Goal: Task Accomplishment & Management: Use online tool/utility

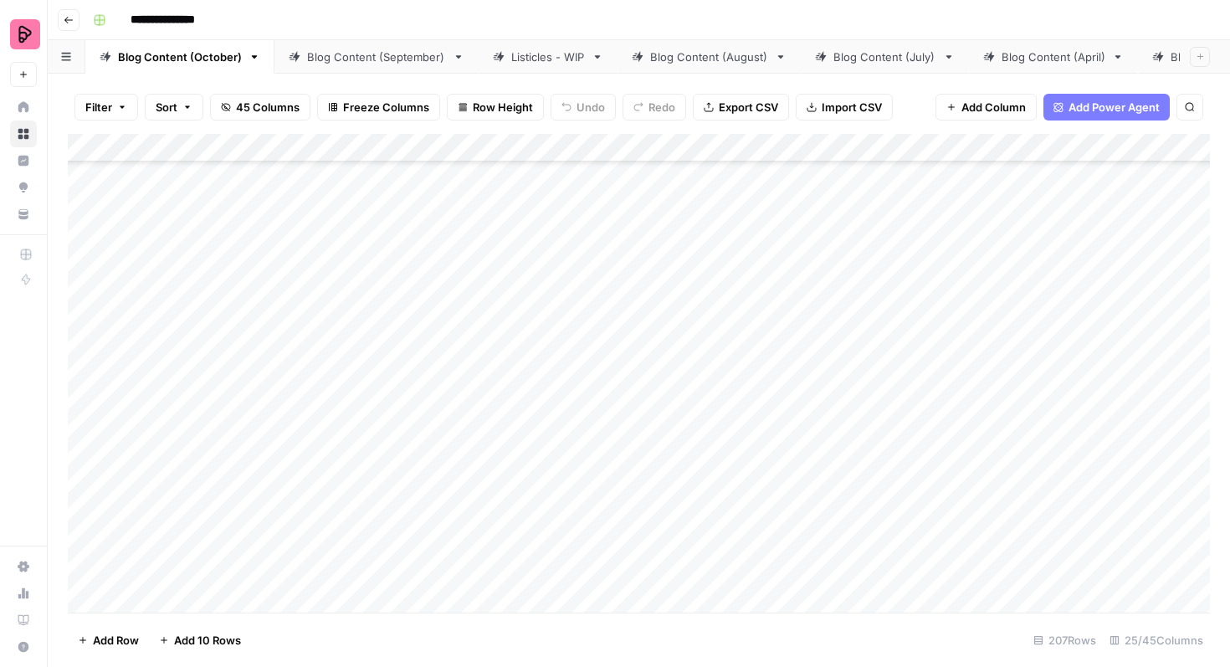
scroll to position [4392, 0]
click at [84, 227] on div "Add Column" at bounding box center [639, 373] width 1142 height 479
click at [90, 272] on div "Add Column" at bounding box center [639, 373] width 1142 height 479
click at [89, 317] on div "Add Column" at bounding box center [639, 373] width 1142 height 479
click at [87, 353] on div "Add Column" at bounding box center [639, 373] width 1142 height 479
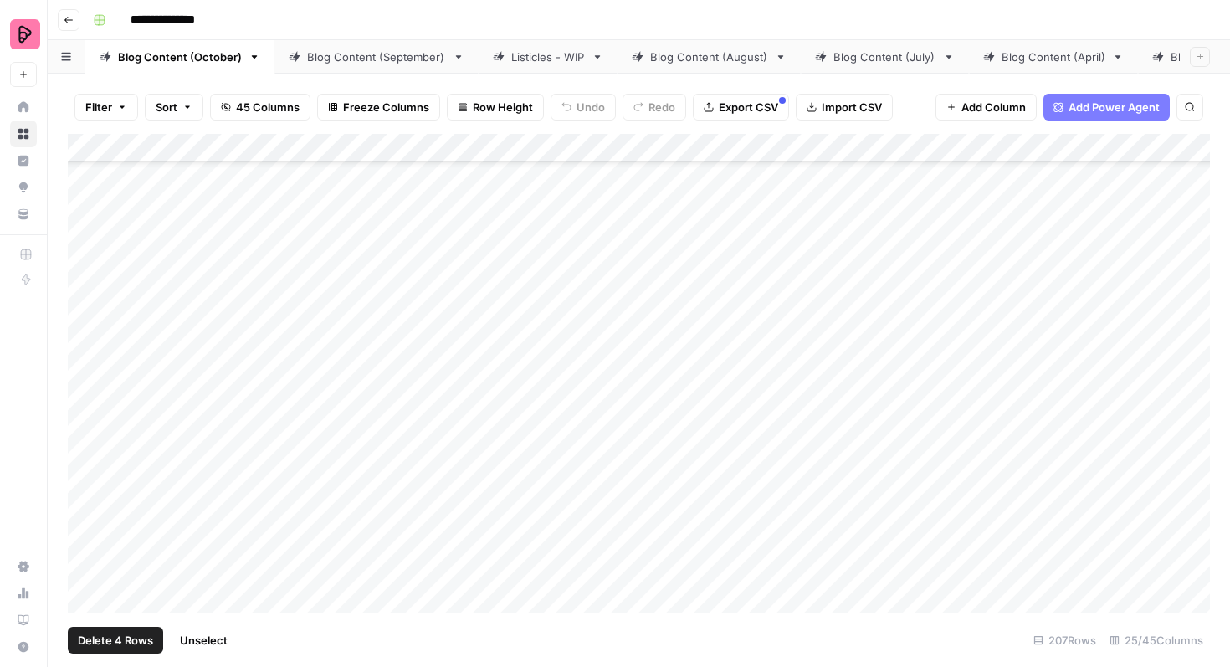
click at [86, 397] on div "Add Column" at bounding box center [639, 373] width 1142 height 479
click at [85, 441] on div "Add Column" at bounding box center [639, 373] width 1142 height 479
click at [88, 488] on div "Add Column" at bounding box center [639, 373] width 1142 height 479
click at [88, 536] on div "Add Column" at bounding box center [639, 373] width 1142 height 479
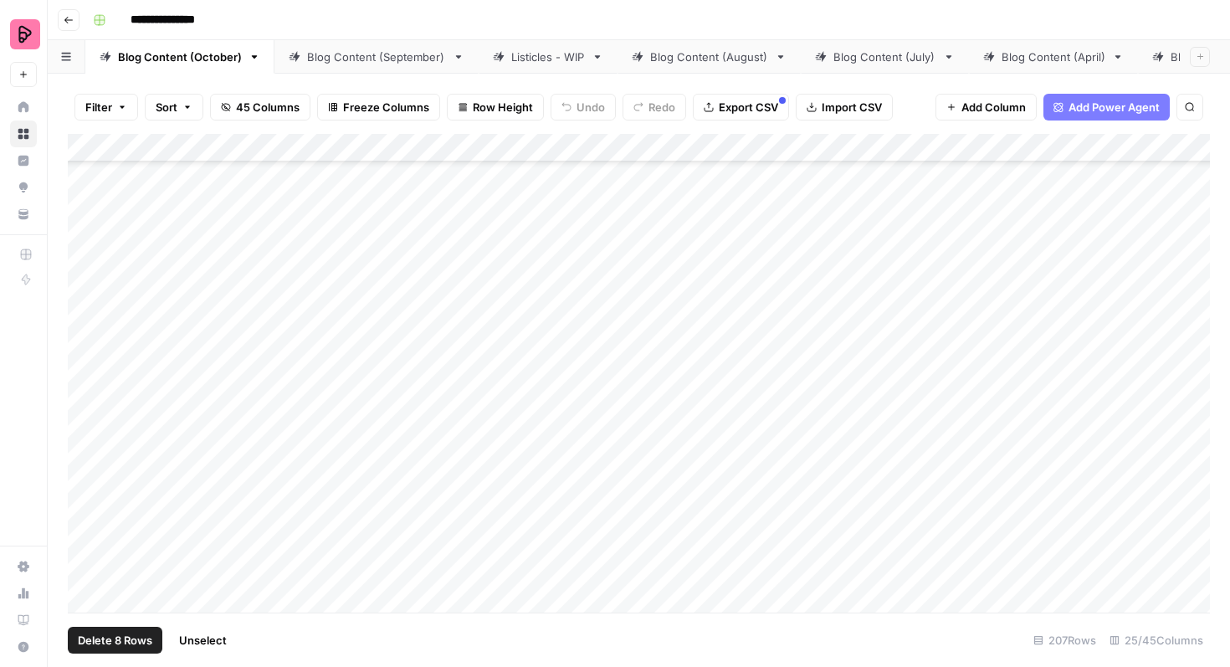
click at [89, 382] on div "Add Column" at bounding box center [639, 373] width 1142 height 479
click at [87, 426] on div "Add Column" at bounding box center [639, 373] width 1142 height 479
click at [87, 464] on div "Add Column" at bounding box center [639, 373] width 1142 height 479
click at [85, 506] on div "Add Column" at bounding box center [639, 373] width 1142 height 479
click at [87, 551] on div "Add Column" at bounding box center [639, 373] width 1142 height 479
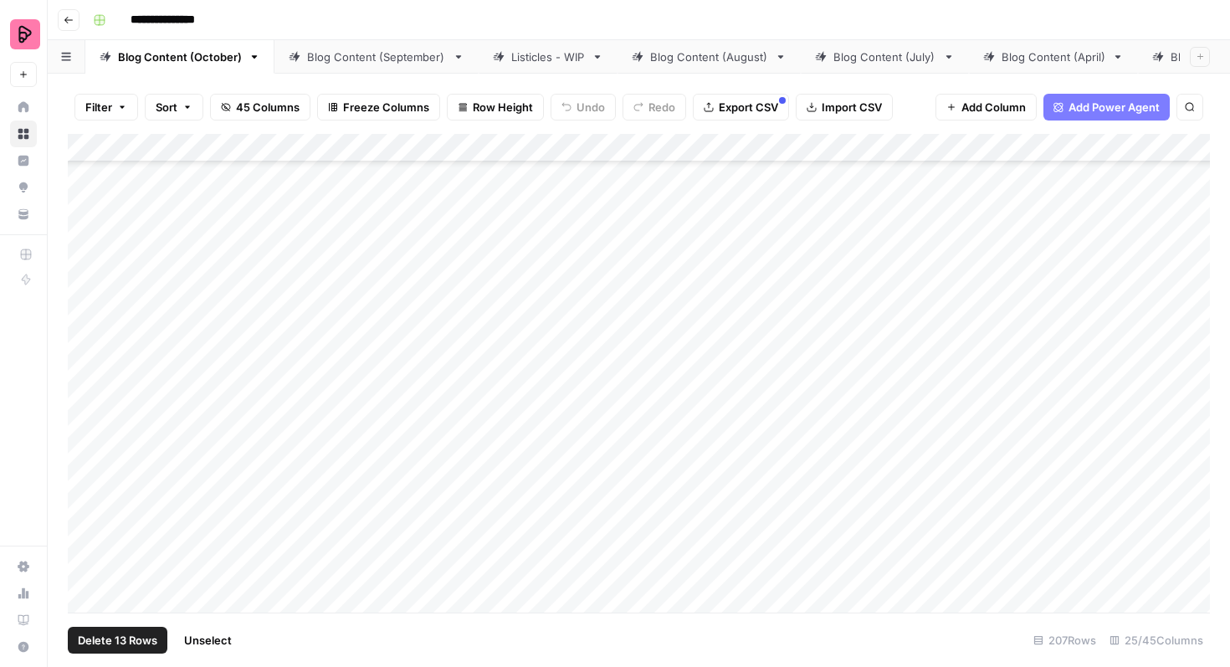
scroll to position [4908, 0]
click at [89, 282] on div "Add Column" at bounding box center [639, 373] width 1142 height 479
click at [86, 321] on div "Add Column" at bounding box center [639, 373] width 1142 height 479
click at [85, 369] on div "Add Column" at bounding box center [639, 373] width 1142 height 479
click at [88, 406] on div "Add Column" at bounding box center [639, 373] width 1142 height 479
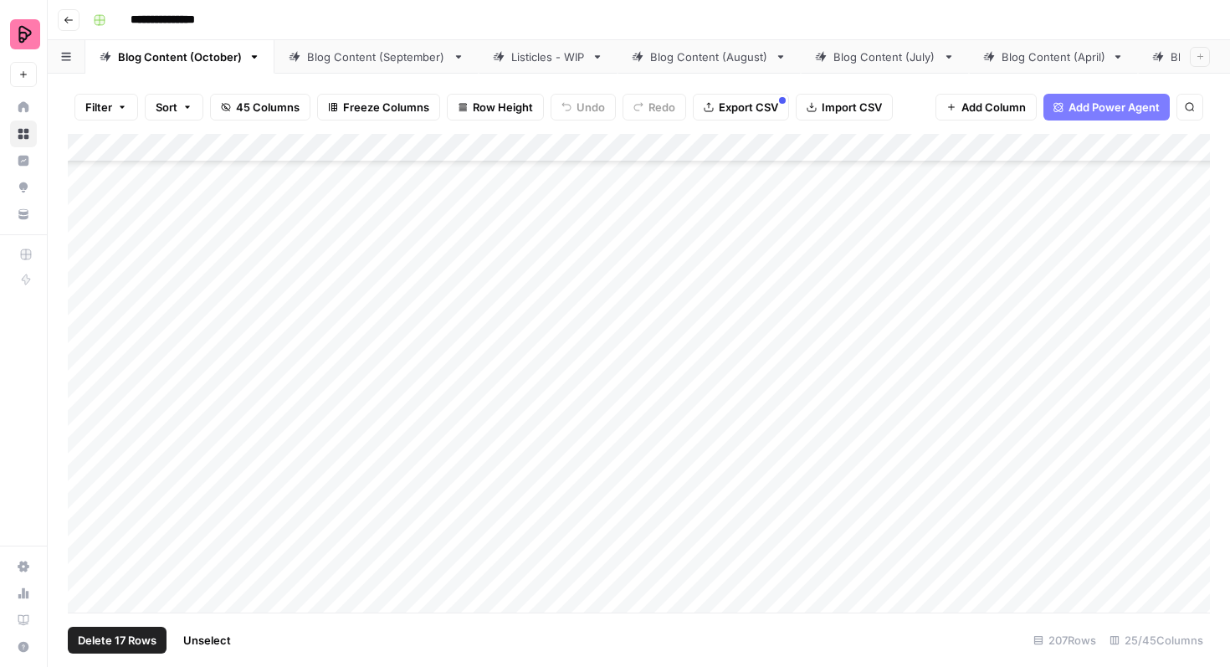
click at [85, 451] on div "Add Column" at bounding box center [639, 373] width 1142 height 479
click at [89, 495] on div "Add Column" at bounding box center [639, 373] width 1142 height 479
click at [87, 537] on div "Add Column" at bounding box center [639, 373] width 1142 height 479
click at [87, 351] on div "Add Column" at bounding box center [639, 373] width 1142 height 479
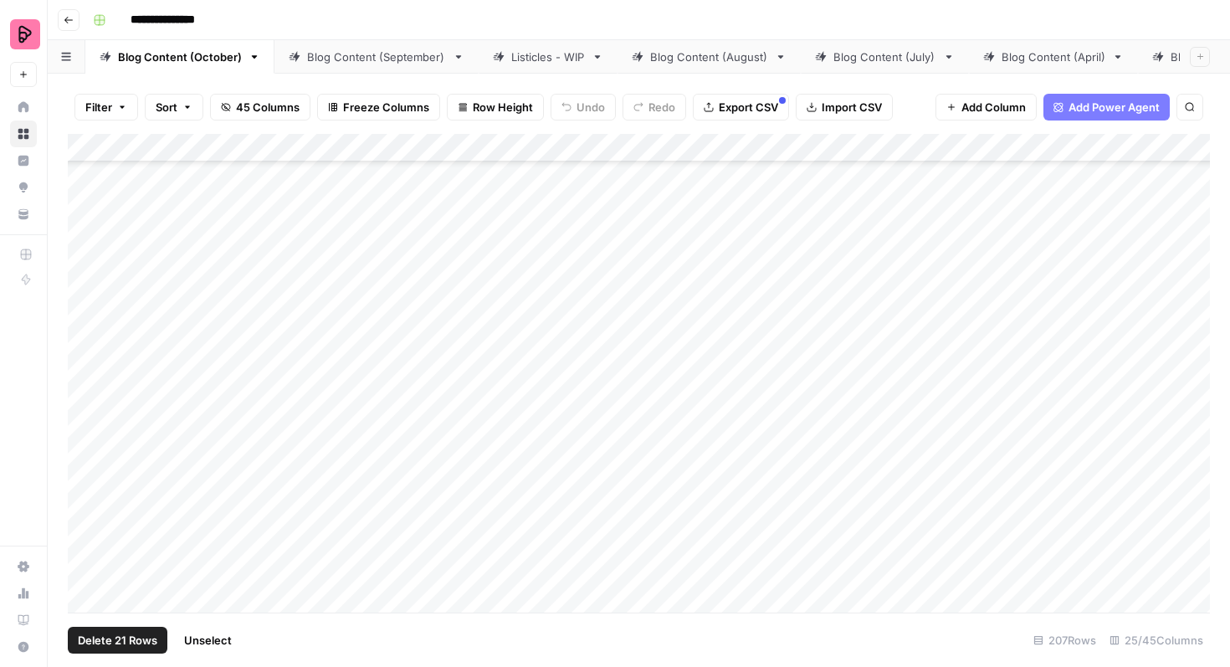
click at [82, 397] on div "Add Column" at bounding box center [639, 373] width 1142 height 479
click at [85, 438] on div "Add Column" at bounding box center [639, 373] width 1142 height 479
click at [85, 441] on div "Add Column" at bounding box center [639, 373] width 1142 height 479
click at [213, 639] on span "Unselect" at bounding box center [210, 640] width 48 height 17
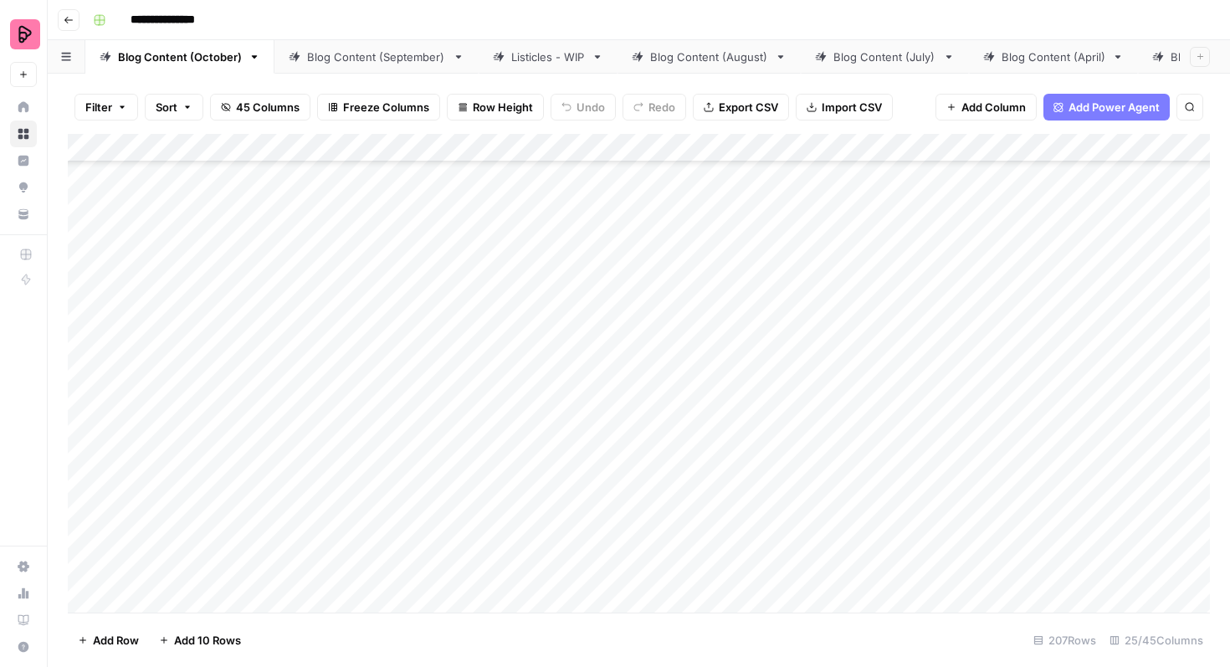
scroll to position [5287, 0]
drag, startPoint x: 172, startPoint y: 380, endPoint x: 510, endPoint y: 259, distance: 359.2
click at [510, 259] on div "Add Column" at bounding box center [639, 373] width 1142 height 479
click at [84, 291] on div "Add Column" at bounding box center [639, 373] width 1142 height 479
click at [84, 334] on div "Add Column" at bounding box center [639, 373] width 1142 height 479
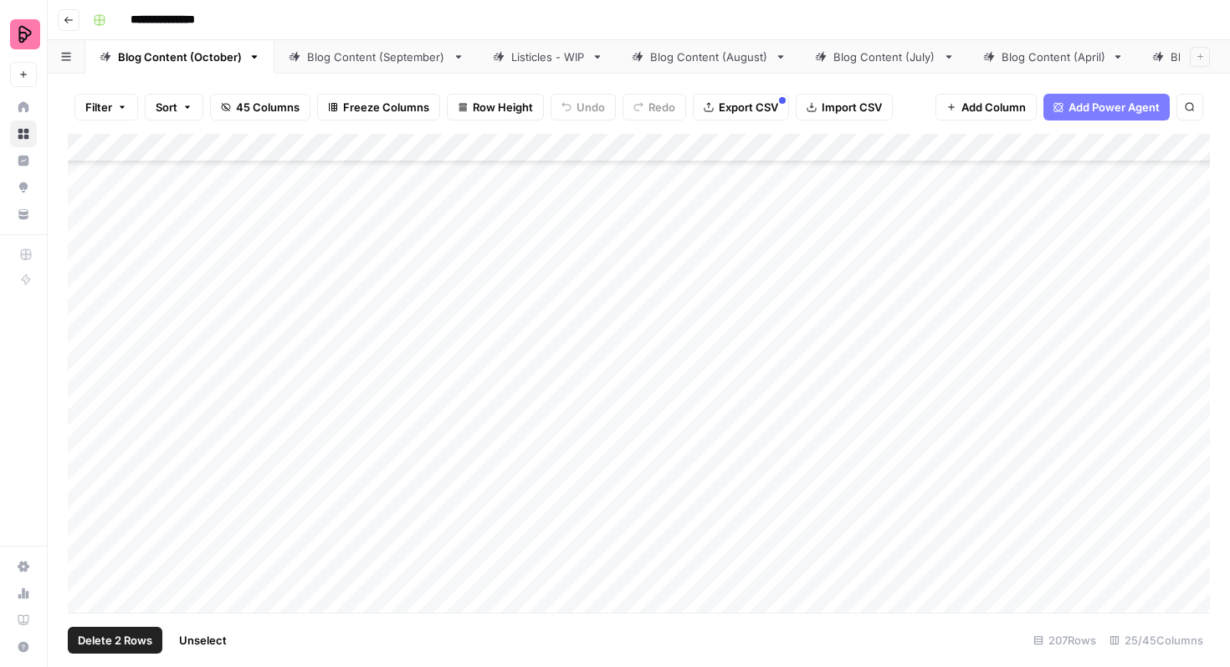
click at [85, 378] on div "Add Column" at bounding box center [639, 373] width 1142 height 479
click at [85, 419] on div "Add Column" at bounding box center [639, 373] width 1142 height 479
click at [85, 471] on div "Add Column" at bounding box center [639, 373] width 1142 height 479
click at [85, 503] on div "Add Column" at bounding box center [639, 373] width 1142 height 479
click at [86, 547] on div "Add Column" at bounding box center [639, 373] width 1142 height 479
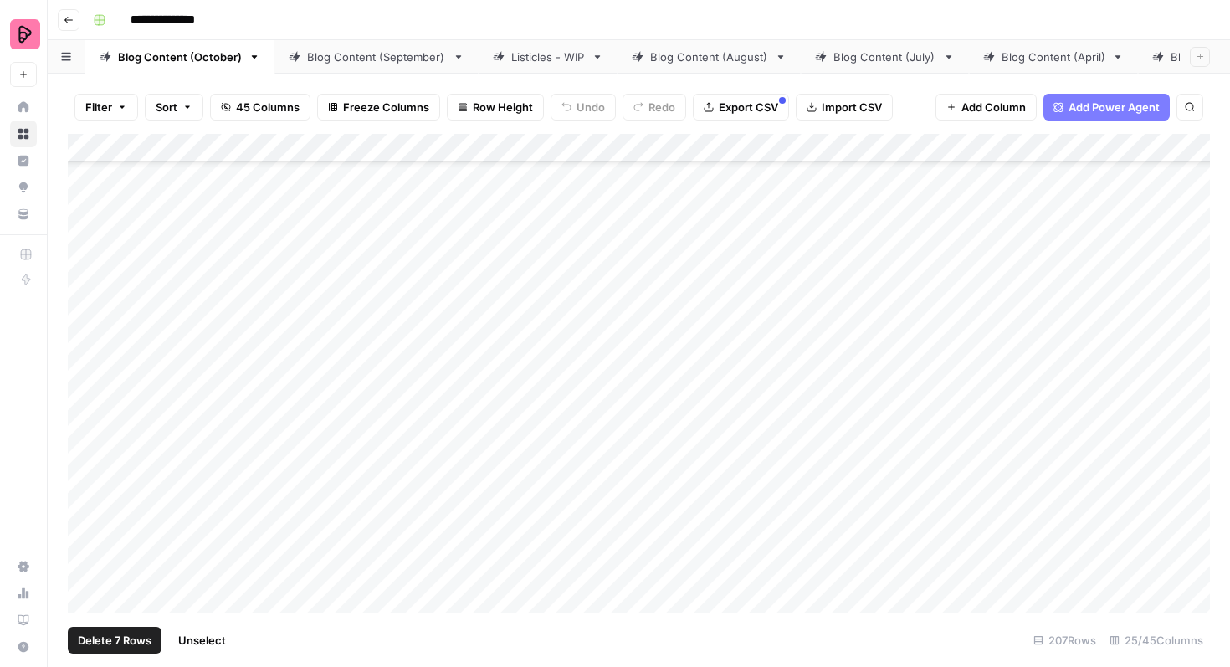
scroll to position [5585, 0]
click at [85, 298] on div "Add Column" at bounding box center [639, 373] width 1142 height 479
click at [84, 341] on div "Add Column" at bounding box center [639, 373] width 1142 height 479
click at [84, 382] on div "Add Column" at bounding box center [639, 373] width 1142 height 479
click at [84, 432] on div "Add Column" at bounding box center [639, 373] width 1142 height 479
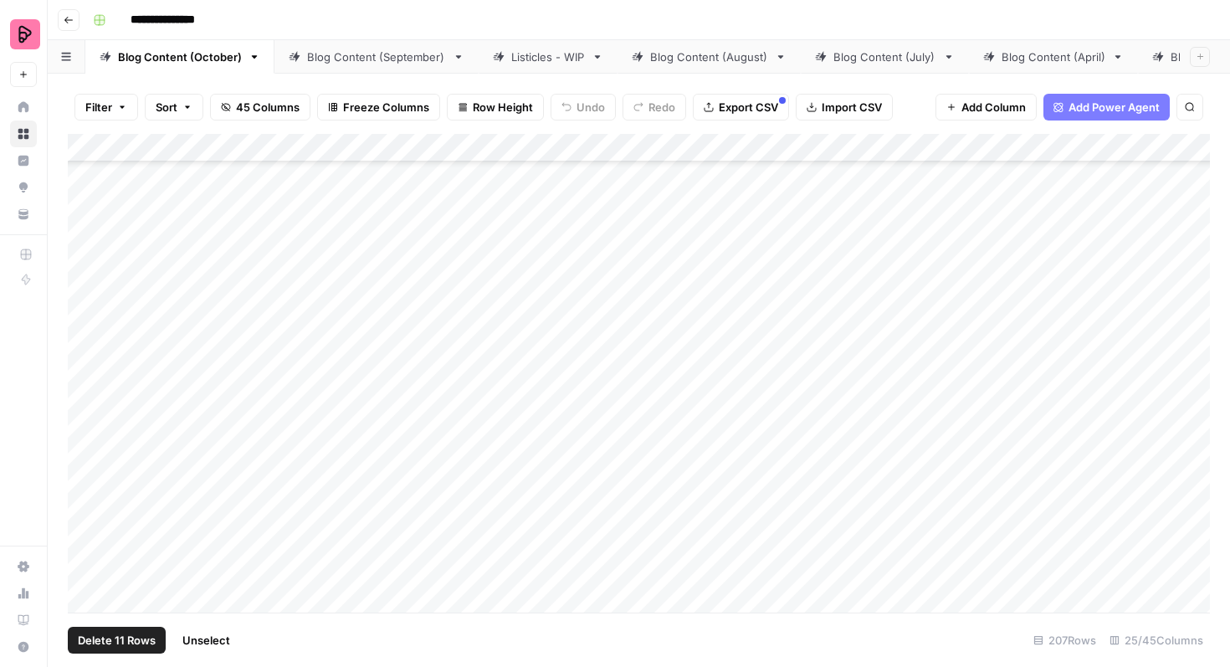
click at [84, 478] on div "Add Column" at bounding box center [639, 373] width 1142 height 479
click at [84, 513] on div "Add Column" at bounding box center [639, 373] width 1142 height 479
click at [85, 349] on div "Add Column" at bounding box center [639, 373] width 1142 height 479
click at [85, 393] on div "Add Column" at bounding box center [639, 373] width 1142 height 479
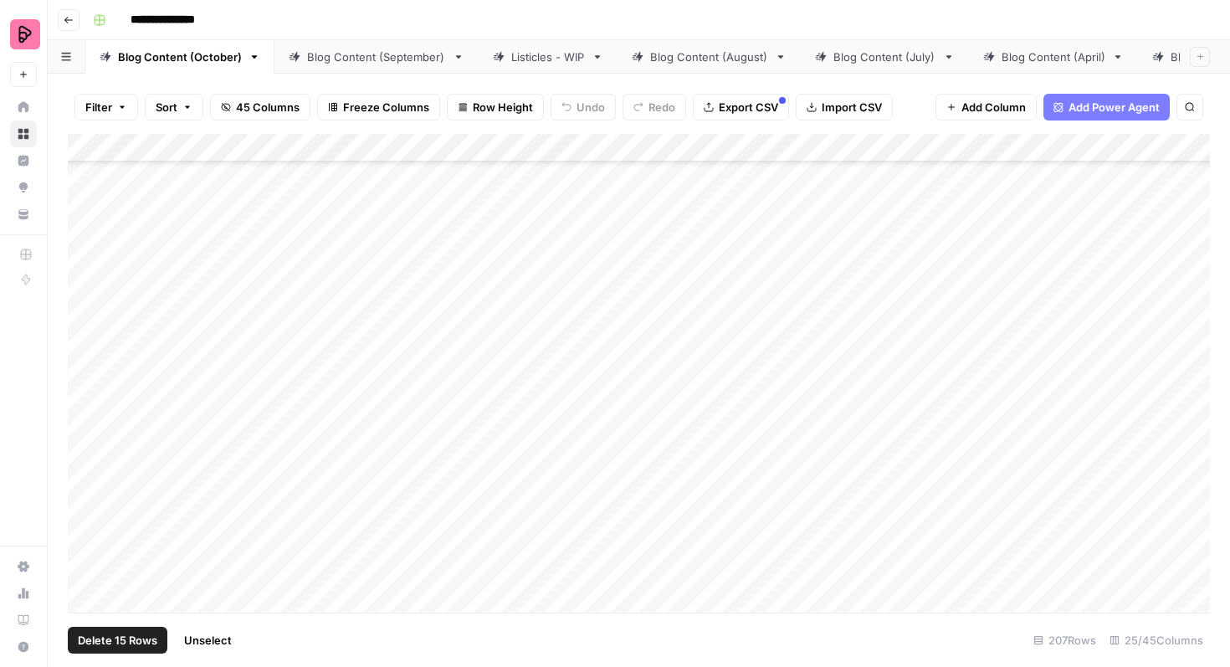
click at [85, 436] on div "Add Column" at bounding box center [639, 373] width 1142 height 479
click at [85, 480] on div "Add Column" at bounding box center [639, 373] width 1142 height 479
click at [86, 530] on div "Add Column" at bounding box center [639, 373] width 1142 height 479
click at [85, 388] on div "Add Column" at bounding box center [639, 373] width 1142 height 479
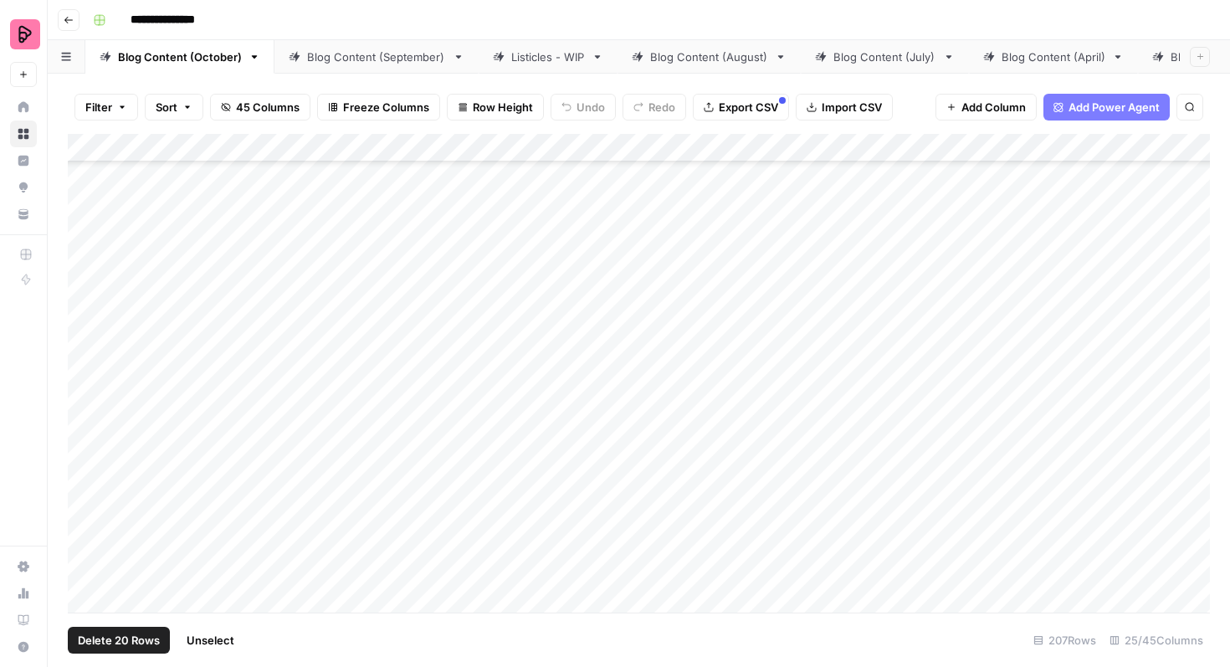
click at [85, 433] on div "Add Column" at bounding box center [639, 373] width 1142 height 479
click at [85, 475] on div "Add Column" at bounding box center [639, 373] width 1142 height 479
click at [85, 522] on div "Add Column" at bounding box center [639, 373] width 1142 height 479
click at [211, 641] on span "Unselect" at bounding box center [210, 640] width 48 height 17
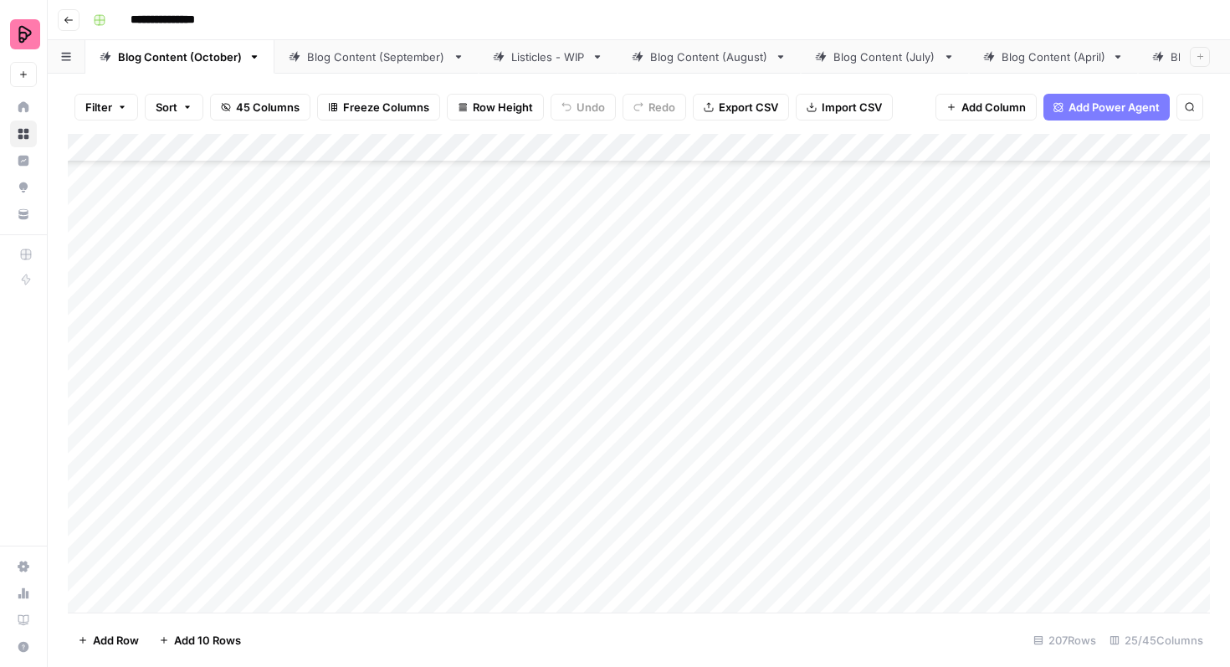
scroll to position [6127, 0]
drag, startPoint x: 178, startPoint y: 278, endPoint x: 490, endPoint y: 418, distance: 342.3
click at [490, 418] on div "Add Column" at bounding box center [639, 373] width 1142 height 479
click at [643, 443] on div "Add Column" at bounding box center [639, 373] width 1142 height 479
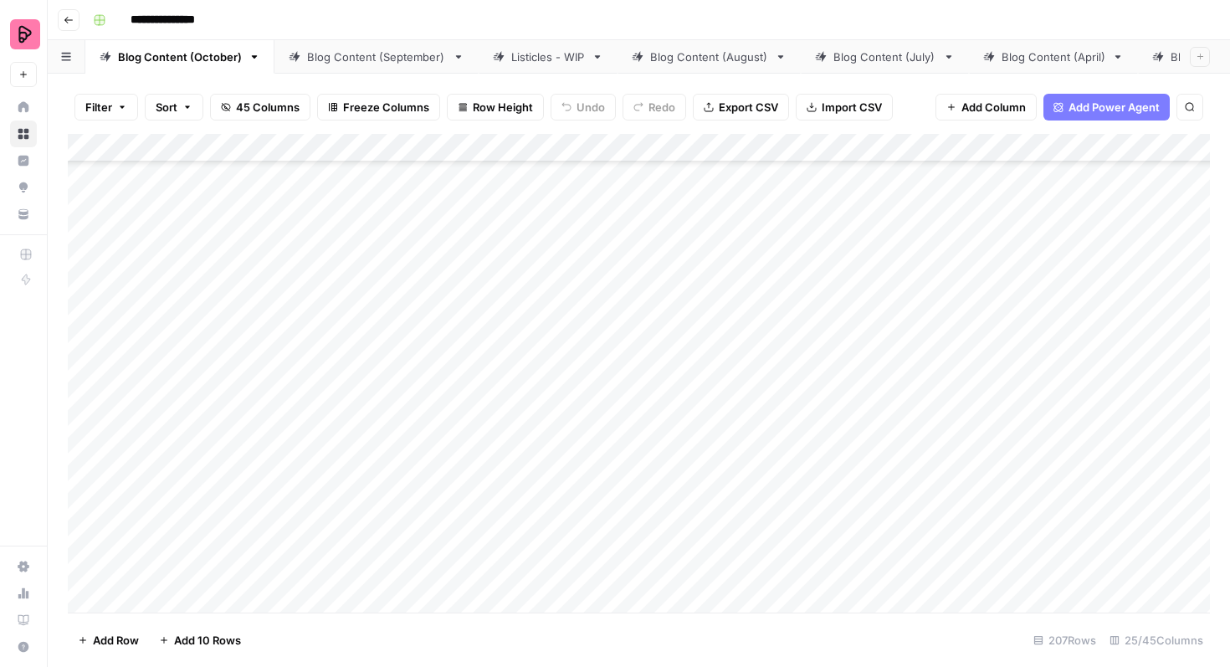
scroll to position [5620, 0]
drag, startPoint x: 173, startPoint y: 388, endPoint x: 533, endPoint y: 157, distance: 427.6
click at [533, 157] on div "Add Column" at bounding box center [639, 373] width 1142 height 479
click at [82, 410] on div "Add Column" at bounding box center [639, 373] width 1142 height 479
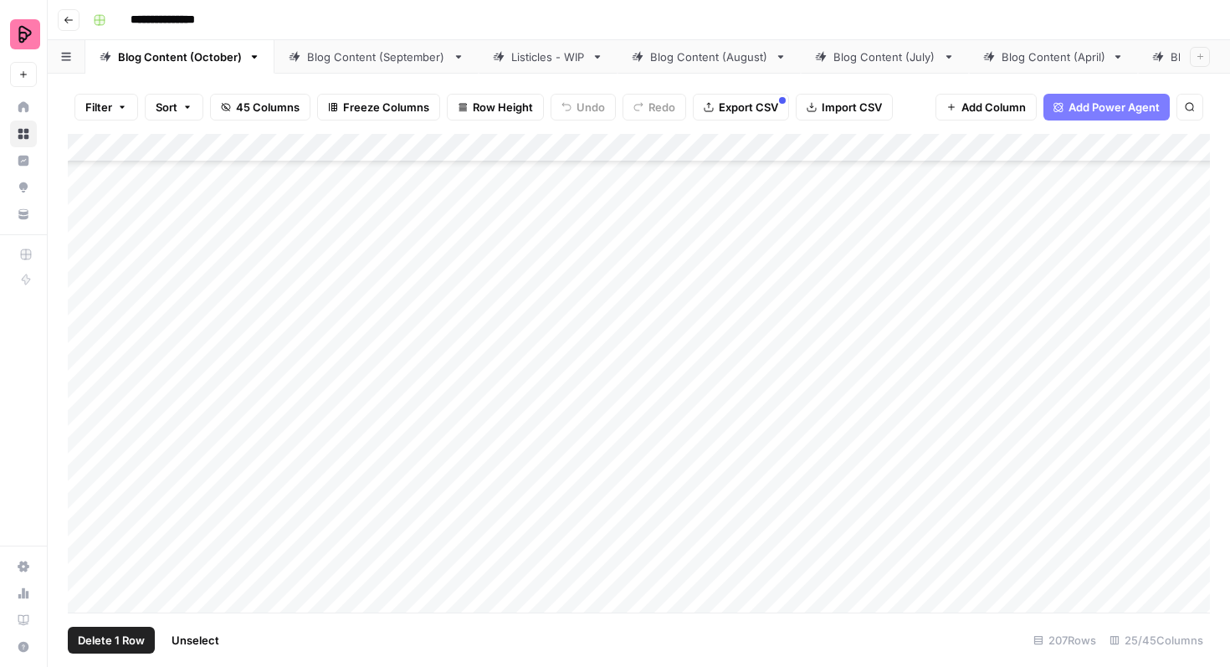
click at [87, 367] on div "Add Column" at bounding box center [639, 373] width 1142 height 479
click at [85, 317] on div "Add Column" at bounding box center [639, 373] width 1142 height 479
click at [87, 285] on div "Add Column" at bounding box center [639, 373] width 1142 height 479
click at [87, 233] on div "Add Column" at bounding box center [639, 373] width 1142 height 479
click at [90, 192] on div "Add Column" at bounding box center [639, 373] width 1142 height 479
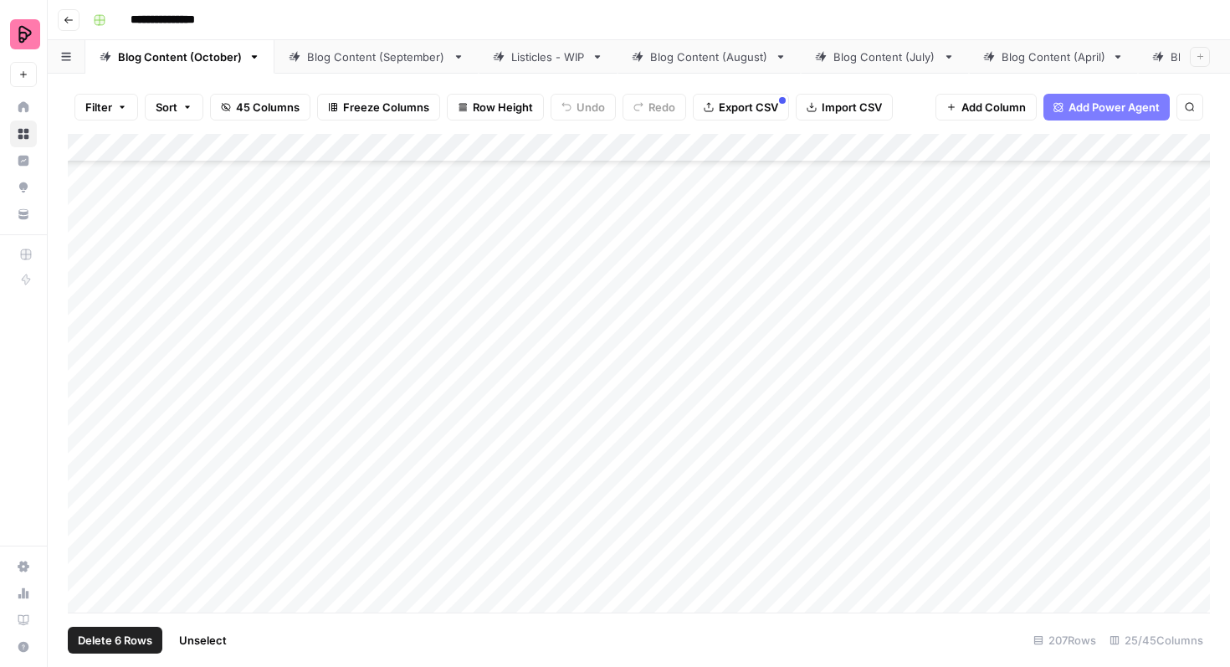
scroll to position [5963, 0]
drag, startPoint x: 85, startPoint y: 269, endPoint x: 85, endPoint y: 235, distance: 34.3
click at [85, 269] on div "Add Column" at bounding box center [639, 373] width 1142 height 479
click at [89, 219] on div "Add Column" at bounding box center [639, 373] width 1142 height 479
drag, startPoint x: 92, startPoint y: 182, endPoint x: 98, endPoint y: 238, distance: 56.4
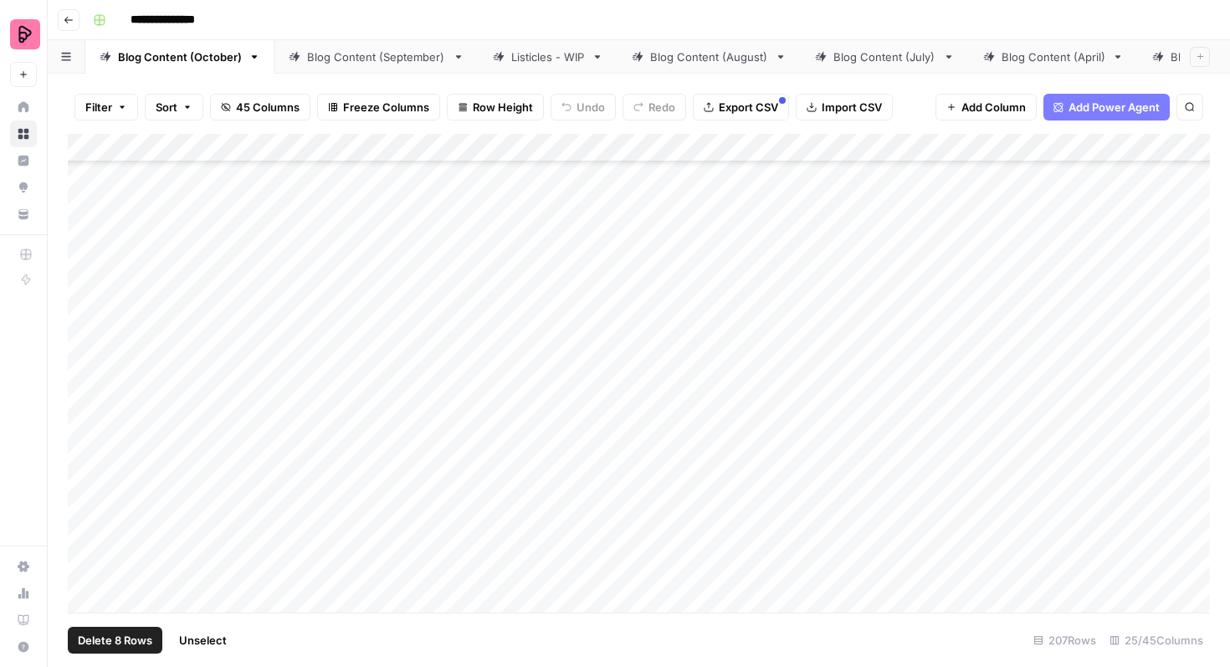
click at [92, 182] on div "Add Column" at bounding box center [639, 373] width 1142 height 479
click at [90, 309] on div "Add Column" at bounding box center [639, 373] width 1142 height 479
click at [90, 264] on div "Add Column" at bounding box center [639, 373] width 1142 height 479
click at [89, 223] on div "Add Column" at bounding box center [639, 373] width 1142 height 479
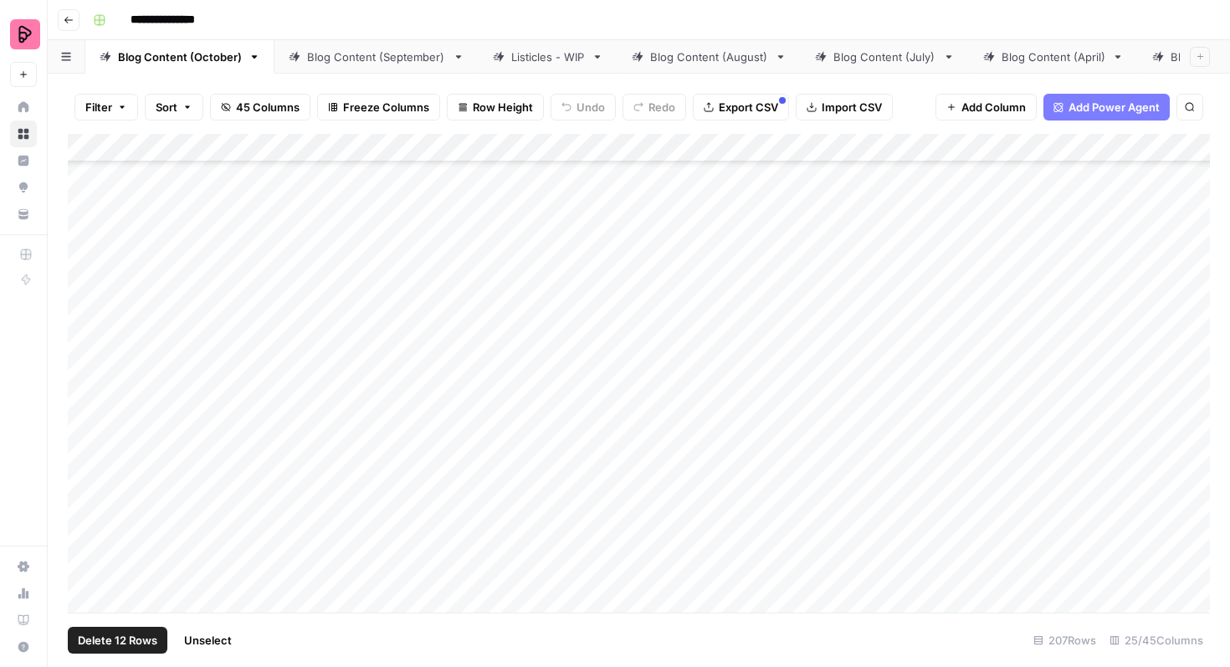
scroll to position [5629, 0]
click at [85, 339] on div "Add Column" at bounding box center [639, 373] width 1142 height 479
click at [85, 302] on div "Add Column" at bounding box center [639, 373] width 1142 height 479
click at [85, 254] on div "Add Column" at bounding box center [639, 373] width 1142 height 479
click at [87, 212] on div "Add Column" at bounding box center [639, 373] width 1142 height 479
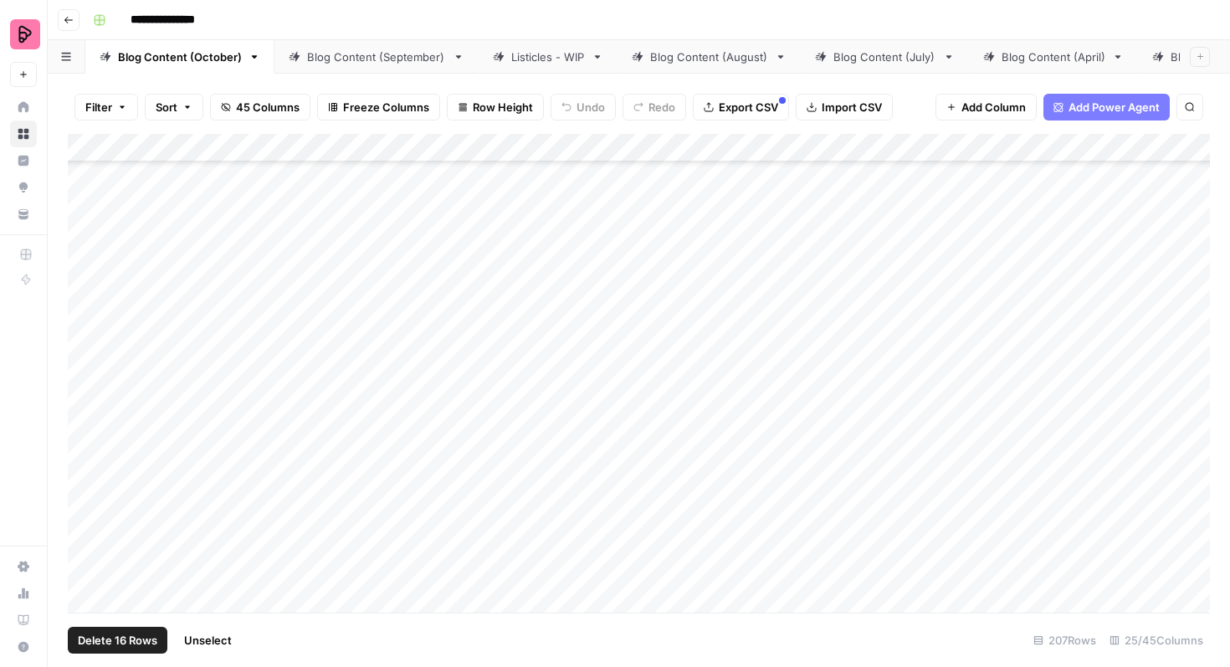
scroll to position [5480, 0]
drag, startPoint x: 85, startPoint y: 308, endPoint x: 85, endPoint y: 292, distance: 15.9
click at [85, 308] on div "Add Column" at bounding box center [639, 373] width 1142 height 479
click at [85, 274] on div "Add Column" at bounding box center [639, 373] width 1142 height 479
click at [87, 239] on div "Add Column" at bounding box center [639, 373] width 1142 height 479
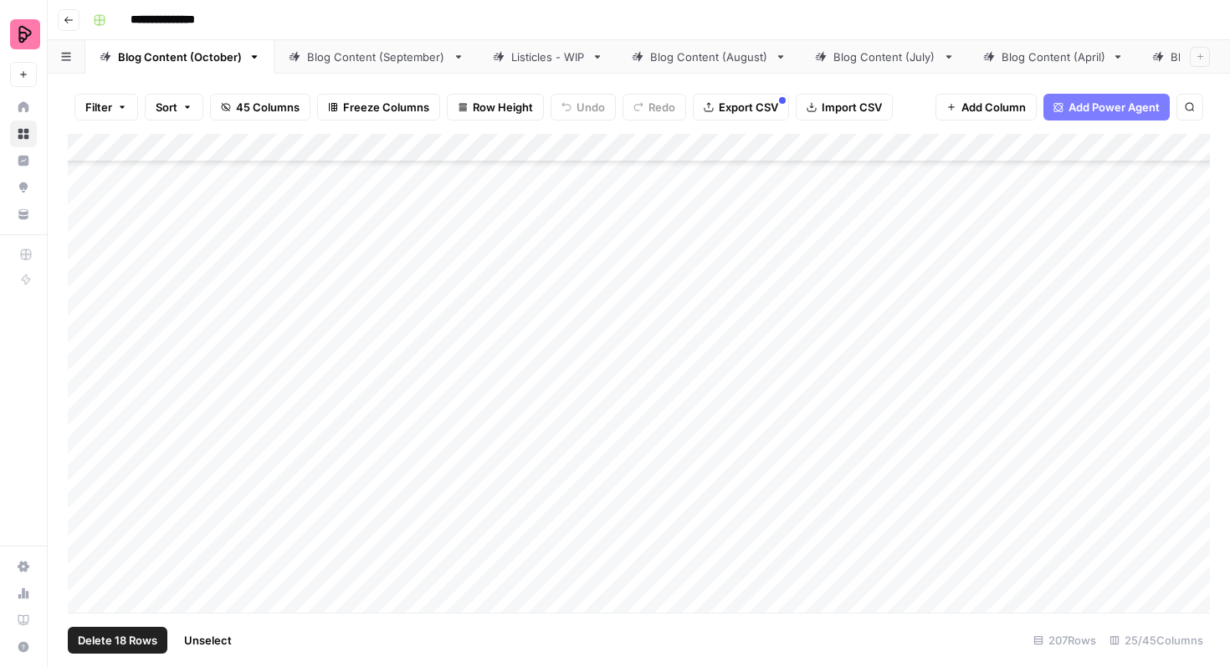
click at [86, 183] on div "Add Column" at bounding box center [639, 373] width 1142 height 479
click at [88, 236] on div "Add Column" at bounding box center [639, 373] width 1142 height 479
click at [83, 305] on div "Add Column" at bounding box center [639, 373] width 1142 height 479
click at [82, 269] on div "Add Column" at bounding box center [639, 373] width 1142 height 479
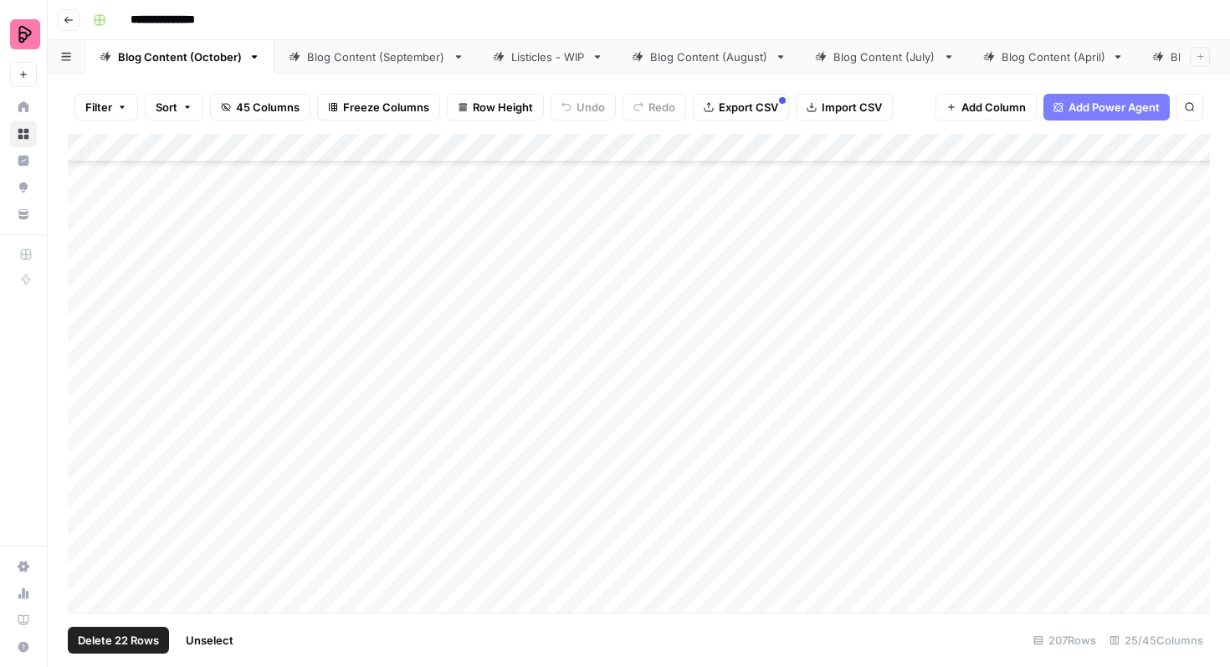
scroll to position [6006, 0]
click at [650, 536] on div "Add Column" at bounding box center [639, 373] width 1142 height 479
drag, startPoint x: 621, startPoint y: 496, endPoint x: 163, endPoint y: 367, distance: 475.5
click at [163, 367] on div "Add Column" at bounding box center [639, 373] width 1142 height 479
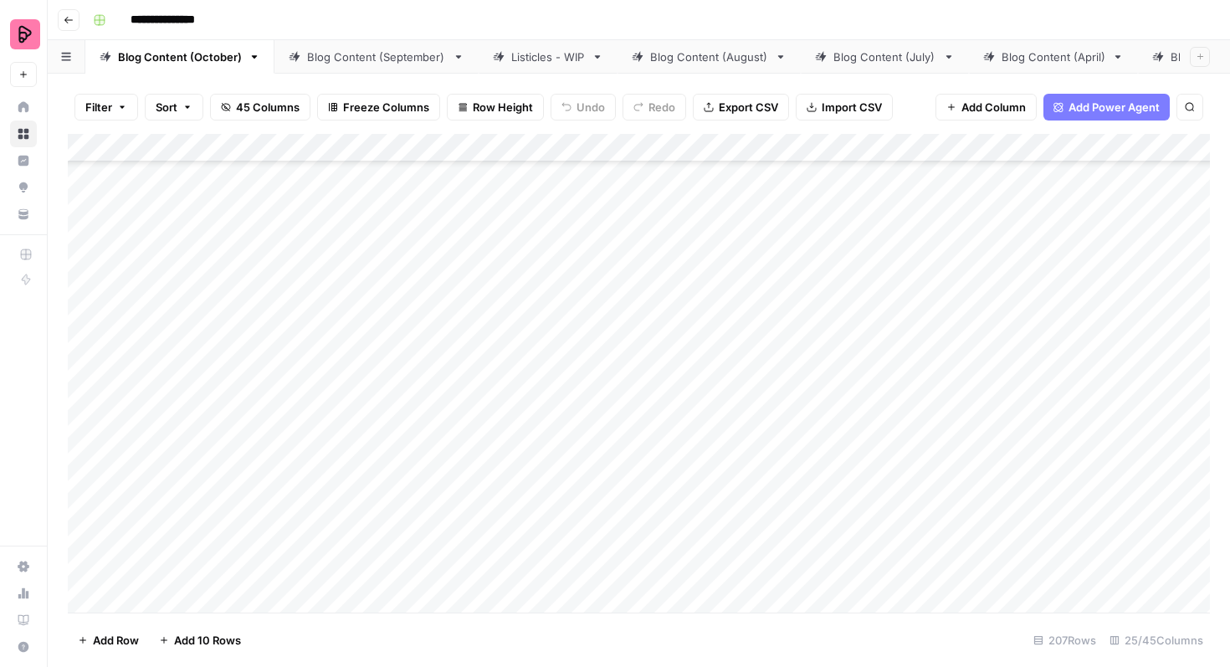
scroll to position [6321, 0]
click at [85, 217] on div "Add Column" at bounding box center [639, 373] width 1142 height 479
click at [86, 255] on div "Add Column" at bounding box center [639, 373] width 1142 height 479
click at [81, 300] on div "Add Column" at bounding box center [639, 373] width 1142 height 479
click at [81, 341] on div "Add Column" at bounding box center [639, 373] width 1142 height 479
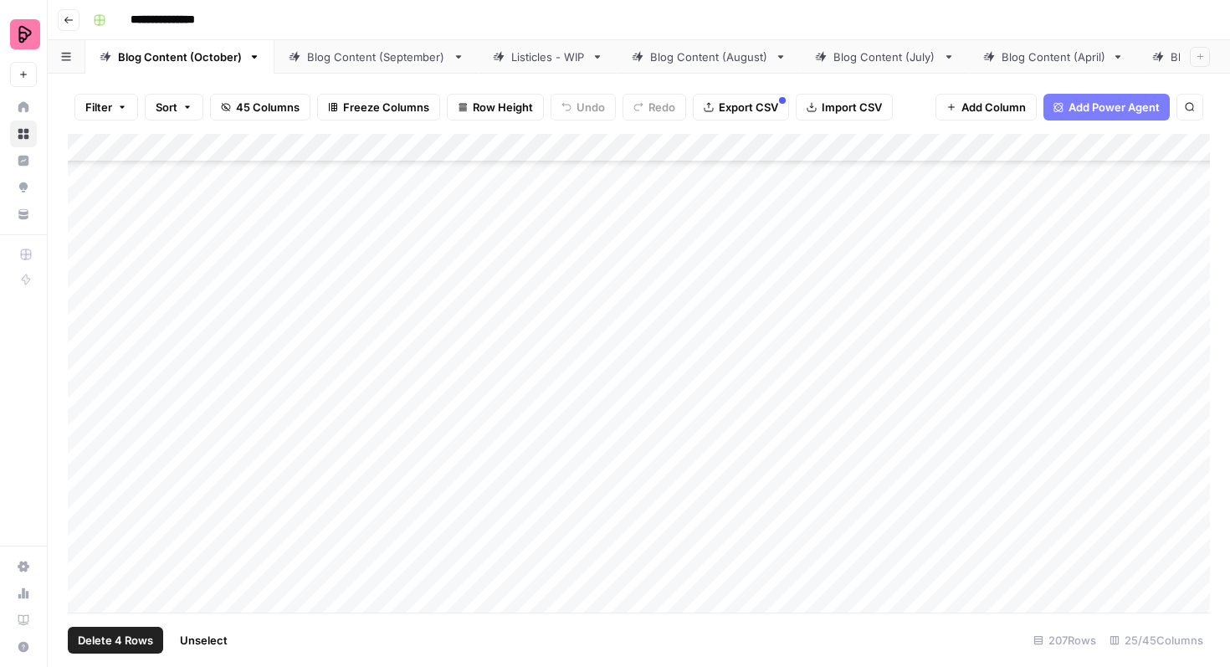
click at [81, 387] on div "Add Column" at bounding box center [639, 373] width 1142 height 479
click at [85, 428] on div "Add Column" at bounding box center [639, 373] width 1142 height 479
click at [90, 248] on div "Add Column" at bounding box center [639, 373] width 1142 height 479
click at [89, 287] on div "Add Column" at bounding box center [639, 373] width 1142 height 479
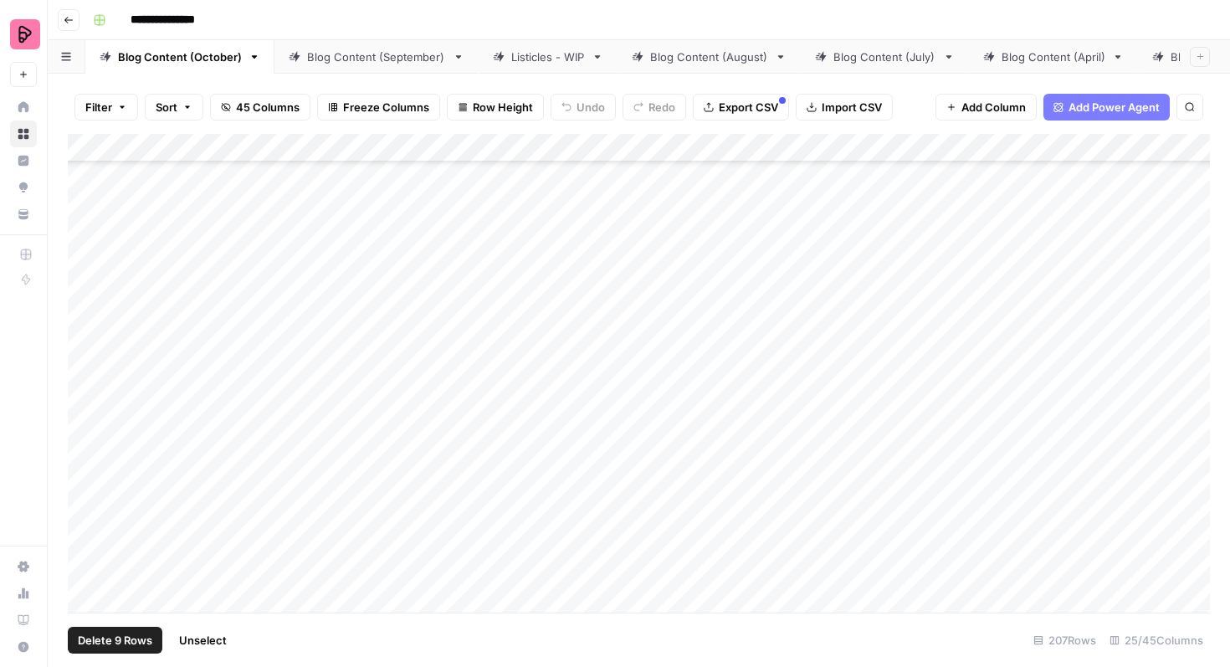
click at [89, 338] on div "Add Column" at bounding box center [639, 373] width 1142 height 479
click at [88, 378] on div "Add Column" at bounding box center [639, 373] width 1142 height 479
click at [88, 418] on div "Add Column" at bounding box center [639, 373] width 1142 height 479
click at [85, 466] on div "Add Column" at bounding box center [639, 373] width 1142 height 479
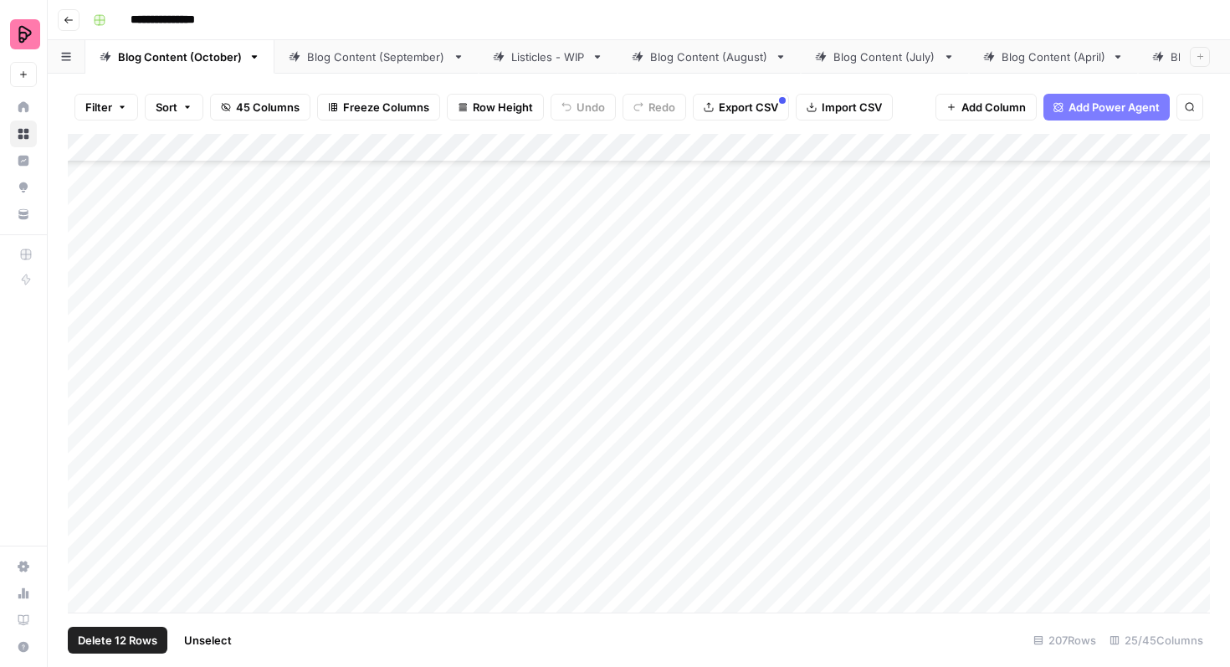
click at [85, 296] on div "Add Column" at bounding box center [639, 373] width 1142 height 479
click at [85, 345] on div "Add Column" at bounding box center [639, 373] width 1142 height 479
click at [86, 387] on div "Add Column" at bounding box center [639, 373] width 1142 height 479
click at [86, 433] on div "Add Column" at bounding box center [639, 373] width 1142 height 479
click at [88, 469] on div "Add Column" at bounding box center [639, 373] width 1142 height 479
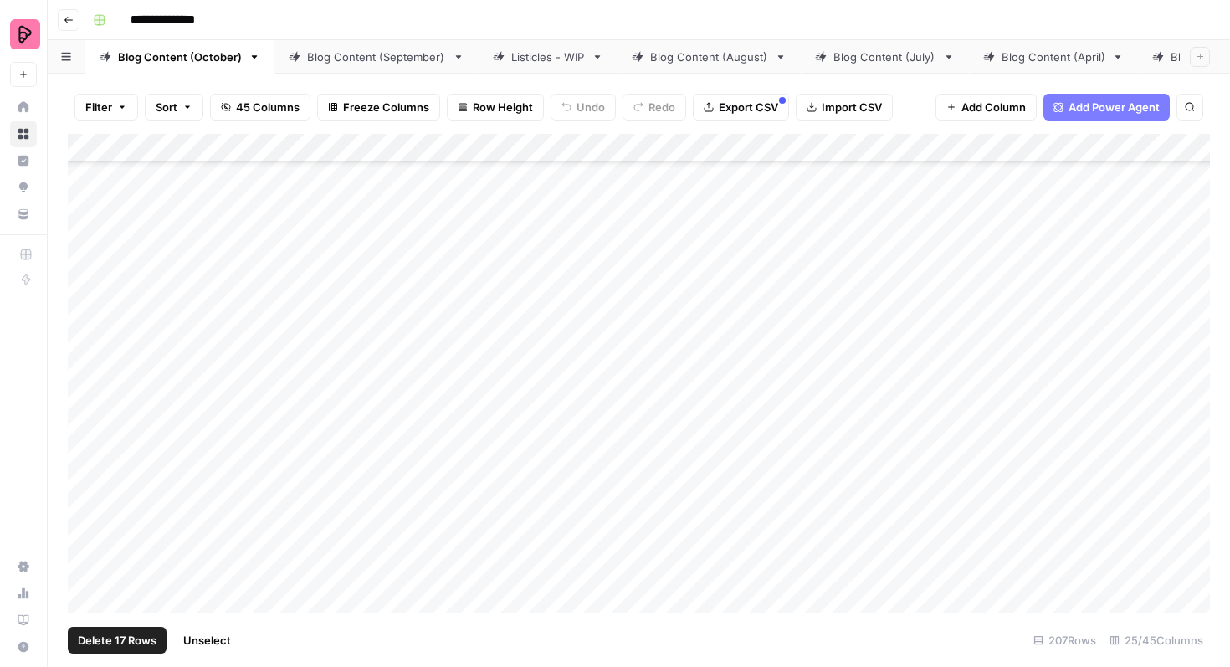
scroll to position [6913, 0]
click at [87, 362] on div "Add Column" at bounding box center [639, 373] width 1142 height 479
click at [87, 403] on div "Add Column" at bounding box center [639, 373] width 1142 height 479
click at [86, 447] on div "Add Column" at bounding box center [639, 373] width 1142 height 479
click at [86, 487] on div "Add Column" at bounding box center [639, 373] width 1142 height 479
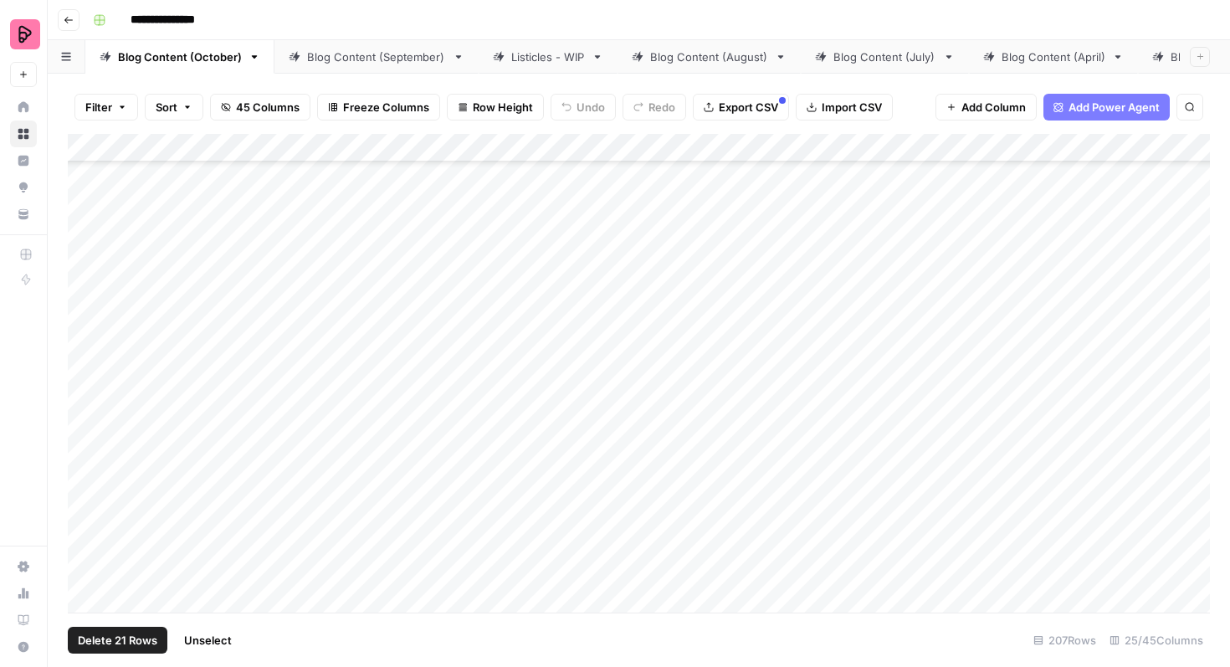
click at [85, 541] on div "Add Column" at bounding box center [639, 373] width 1142 height 479
click at [221, 636] on span "Unselect" at bounding box center [210, 640] width 48 height 17
drag, startPoint x: 182, startPoint y: 304, endPoint x: 537, endPoint y: 591, distance: 457.0
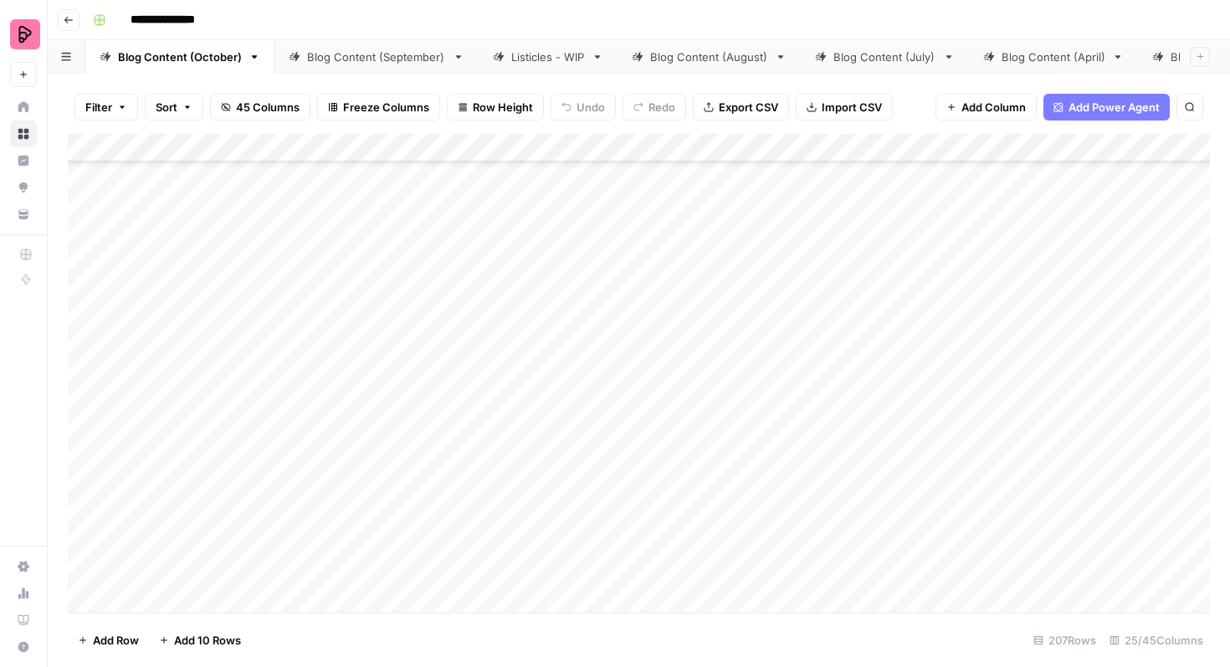
click at [537, 591] on div "Add Column" at bounding box center [639, 373] width 1142 height 479
click at [970, 409] on div "Add Column" at bounding box center [639, 373] width 1142 height 479
click at [750, 238] on div "Add Column" at bounding box center [639, 373] width 1142 height 479
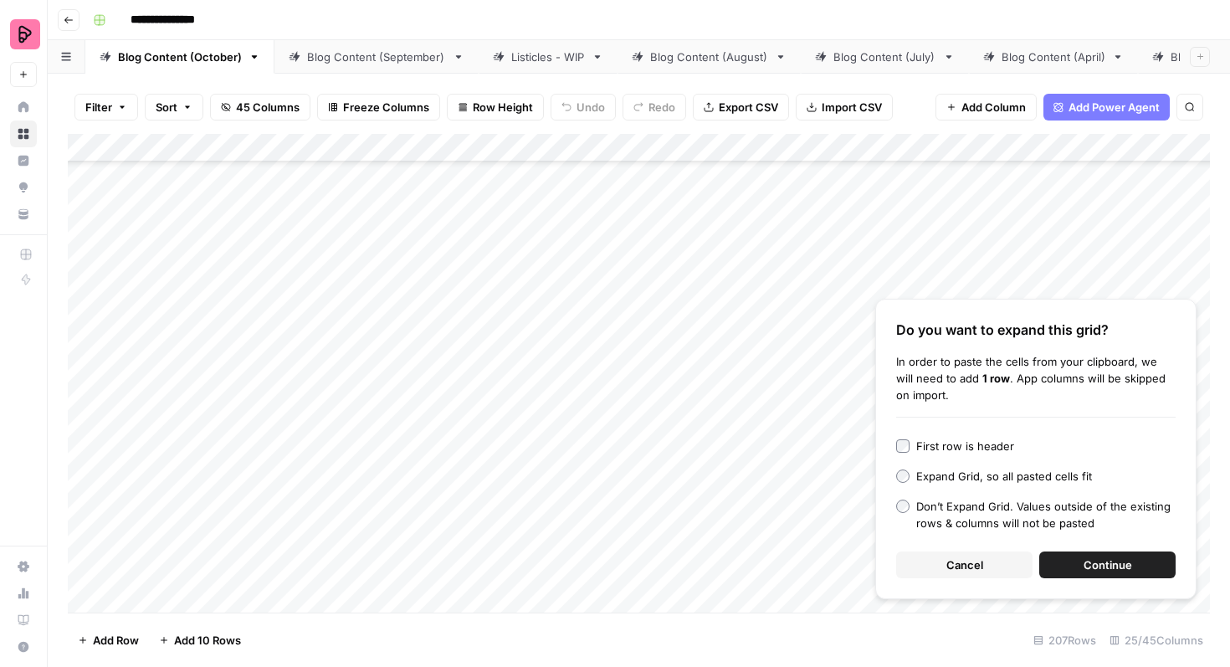
click at [993, 570] on button "Cancel" at bounding box center [964, 564] width 136 height 27
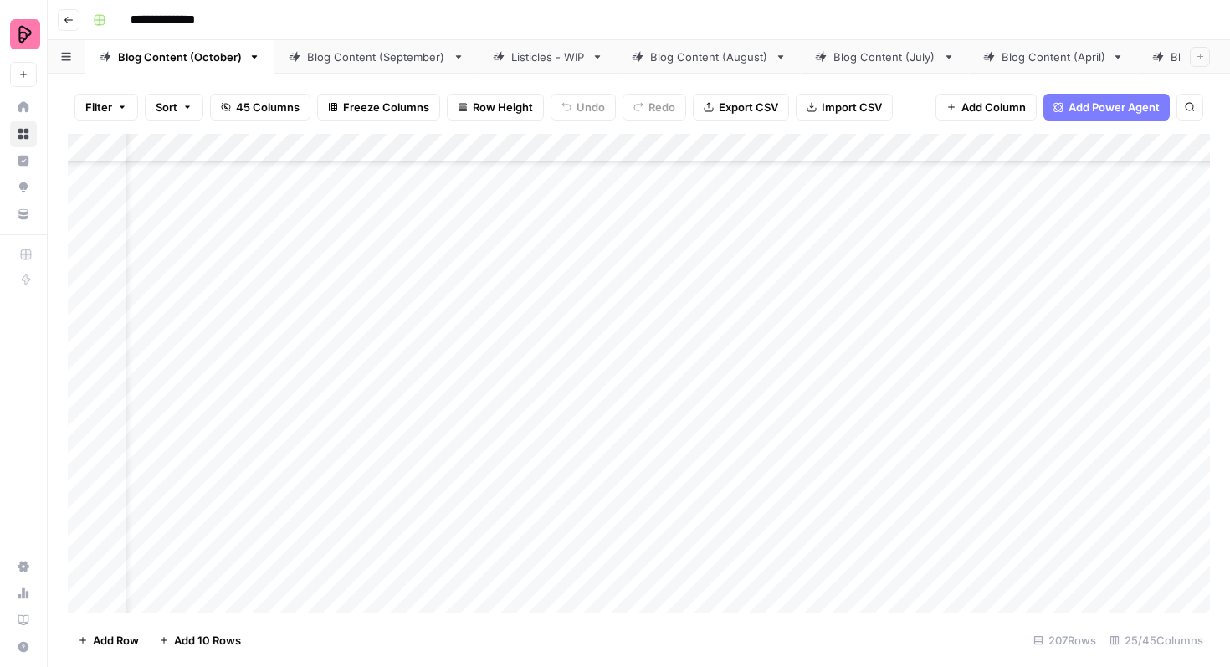
scroll to position [3733, 48]
drag, startPoint x: 742, startPoint y: 331, endPoint x: 729, endPoint y: 322, distance: 16.2
click at [742, 331] on div "Add Column" at bounding box center [639, 373] width 1142 height 479
click at [671, 271] on div "Add Column" at bounding box center [639, 373] width 1142 height 479
type textarea "******"
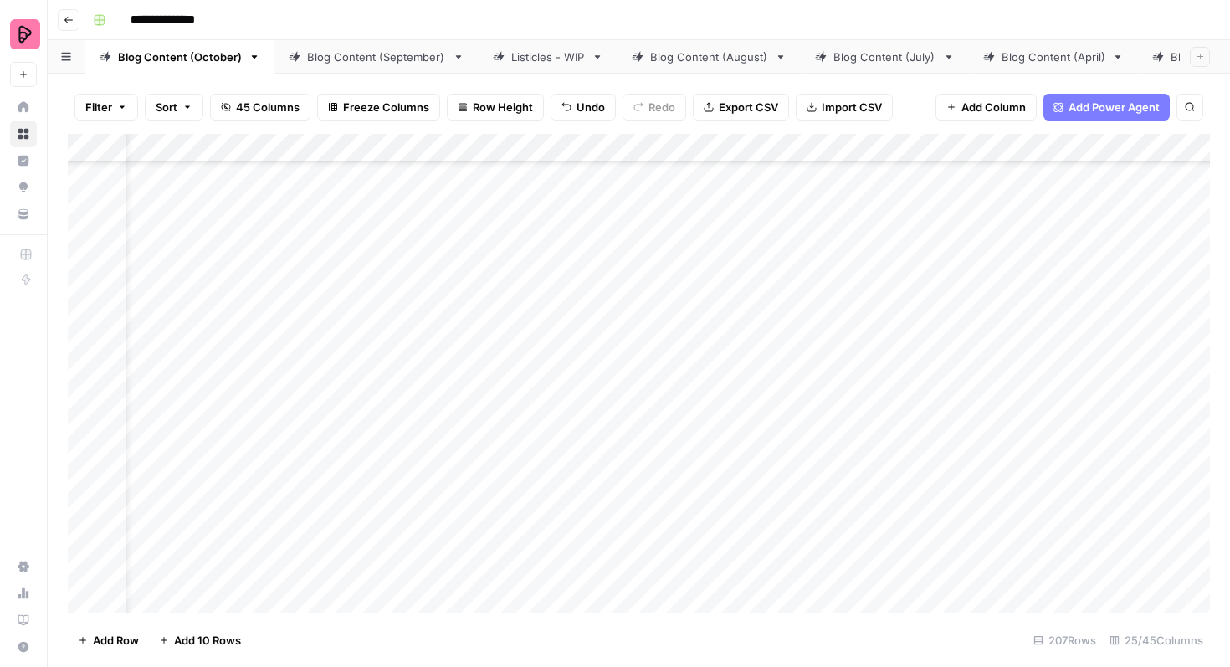
click at [746, 344] on div "Add Column" at bounding box center [639, 373] width 1142 height 479
click at [706, 274] on div "Add Column" at bounding box center [639, 373] width 1142 height 479
drag, startPoint x: 736, startPoint y: 297, endPoint x: 691, endPoint y: 260, distance: 58.3
click at [691, 260] on div "Add Column" at bounding box center [639, 373] width 1142 height 479
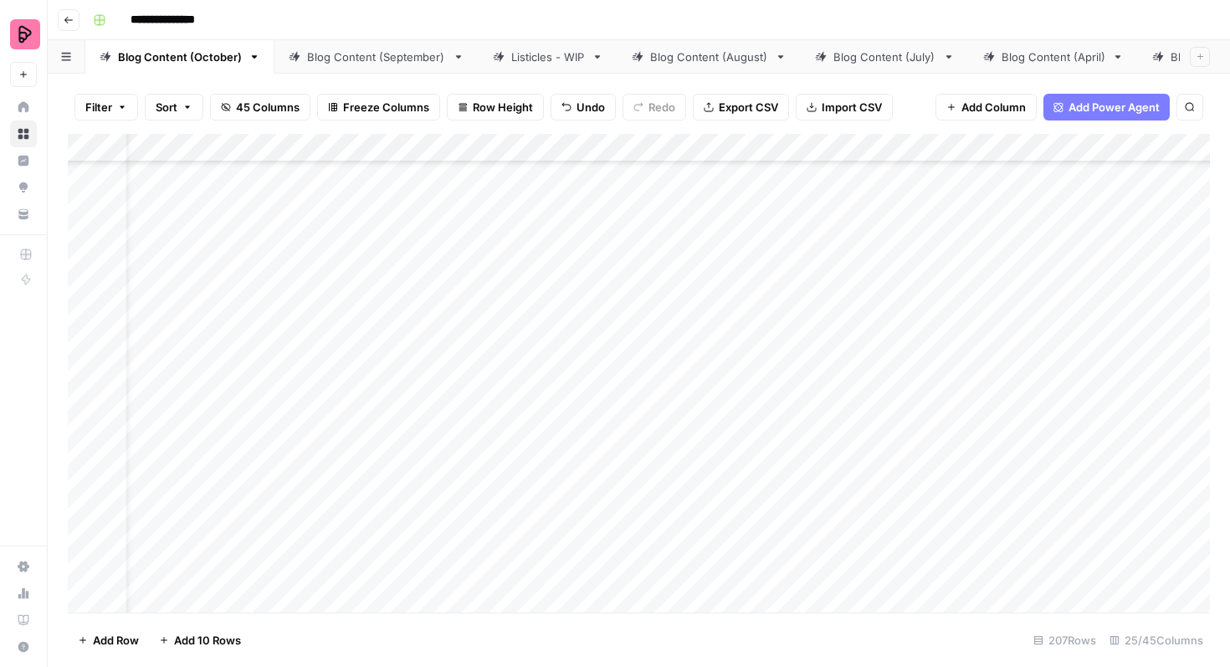
scroll to position [4188, 48]
click at [767, 393] on div "Add Column" at bounding box center [639, 373] width 1142 height 479
click at [665, 392] on div "Add Column" at bounding box center [639, 373] width 1142 height 479
drag, startPoint x: 736, startPoint y: 408, endPoint x: 716, endPoint y: 614, distance: 207.6
click at [716, 614] on div "Filter Sort 45 Columns Freeze Columns Row Height Undo Redo Export CSV Import CS…" at bounding box center [639, 370] width 1182 height 593
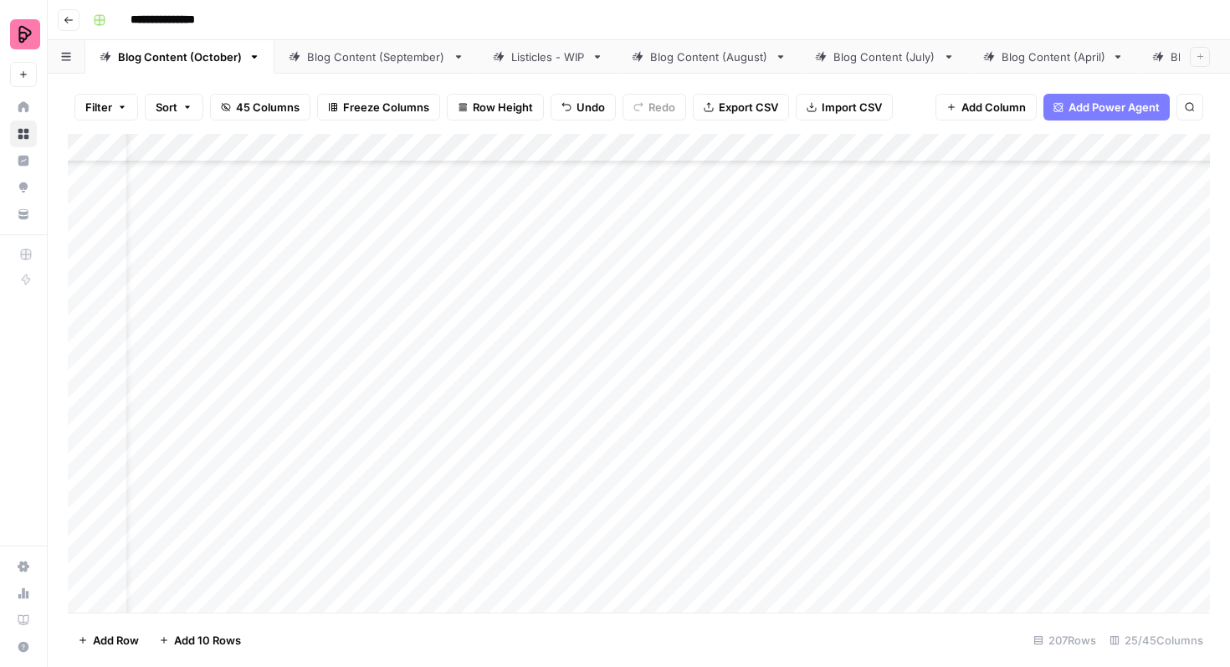
scroll to position [4404, 48]
drag, startPoint x: 736, startPoint y: 192, endPoint x: 719, endPoint y: 490, distance: 297.5
click at [719, 490] on div "Add Column" at bounding box center [639, 373] width 1142 height 479
drag, startPoint x: 736, startPoint y: 347, endPoint x: 718, endPoint y: 490, distance: 143.3
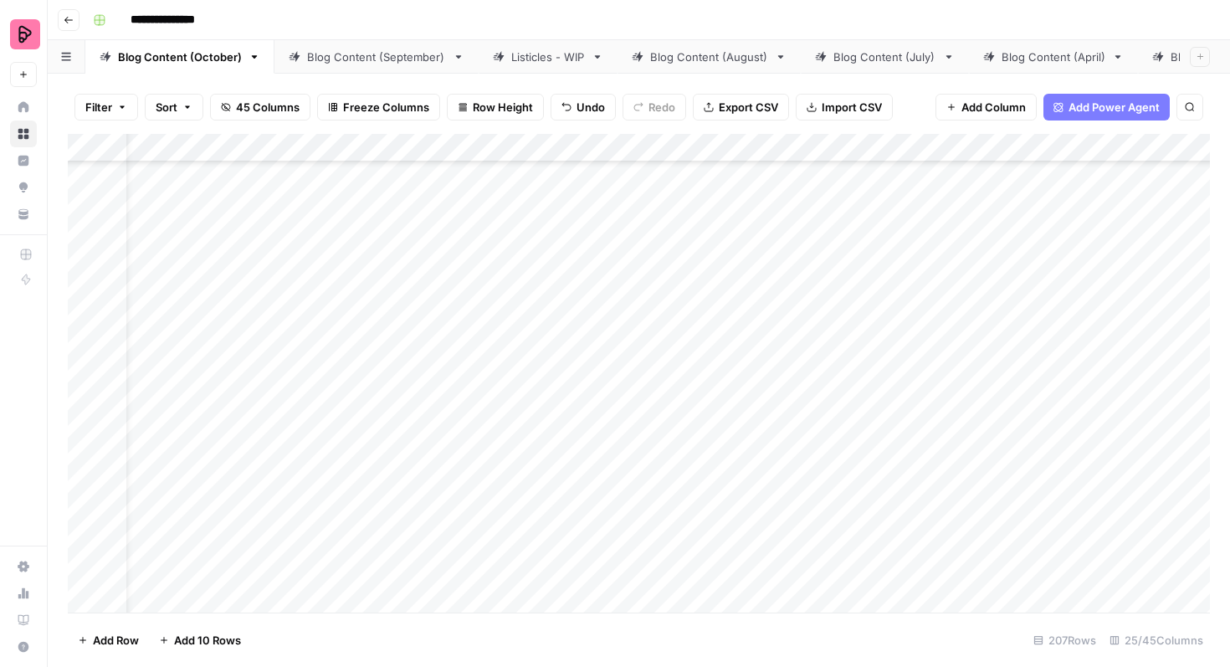
click at [718, 490] on div "Add Column" at bounding box center [639, 373] width 1142 height 479
drag, startPoint x: 735, startPoint y: 188, endPoint x: 709, endPoint y: 557, distance: 369.9
click at [709, 557] on div "Add Column" at bounding box center [639, 373] width 1142 height 479
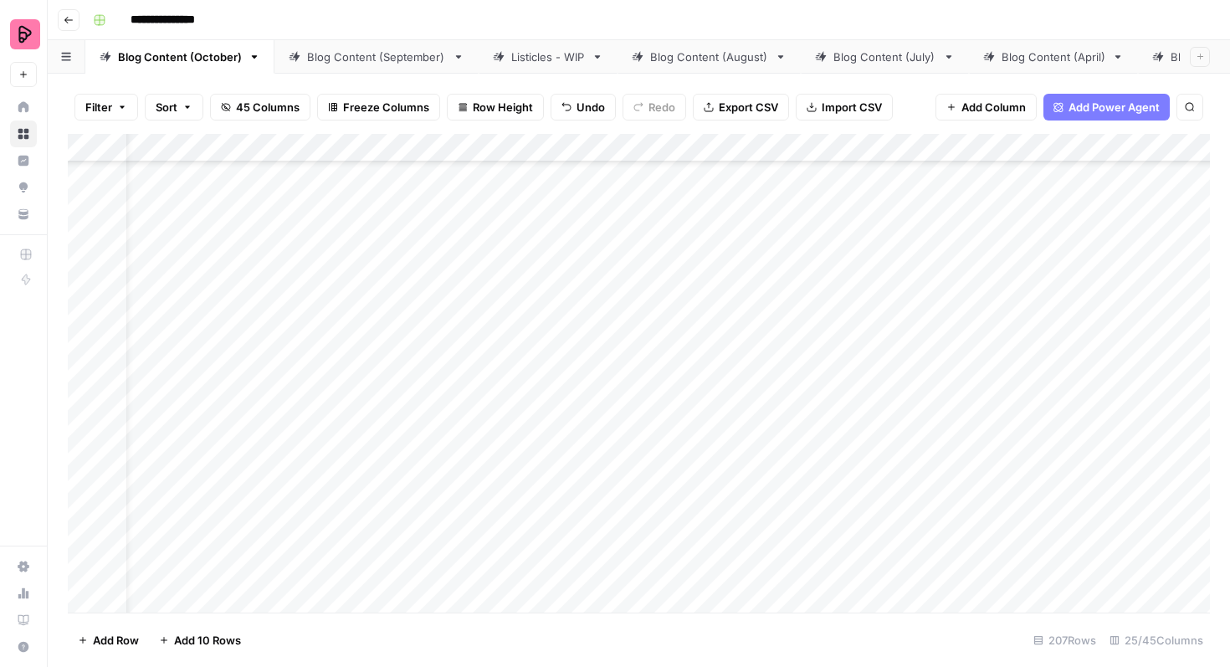
drag, startPoint x: 735, startPoint y: 228, endPoint x: 706, endPoint y: 367, distance: 141.8
click at [706, 367] on div "Add Column" at bounding box center [639, 373] width 1142 height 479
click at [662, 430] on div "Add Column" at bounding box center [639, 373] width 1142 height 479
click at [621, 318] on div "Add Column" at bounding box center [639, 373] width 1142 height 479
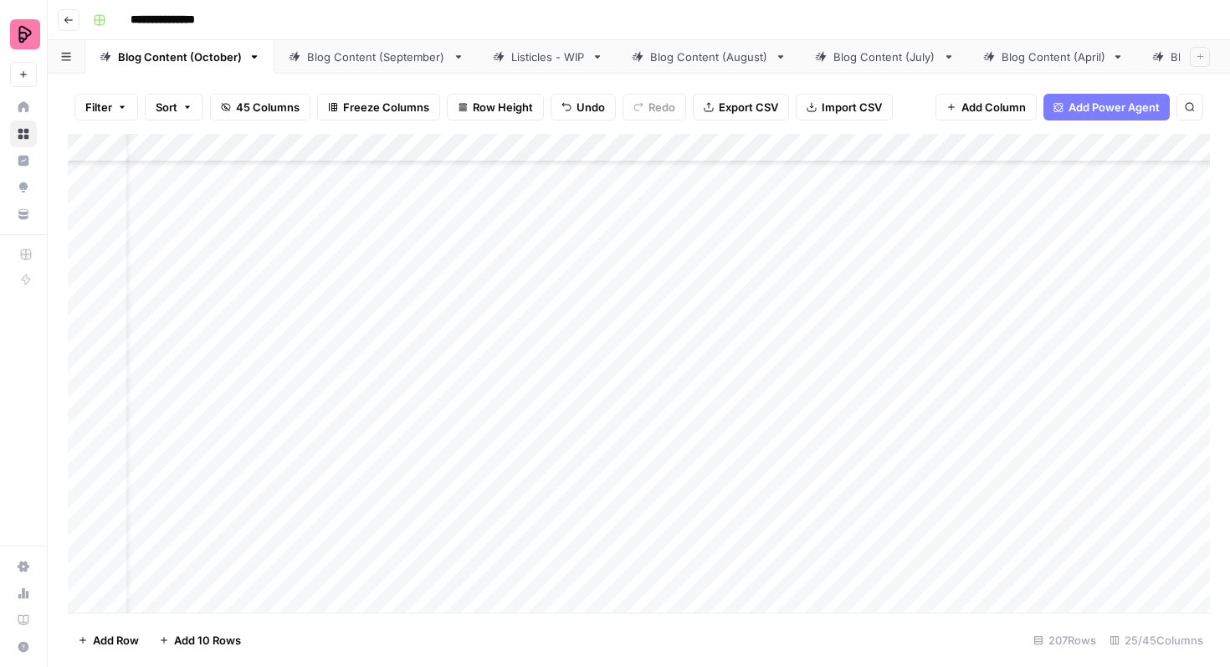
scroll to position [6991, 48]
click at [635, 245] on div "Add Column" at bounding box center [639, 373] width 1142 height 479
click at [623, 335] on div "Add Column" at bounding box center [639, 373] width 1142 height 479
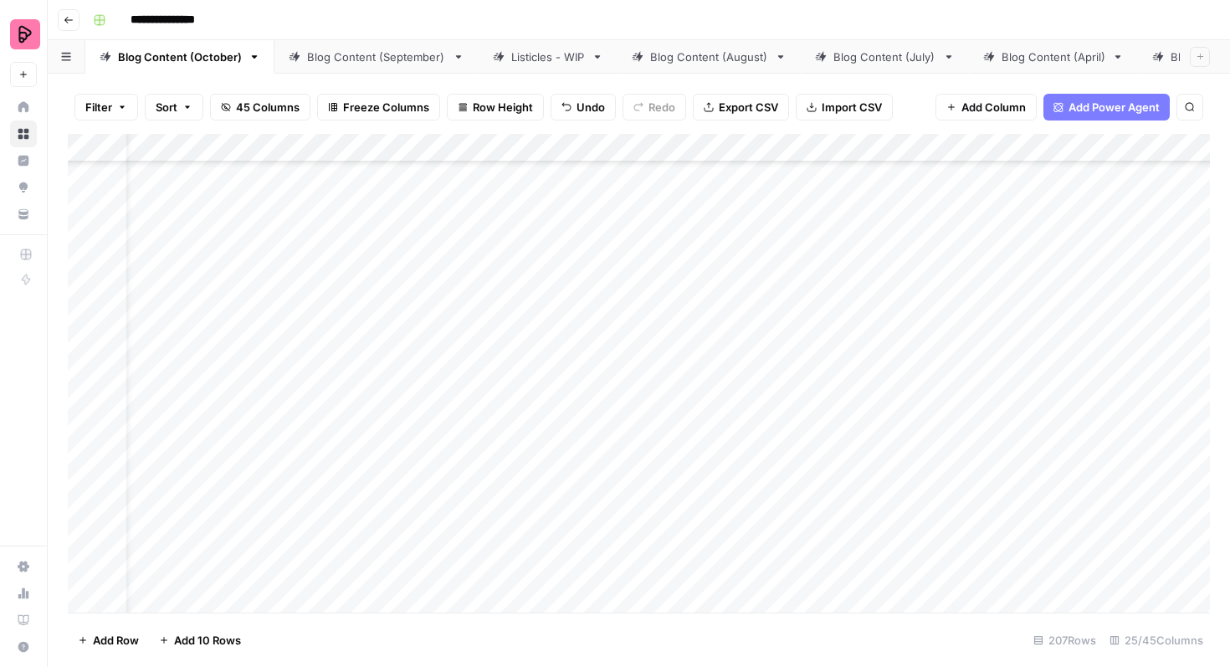
click at [791, 333] on div "Add Column" at bounding box center [639, 373] width 1142 height 479
drag, startPoint x: 845, startPoint y: 356, endPoint x: 787, endPoint y: 402, distance: 73.8
click at [787, 402] on div "Add Column" at bounding box center [639, 373] width 1142 height 479
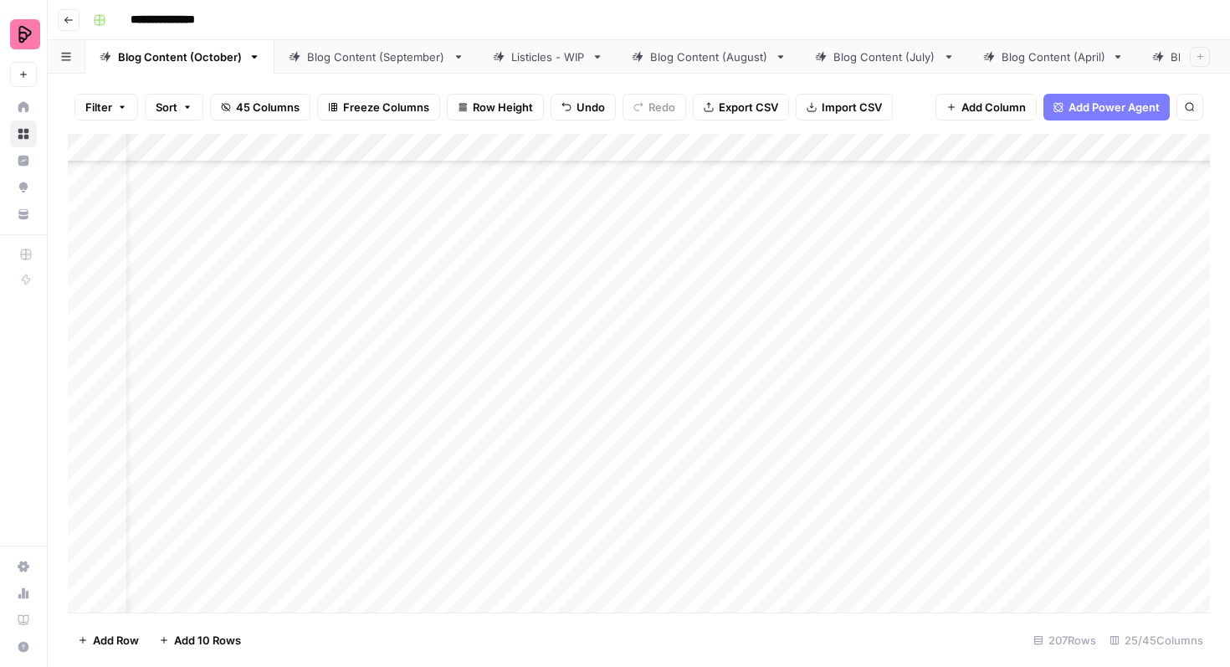
drag, startPoint x: 843, startPoint y: 408, endPoint x: 787, endPoint y: 592, distance: 193.2
click at [787, 592] on div "Add Column" at bounding box center [639, 373] width 1142 height 479
drag, startPoint x: 844, startPoint y: 206, endPoint x: 823, endPoint y: 633, distance: 428.1
click at [823, 633] on div "Filter Sort 45 Columns Freeze Columns Row Height Undo Redo Export CSV Import CS…" at bounding box center [639, 370] width 1182 height 593
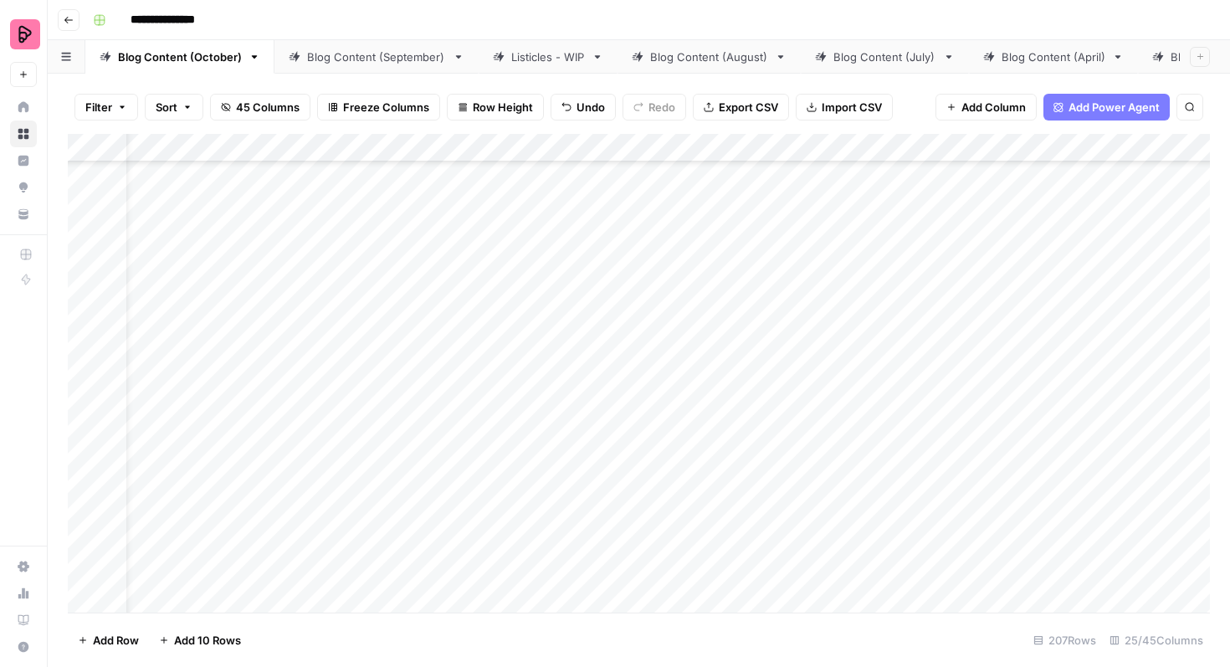
scroll to position [6671, 48]
drag, startPoint x: 842, startPoint y: 233, endPoint x: 812, endPoint y: 567, distance: 335.2
click at [812, 567] on div "Add Column" at bounding box center [639, 373] width 1142 height 479
drag, startPoint x: 845, startPoint y: 181, endPoint x: 806, endPoint y: 597, distance: 417.7
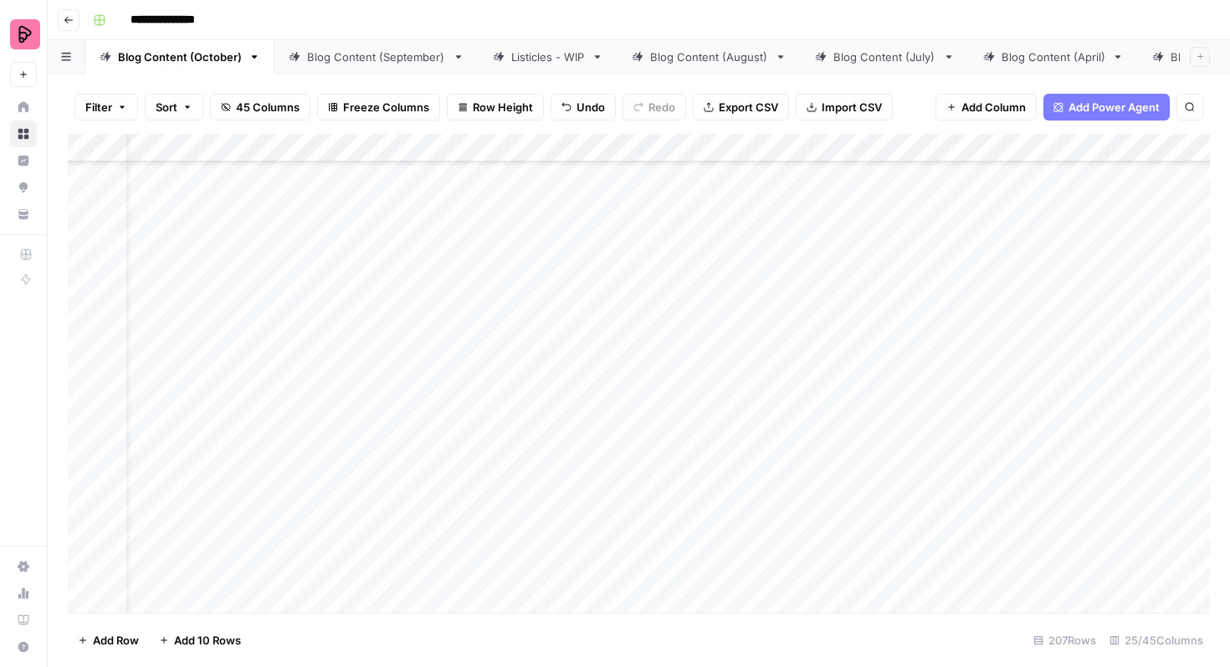
click at [806, 597] on div "Add Column" at bounding box center [639, 373] width 1142 height 479
click at [784, 419] on div "Add Column" at bounding box center [639, 373] width 1142 height 479
drag, startPoint x: 843, startPoint y: 423, endPoint x: 830, endPoint y: 559, distance: 137.0
click at [830, 560] on div "Add Column" at bounding box center [639, 373] width 1142 height 479
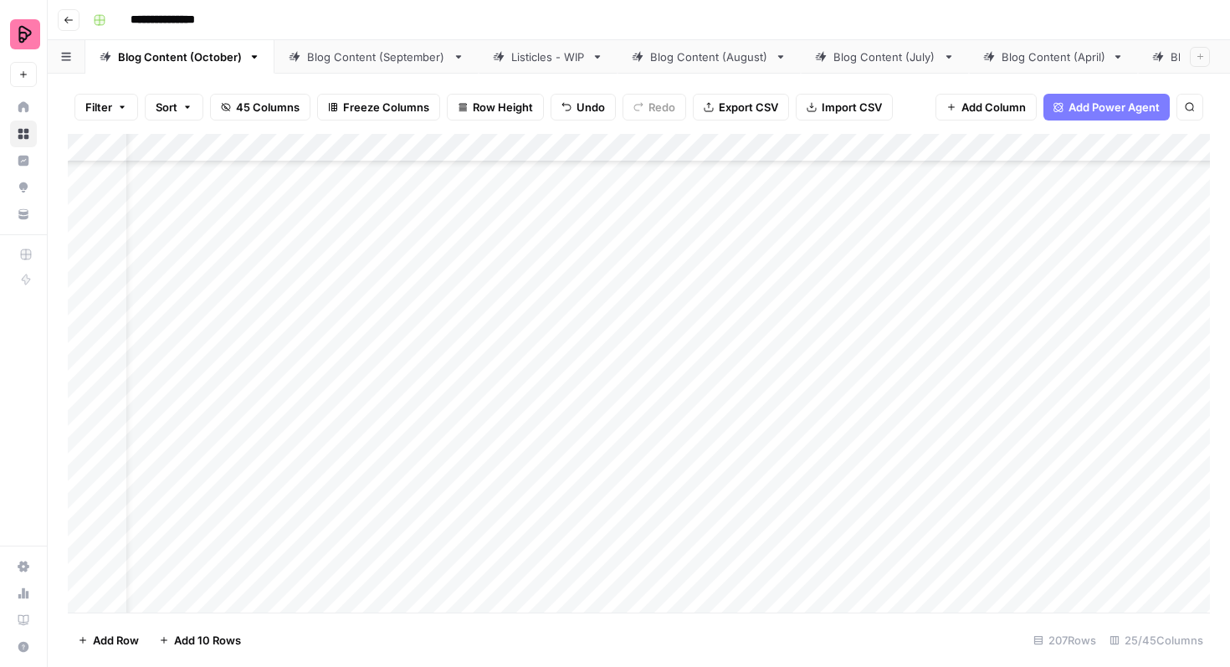
scroll to position [6739, 48]
drag, startPoint x: 845, startPoint y: 382, endPoint x: 808, endPoint y: 508, distance: 131.6
click at [808, 507] on div "Add Column" at bounding box center [639, 373] width 1142 height 479
click at [803, 402] on div "Add Column" at bounding box center [639, 373] width 1142 height 479
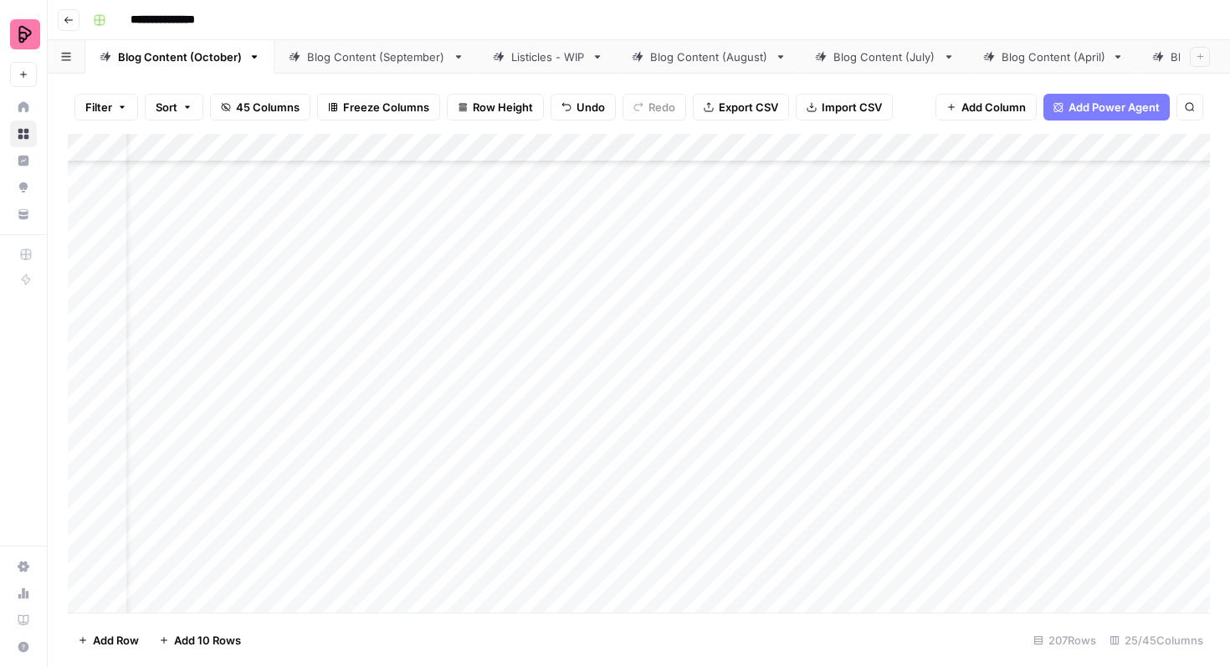
click at [803, 347] on div "Add Column" at bounding box center [639, 373] width 1142 height 479
click at [820, 320] on div "Add Column" at bounding box center [639, 373] width 1142 height 479
drag, startPoint x: 843, startPoint y: 331, endPoint x: 792, endPoint y: 618, distance: 292.3
click at [792, 619] on div "Filter Sort 45 Columns Freeze Columns Row Height Undo Redo Export CSV Import CS…" at bounding box center [639, 370] width 1182 height 593
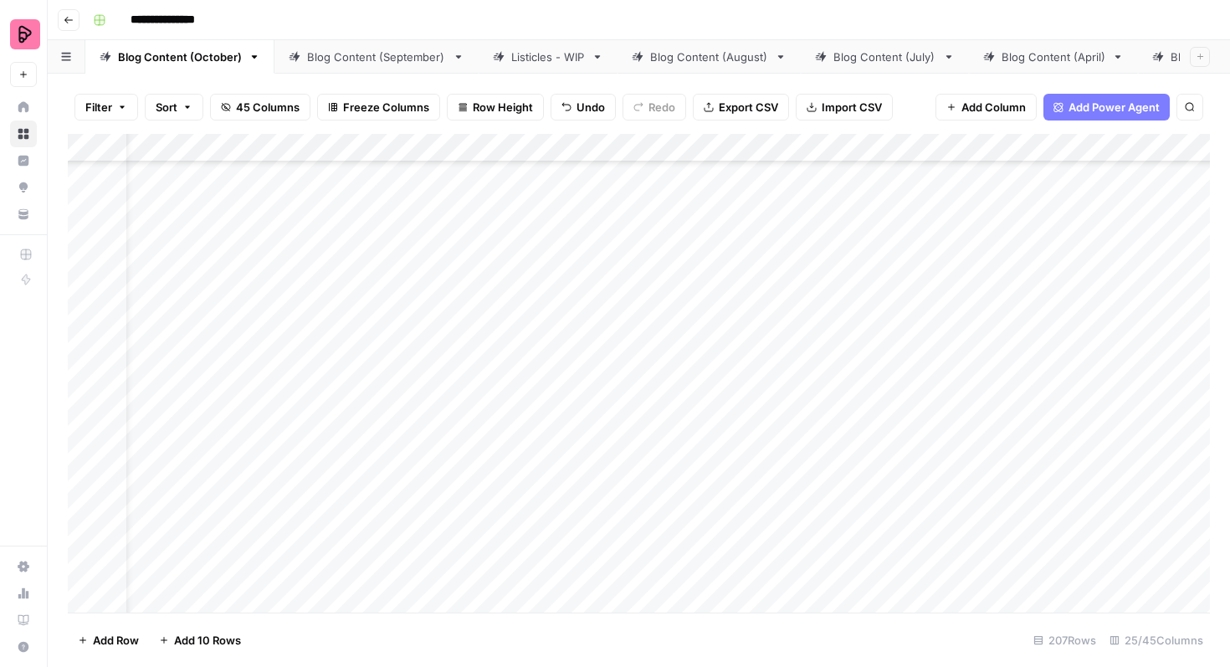
drag, startPoint x: 844, startPoint y: 187, endPoint x: 802, endPoint y: 509, distance: 325.0
click at [802, 509] on div "Add Column" at bounding box center [639, 373] width 1142 height 479
drag, startPoint x: 844, startPoint y: 194, endPoint x: 808, endPoint y: 541, distance: 348.3
click at [808, 541] on div "Add Column" at bounding box center [639, 373] width 1142 height 479
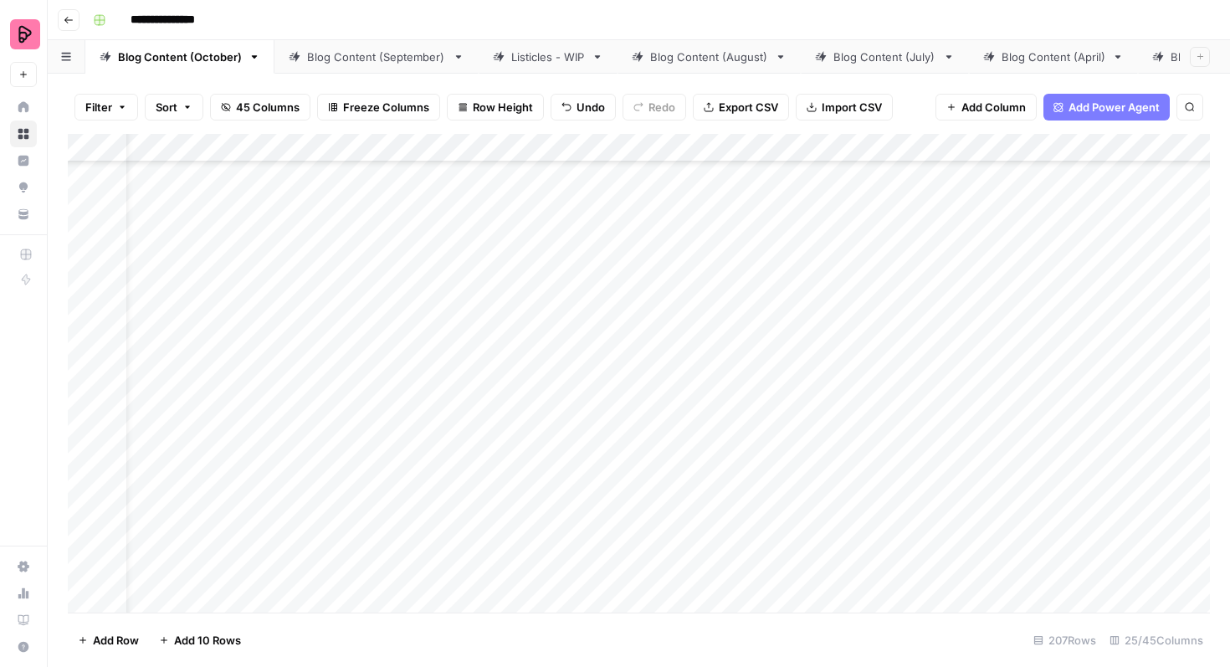
scroll to position [7794, 48]
drag, startPoint x: 843, startPoint y: 196, endPoint x: 802, endPoint y: 536, distance: 342.3
click at [802, 536] on div "Add Column" at bounding box center [639, 373] width 1142 height 479
drag, startPoint x: 844, startPoint y: 243, endPoint x: 803, endPoint y: 583, distance: 342.2
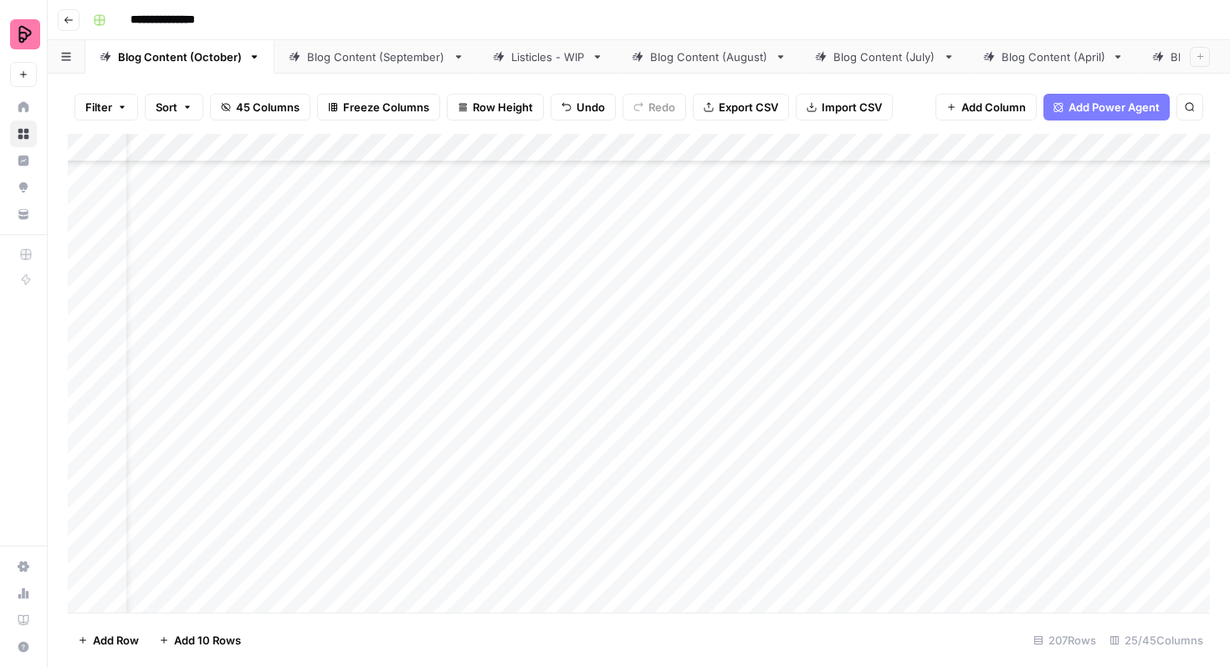
click at [803, 584] on div "Add Column" at bounding box center [639, 373] width 1142 height 479
drag, startPoint x: 843, startPoint y: 217, endPoint x: 808, endPoint y: 450, distance: 236.0
click at [808, 451] on div "Add Column" at bounding box center [639, 373] width 1142 height 479
click at [789, 503] on div "Add Column" at bounding box center [639, 373] width 1142 height 479
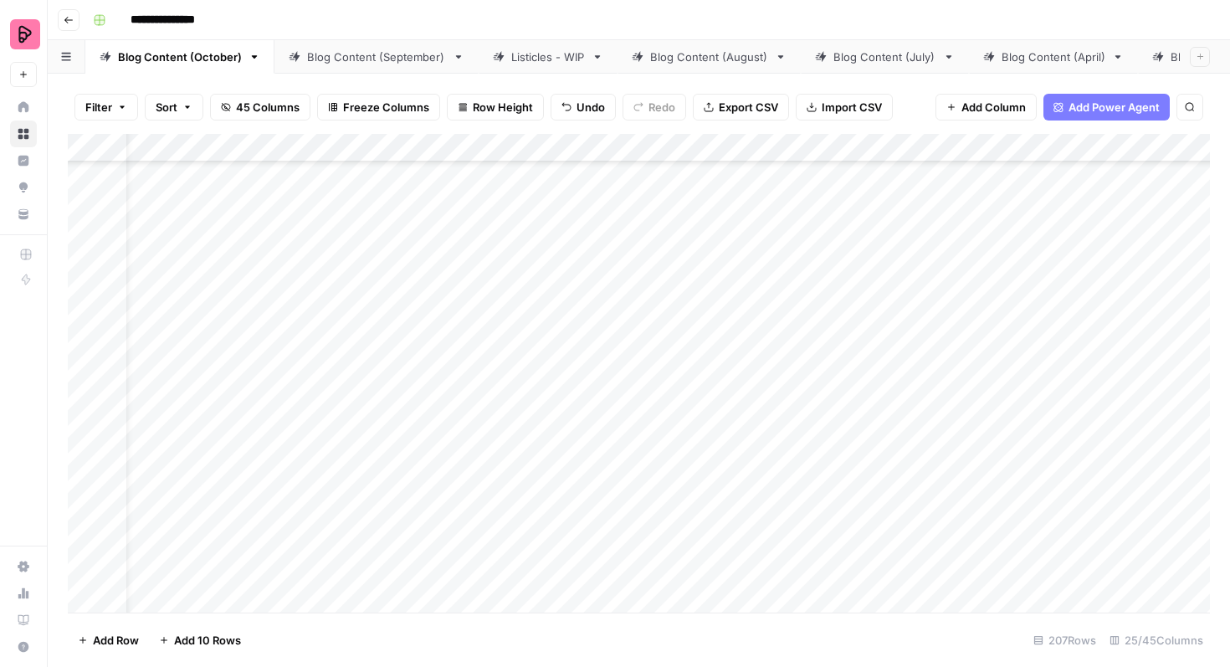
click at [771, 497] on div "Add Column" at bounding box center [639, 373] width 1142 height 479
click at [749, 497] on textarea "**********" at bounding box center [870, 494] width 268 height 23
type textarea "**********"
click at [778, 464] on div "Add Column" at bounding box center [639, 373] width 1142 height 479
click at [782, 498] on div "Add Column" at bounding box center [639, 373] width 1142 height 479
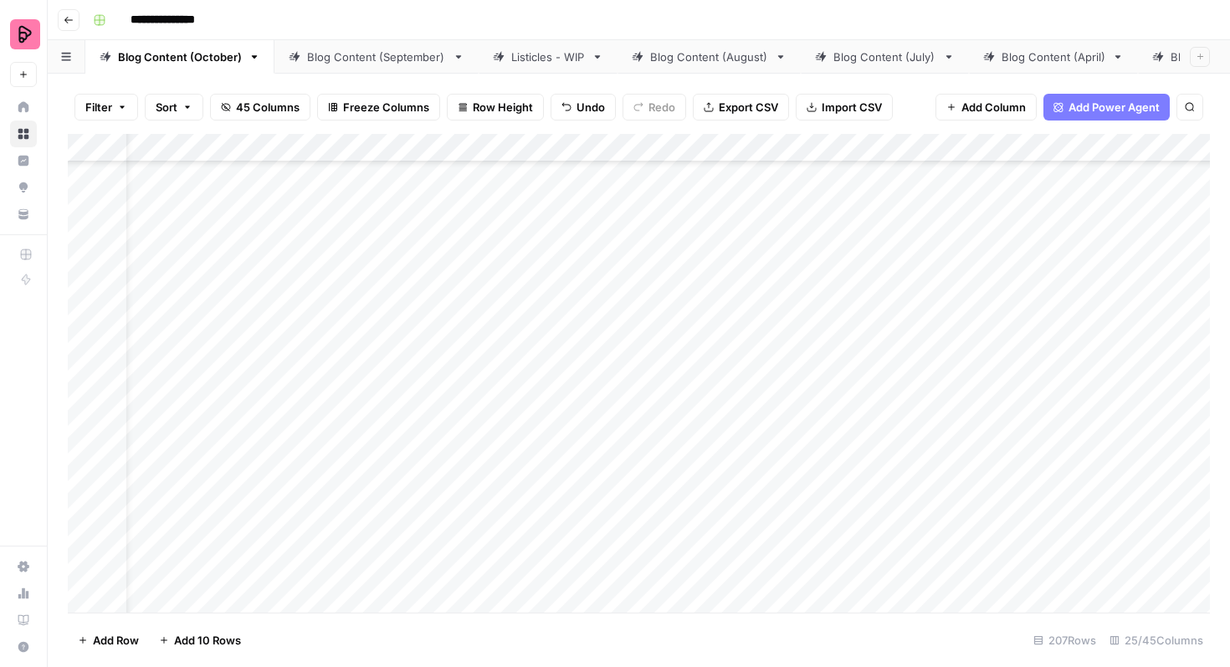
scroll to position [8584, 48]
drag, startPoint x: 844, startPoint y: 408, endPoint x: 833, endPoint y: 574, distance: 166.1
click at [833, 574] on div "Add Column" at bounding box center [639, 373] width 1142 height 479
click at [969, 290] on div "Add Column" at bounding box center [639, 373] width 1142 height 479
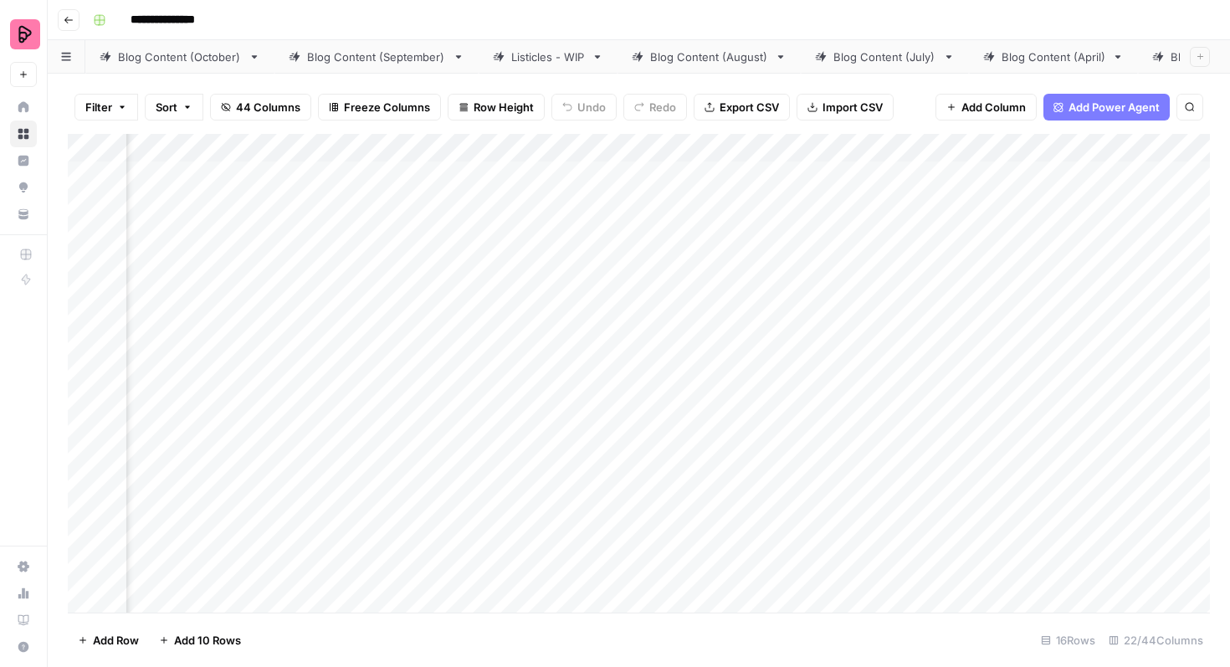
scroll to position [0, 219]
drag, startPoint x: 713, startPoint y: 173, endPoint x: 671, endPoint y: 666, distance: 494.6
click at [671, 666] on div "Filter Sort 44 Columns Freeze Columns Row Height Undo Redo Export CSV Import CS…" at bounding box center [639, 370] width 1182 height 593
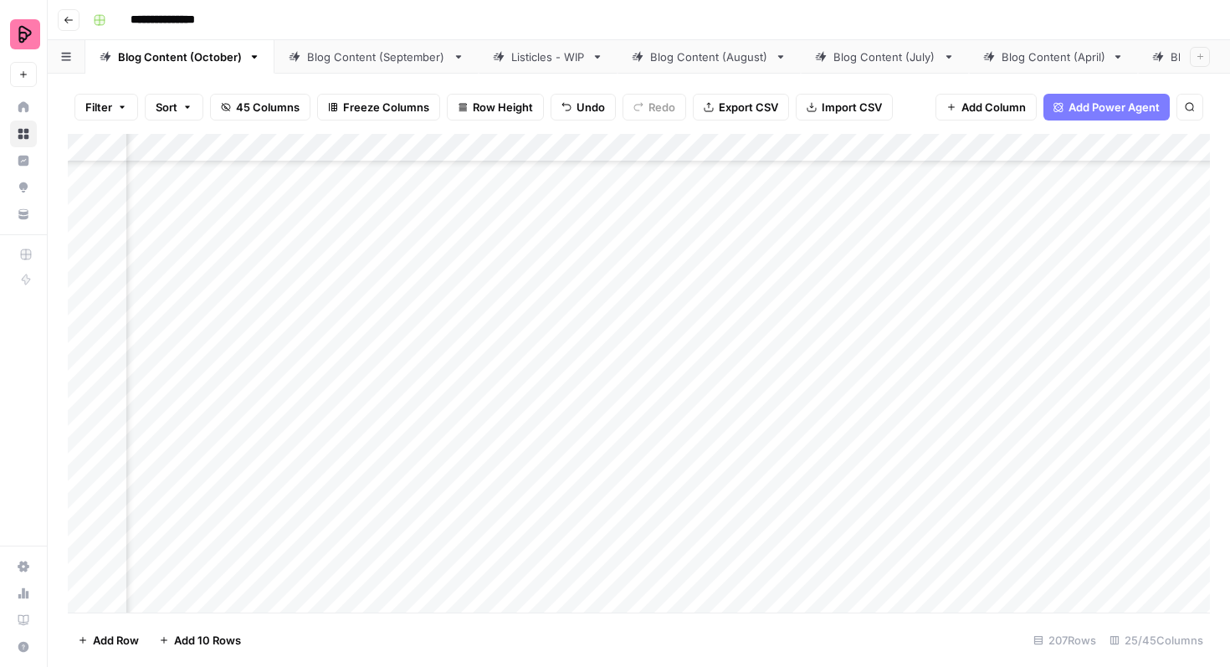
click at [552, 64] on div "Listicles - WIP" at bounding box center [548, 57] width 74 height 17
drag, startPoint x: 193, startPoint y: 452, endPoint x: 340, endPoint y: 138, distance: 346.3
click at [340, 138] on div "Add Column" at bounding box center [639, 373] width 1142 height 479
click at [86, 238] on div "Add Column" at bounding box center [639, 373] width 1142 height 479
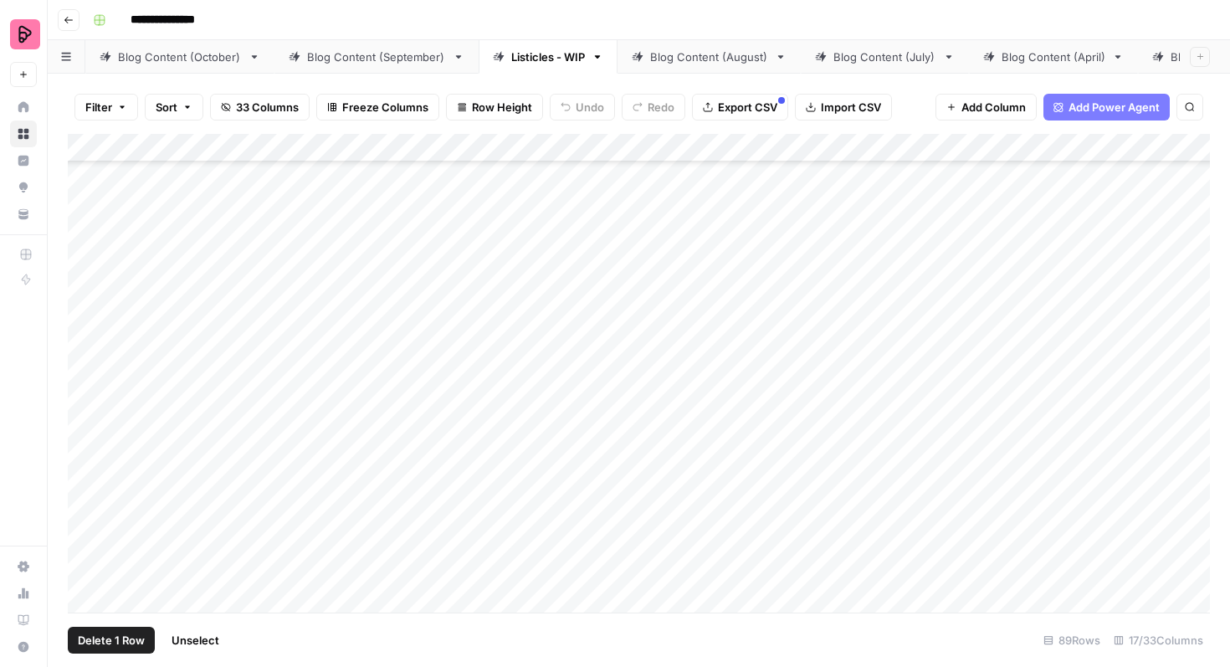
click at [86, 279] on div "Add Column" at bounding box center [639, 373] width 1142 height 479
click at [85, 324] on div "Add Column" at bounding box center [639, 373] width 1142 height 479
click at [85, 365] on div "Add Column" at bounding box center [639, 373] width 1142 height 479
click at [86, 406] on div "Add Column" at bounding box center [639, 373] width 1142 height 479
click at [86, 458] on div "Add Column" at bounding box center [639, 373] width 1142 height 479
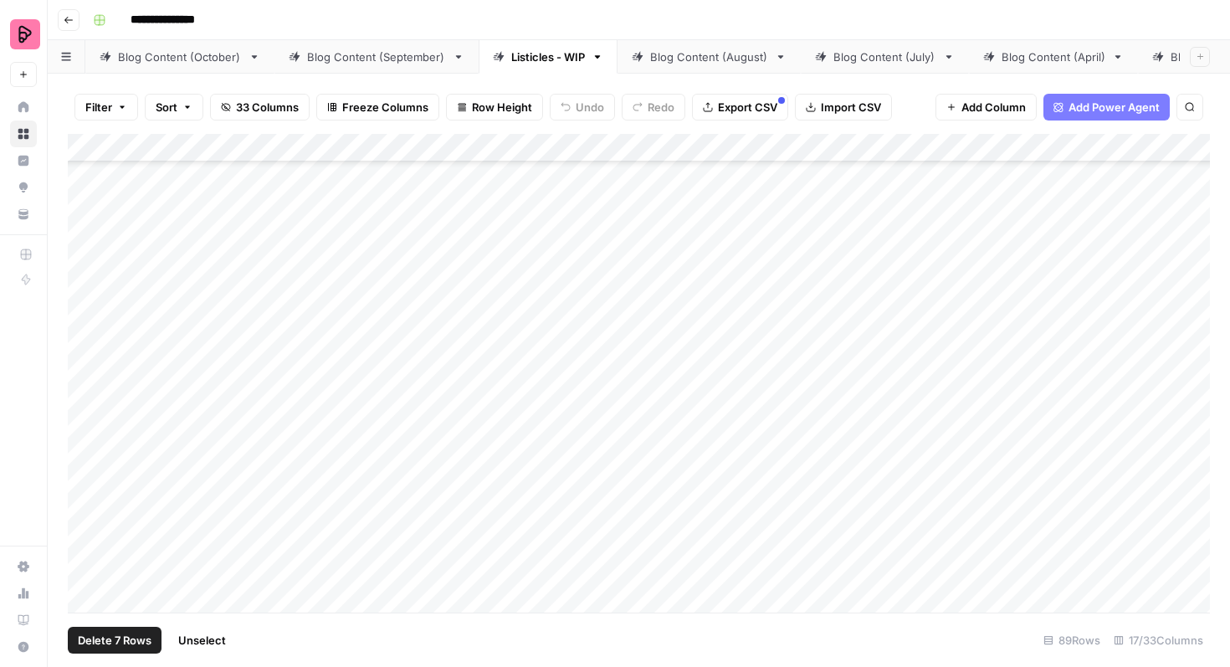
click at [85, 498] on div "Add Column" at bounding box center [639, 373] width 1142 height 479
click at [85, 539] on div "Add Column" at bounding box center [639, 373] width 1142 height 479
click at [84, 585] on div "Add Column" at bounding box center [639, 373] width 1142 height 479
click at [85, 276] on div "Add Column" at bounding box center [639, 373] width 1142 height 479
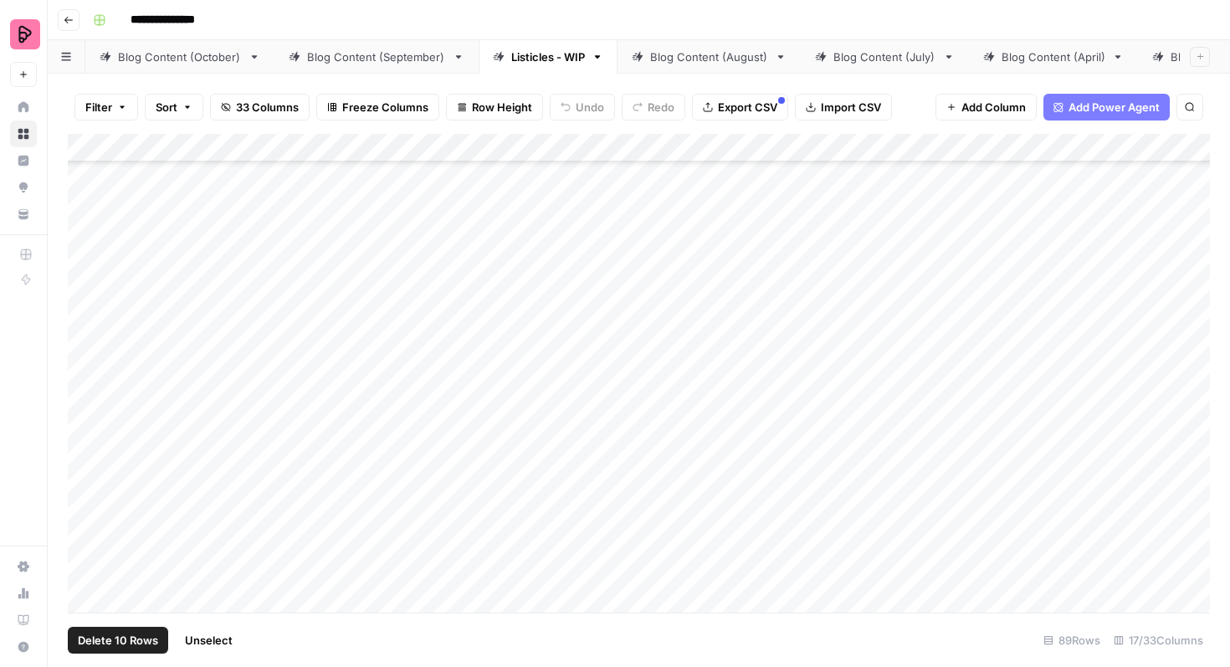
click at [85, 316] on div "Add Column" at bounding box center [639, 373] width 1142 height 479
click at [82, 363] on div "Add Column" at bounding box center [639, 373] width 1142 height 479
click at [82, 413] on div "Add Column" at bounding box center [639, 373] width 1142 height 479
click at [87, 449] on div "Add Column" at bounding box center [639, 373] width 1142 height 479
click at [85, 499] on div "Add Column" at bounding box center [639, 373] width 1142 height 479
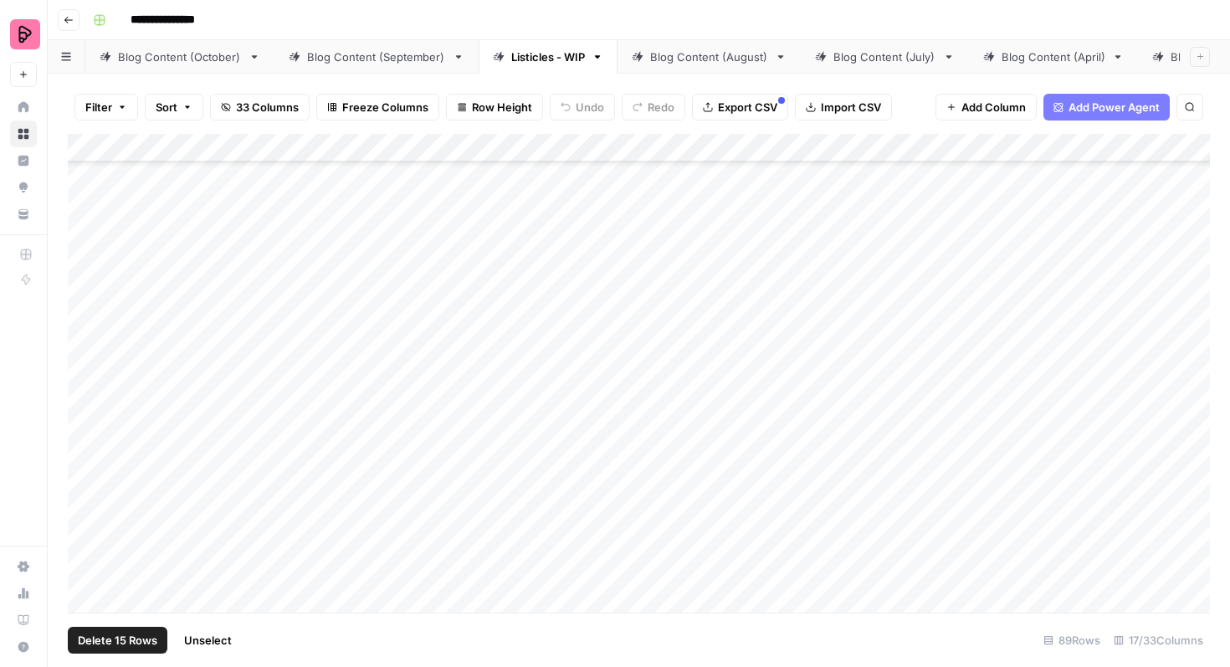
scroll to position [1205, 0]
click at [86, 284] on div "Add Column" at bounding box center [639, 373] width 1142 height 479
click at [87, 324] on div "Add Column" at bounding box center [639, 373] width 1142 height 479
click at [87, 371] on div "Add Column" at bounding box center [639, 373] width 1142 height 479
click at [89, 413] on div "Add Column" at bounding box center [639, 373] width 1142 height 479
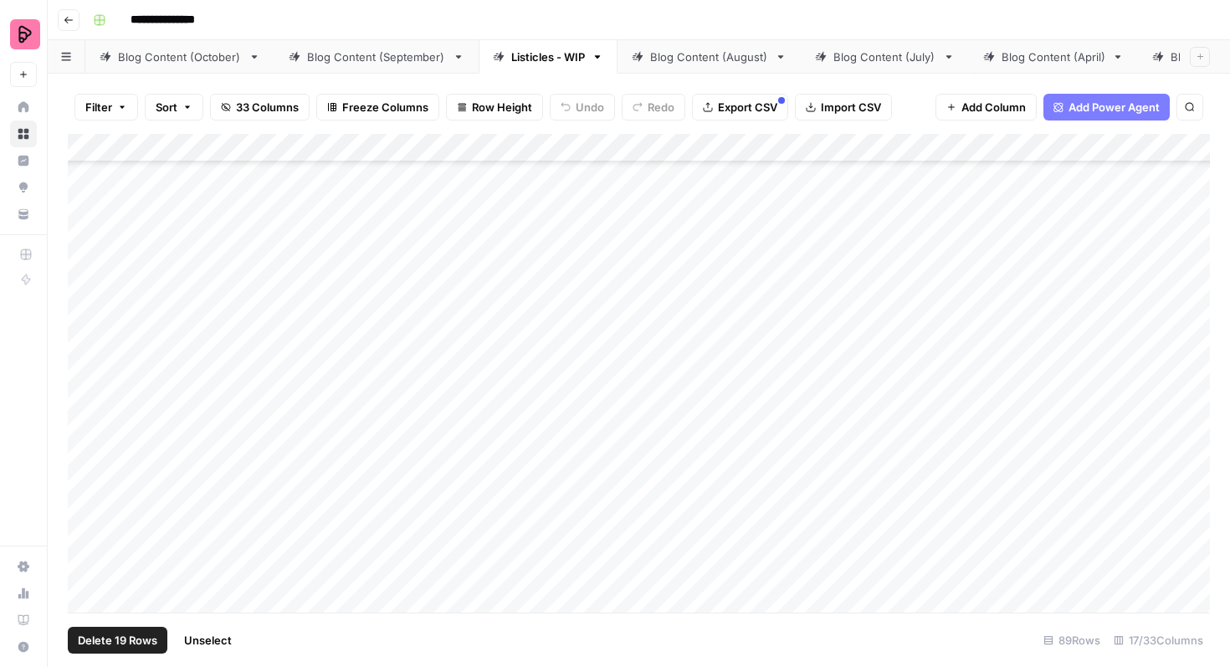
click at [90, 453] on div "Add Column" at bounding box center [639, 373] width 1142 height 479
click at [87, 502] on div "Add Column" at bounding box center [639, 373] width 1142 height 479
click at [87, 544] on div "Add Column" at bounding box center [639, 373] width 1142 height 479
click at [88, 411] on div "Add Column" at bounding box center [639, 373] width 1142 height 479
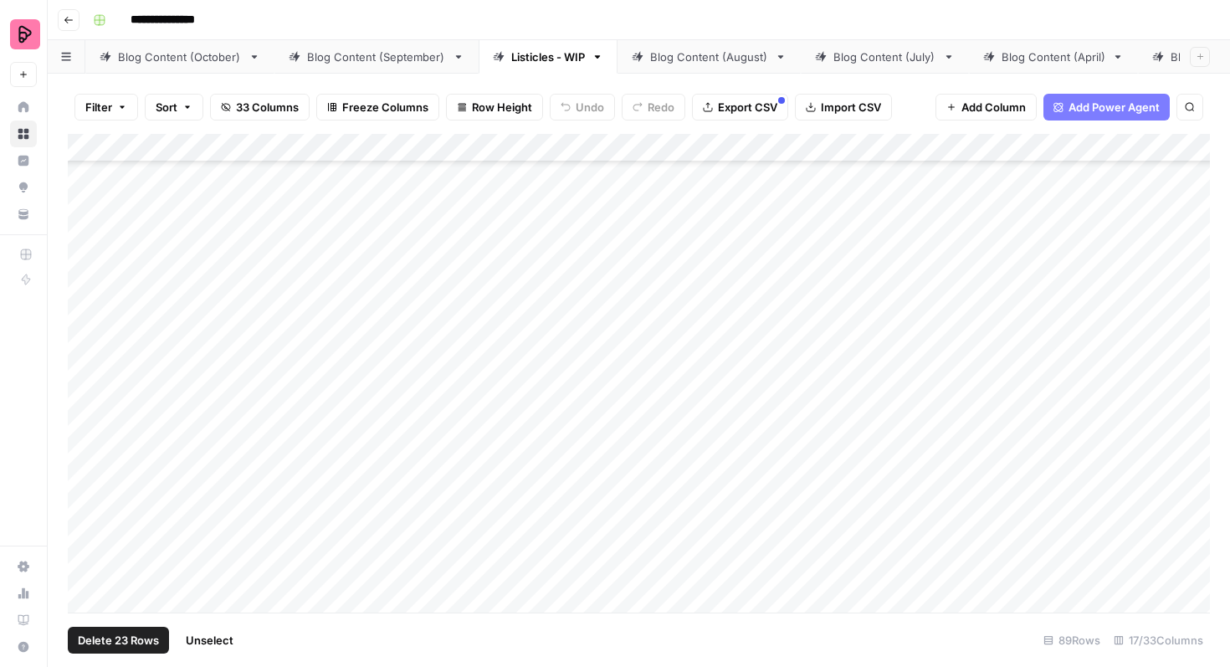
scroll to position [545, 0]
click at [220, 640] on span "Unselect" at bounding box center [210, 640] width 48 height 17
drag, startPoint x: 192, startPoint y: 290, endPoint x: 361, endPoint y: 566, distance: 323.5
click at [361, 566] on div "Add Column" at bounding box center [639, 373] width 1142 height 479
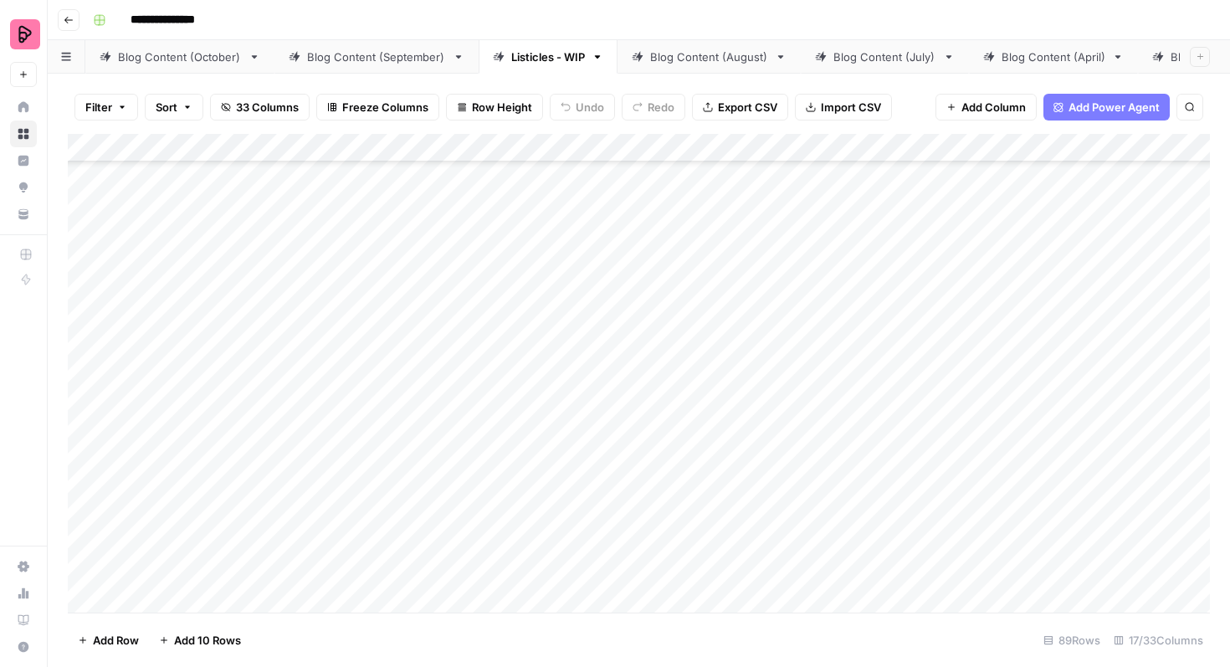
scroll to position [1642, 0]
click at [89, 193] on div "Add Column" at bounding box center [639, 373] width 1142 height 479
click at [87, 243] on div "Add Column" at bounding box center [639, 373] width 1142 height 479
click at [83, 285] on div "Add Column" at bounding box center [639, 373] width 1142 height 479
click at [83, 331] on div "Add Column" at bounding box center [639, 373] width 1142 height 479
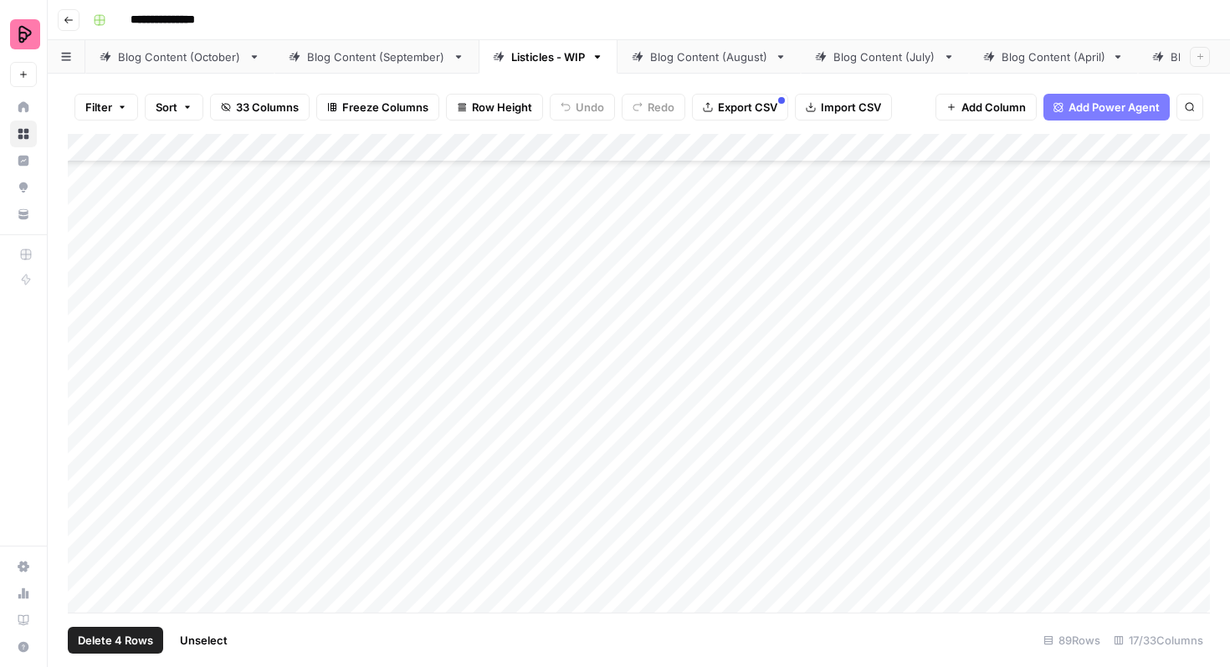
click at [84, 369] on div "Add Column" at bounding box center [639, 373] width 1142 height 479
click at [83, 410] on div "Add Column" at bounding box center [639, 373] width 1142 height 479
click at [81, 457] on div "Add Column" at bounding box center [639, 373] width 1142 height 479
click at [81, 498] on div "Add Column" at bounding box center [639, 373] width 1142 height 479
click at [83, 546] on div "Add Column" at bounding box center [639, 373] width 1142 height 479
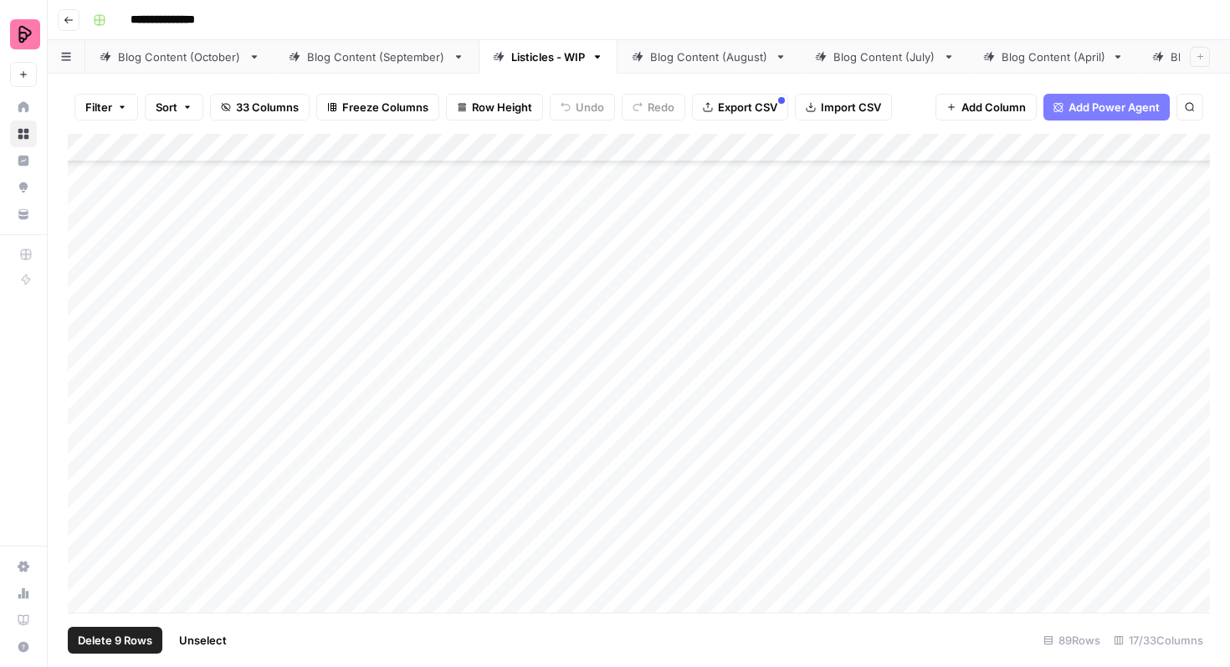
scroll to position [1866, 0]
click at [87, 361] on div "Add Column" at bounding box center [639, 373] width 1142 height 479
click at [87, 406] on div "Add Column" at bounding box center [639, 373] width 1142 height 479
click at [81, 447] on div "Add Column" at bounding box center [639, 373] width 1142 height 479
click at [82, 494] on div "Add Column" at bounding box center [639, 373] width 1142 height 479
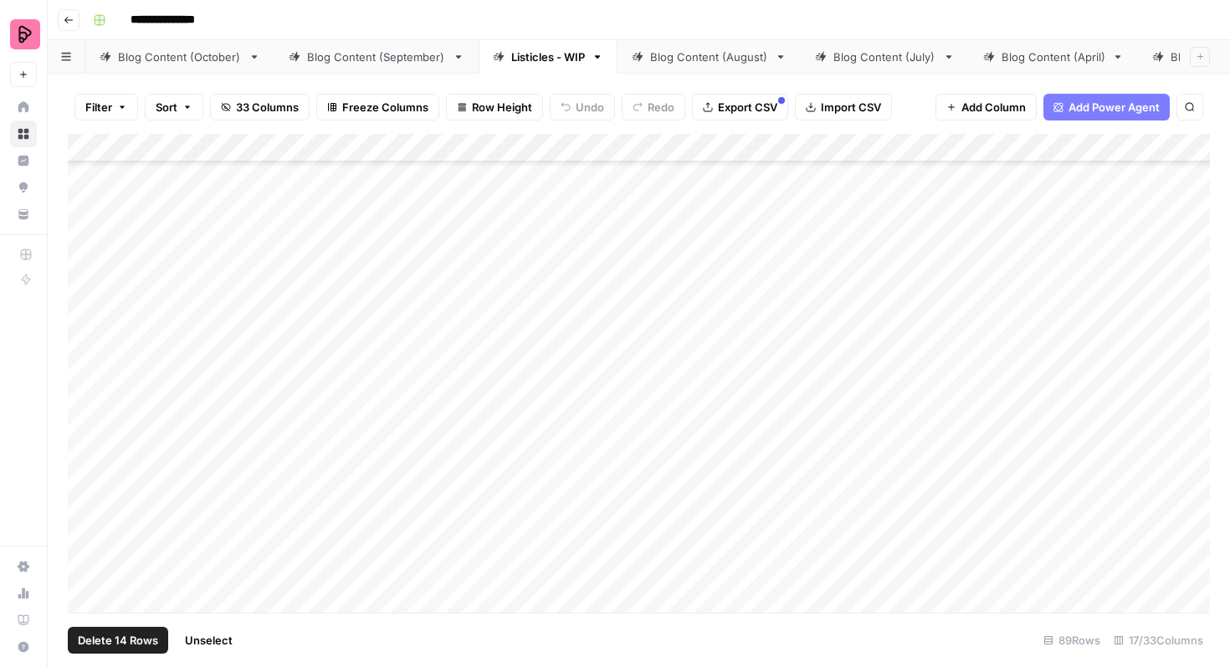
click at [82, 529] on div "Add Column" at bounding box center [639, 373] width 1142 height 479
click at [83, 573] on div "Add Column" at bounding box center [639, 373] width 1142 height 479
click at [85, 343] on div "Add Column" at bounding box center [639, 373] width 1142 height 479
click at [84, 396] on div "Add Column" at bounding box center [639, 373] width 1142 height 479
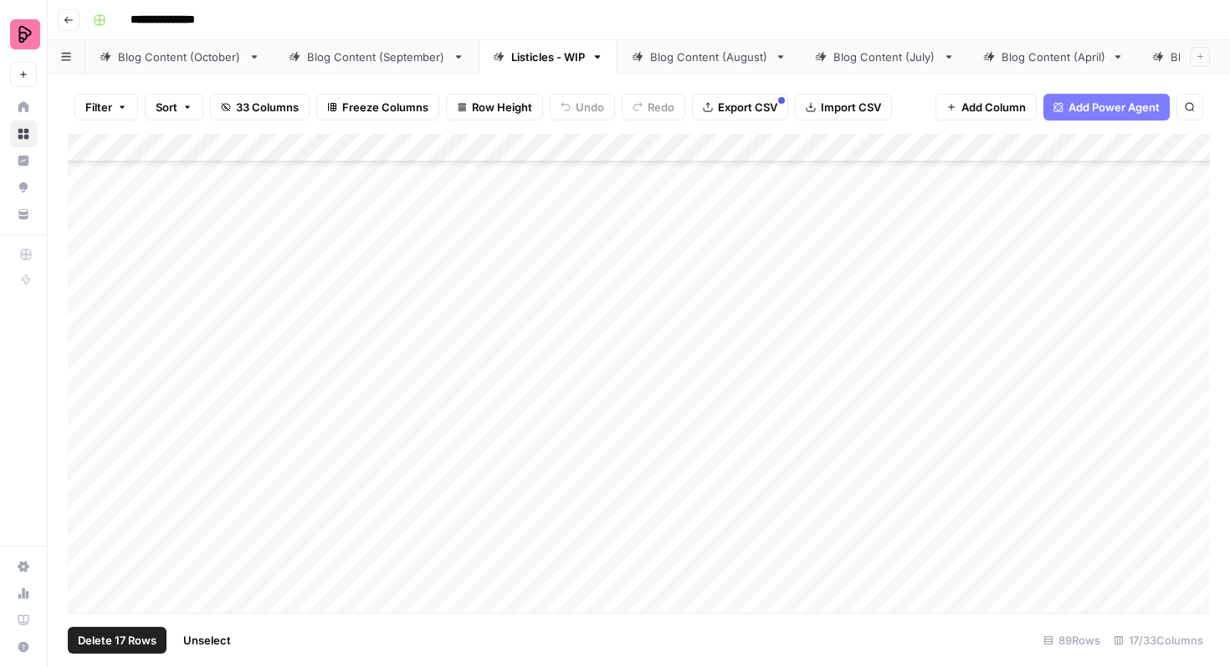
click at [83, 443] on div "Add Column" at bounding box center [639, 373] width 1142 height 479
click at [85, 478] on div "Add Column" at bounding box center [639, 373] width 1142 height 479
click at [85, 514] on div "Add Column" at bounding box center [639, 373] width 1142 height 479
click at [85, 561] on div "Add Column" at bounding box center [639, 373] width 1142 height 479
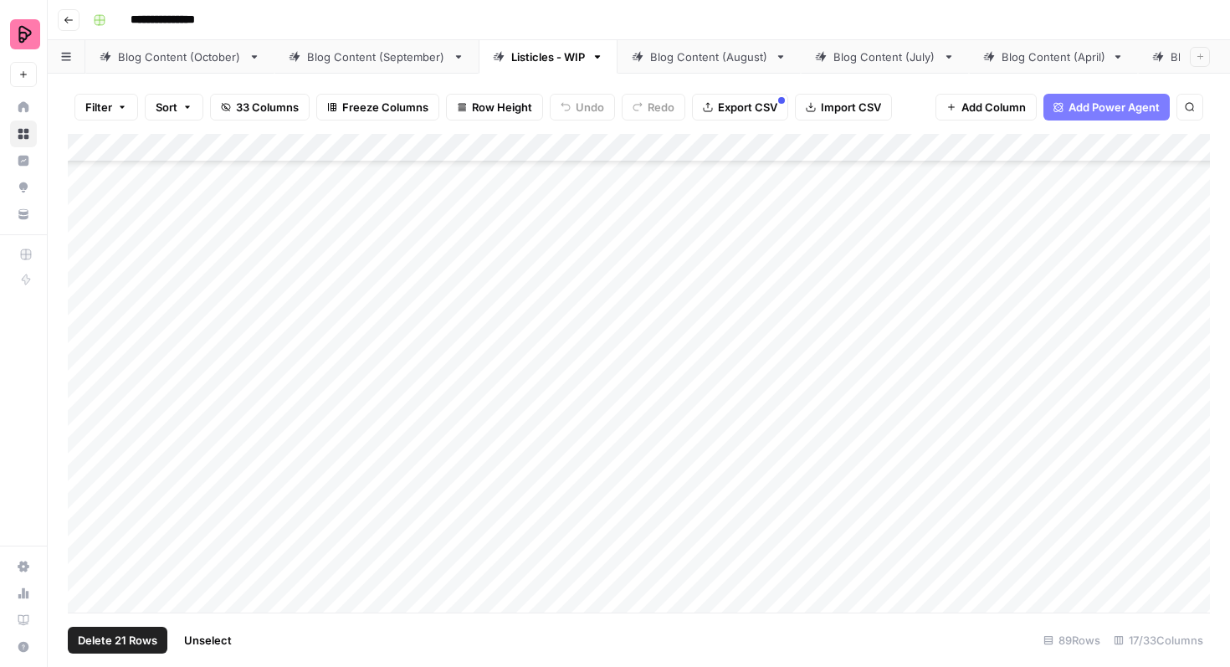
click at [87, 284] on div "Add Column" at bounding box center [639, 373] width 1142 height 479
click at [85, 376] on div "Add Column" at bounding box center [639, 373] width 1142 height 479
click at [86, 413] on div "Add Column" at bounding box center [639, 373] width 1142 height 479
click at [182, 363] on div "Add Column" at bounding box center [639, 373] width 1142 height 479
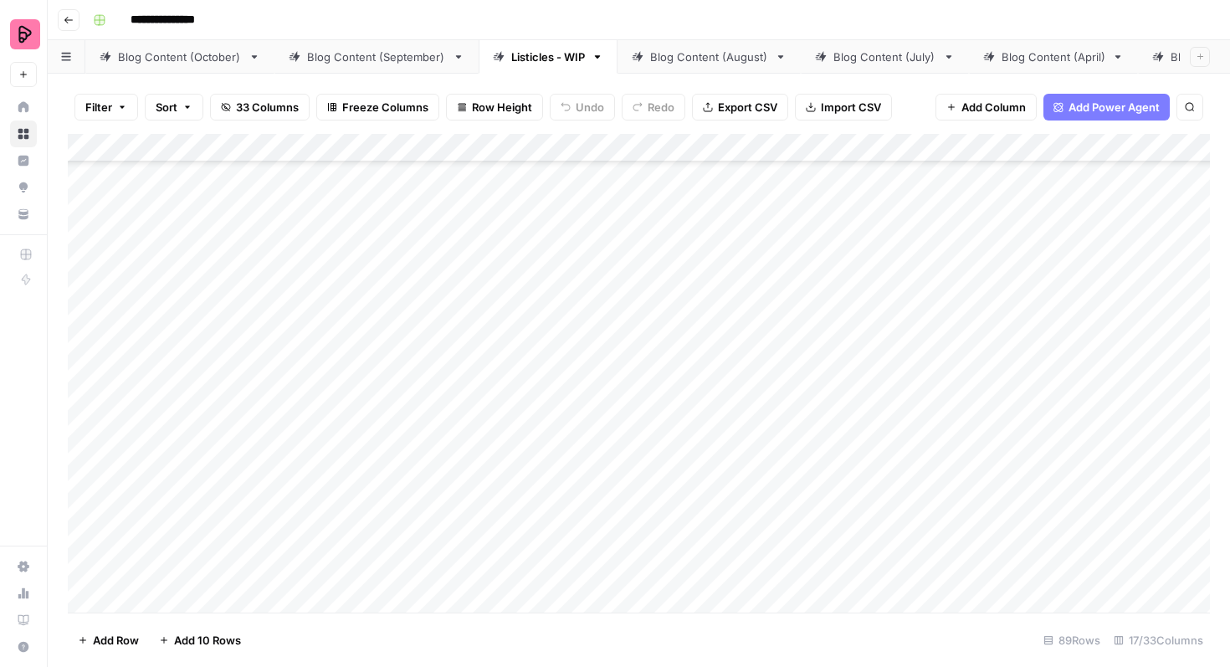
scroll to position [2501, 0]
drag, startPoint x: 173, startPoint y: 366, endPoint x: 428, endPoint y: 295, distance: 264.1
click at [428, 295] on div "Add Column" at bounding box center [639, 373] width 1142 height 479
click at [85, 287] on div "Add Column" at bounding box center [639, 373] width 1142 height 479
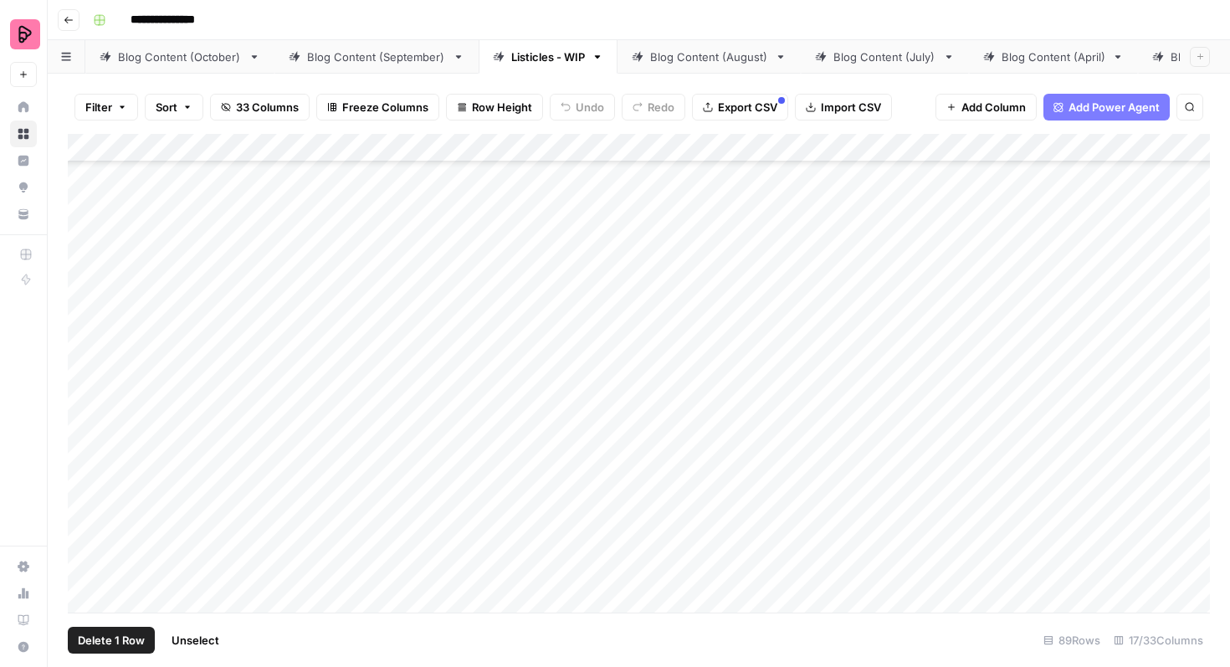
click at [86, 329] on div "Add Column" at bounding box center [639, 373] width 1142 height 479
click at [88, 372] on div "Add Column" at bounding box center [639, 373] width 1142 height 479
click at [86, 409] on div "Add Column" at bounding box center [639, 373] width 1142 height 479
click at [86, 461] on div "Add Column" at bounding box center [639, 373] width 1142 height 479
click at [85, 500] on div "Add Column" at bounding box center [639, 373] width 1142 height 479
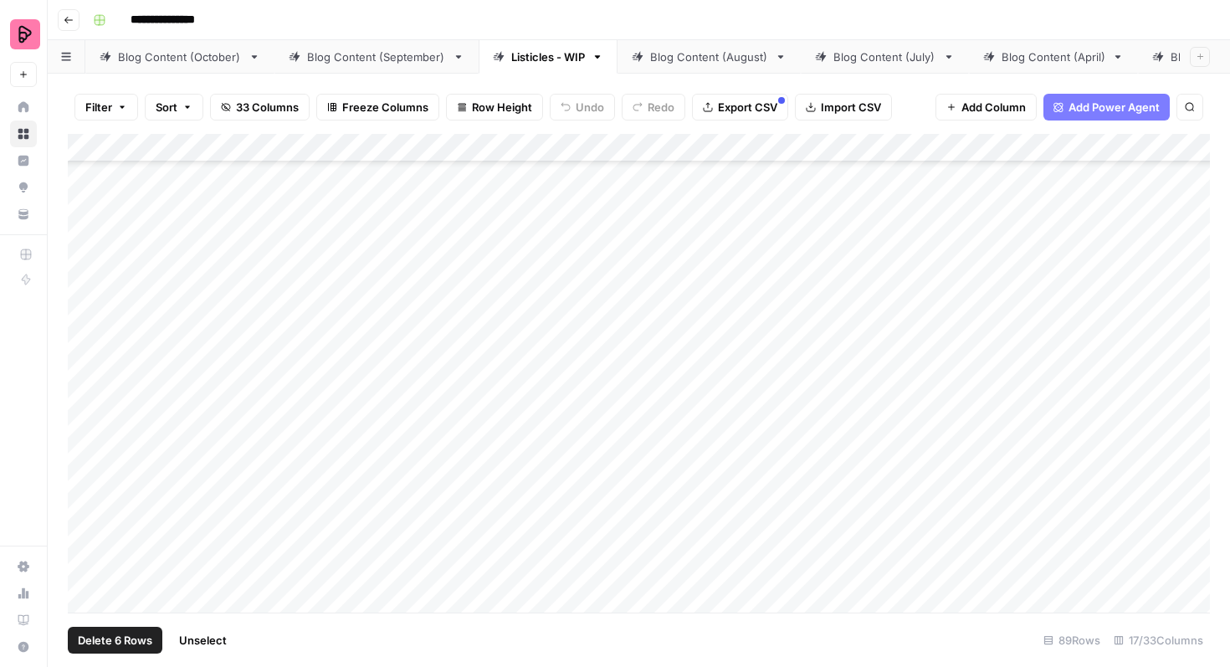
click at [87, 540] on div "Add Column" at bounding box center [639, 373] width 1142 height 479
click at [86, 387] on div "Add Column" at bounding box center [639, 373] width 1142 height 479
click at [87, 423] on div "Add Column" at bounding box center [639, 373] width 1142 height 479
click at [87, 469] on div "Add Column" at bounding box center [639, 373] width 1142 height 479
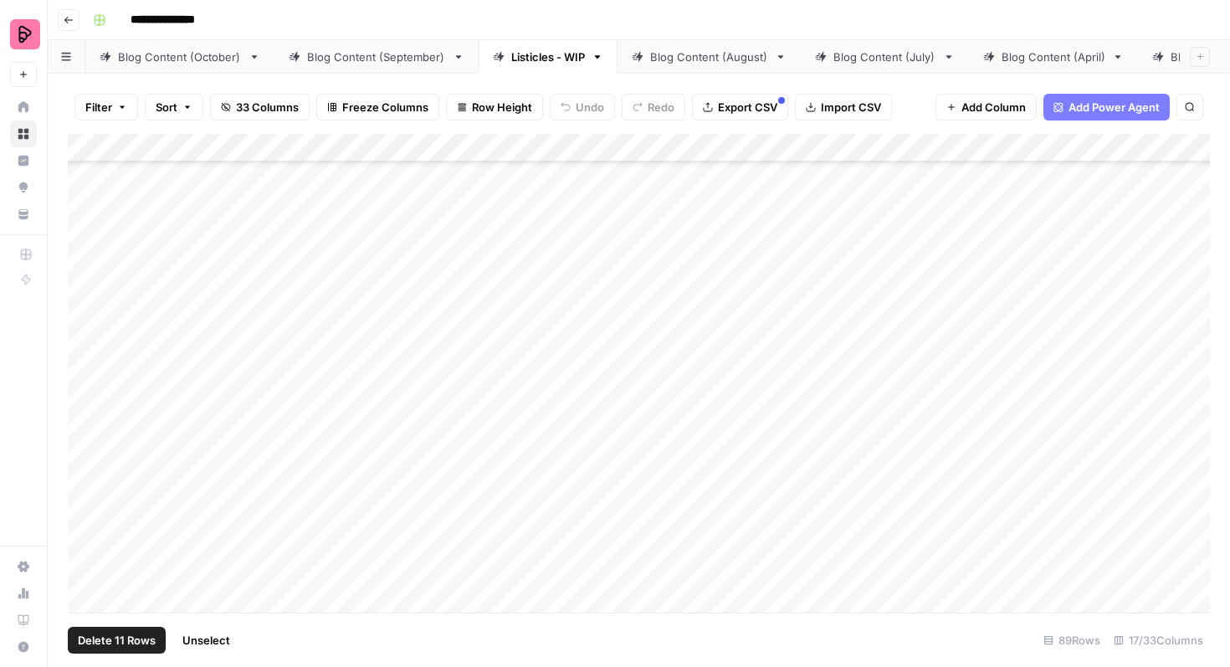
click at [86, 512] on div "Add Column" at bounding box center [639, 373] width 1142 height 479
click at [85, 555] on div "Add Column" at bounding box center [639, 373] width 1142 height 479
click at [85, 598] on div "Add Column" at bounding box center [639, 373] width 1142 height 479
click at [86, 282] on div "Add Column" at bounding box center [639, 373] width 1142 height 479
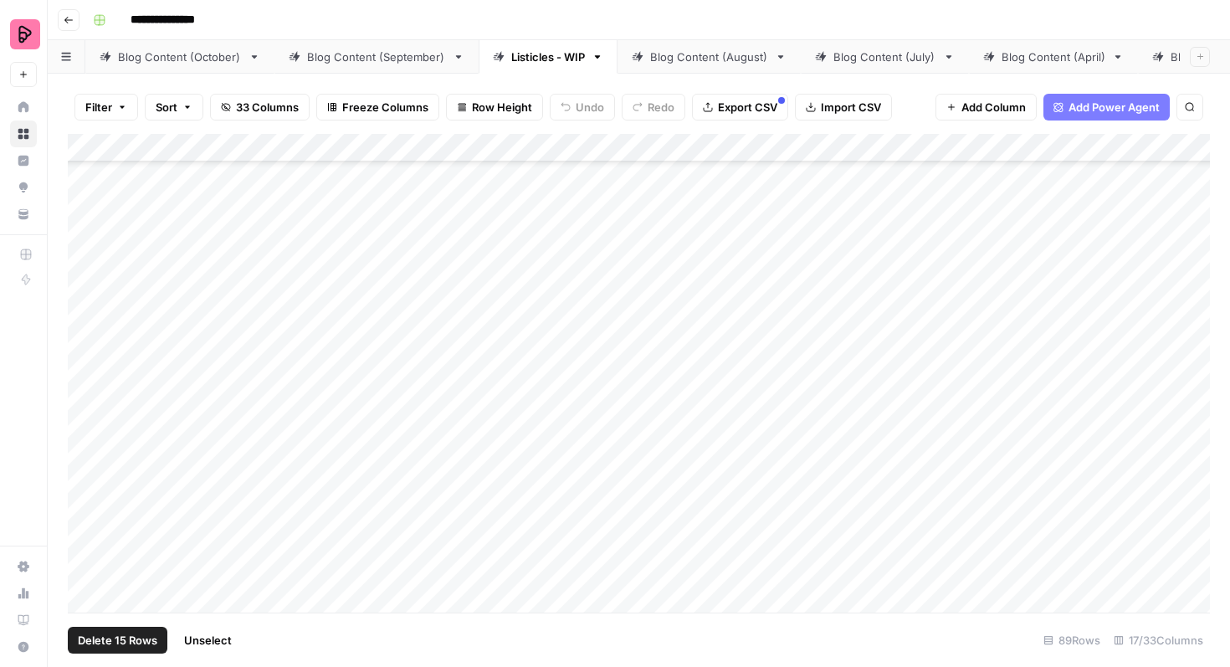
click at [87, 325] on div "Add Column" at bounding box center [639, 373] width 1142 height 479
click at [85, 366] on div "Add Column" at bounding box center [639, 373] width 1142 height 479
click at [85, 411] on div "Add Column" at bounding box center [639, 373] width 1142 height 479
click at [85, 457] on div "Add Column" at bounding box center [639, 373] width 1142 height 479
click at [85, 501] on div "Add Column" at bounding box center [639, 373] width 1142 height 479
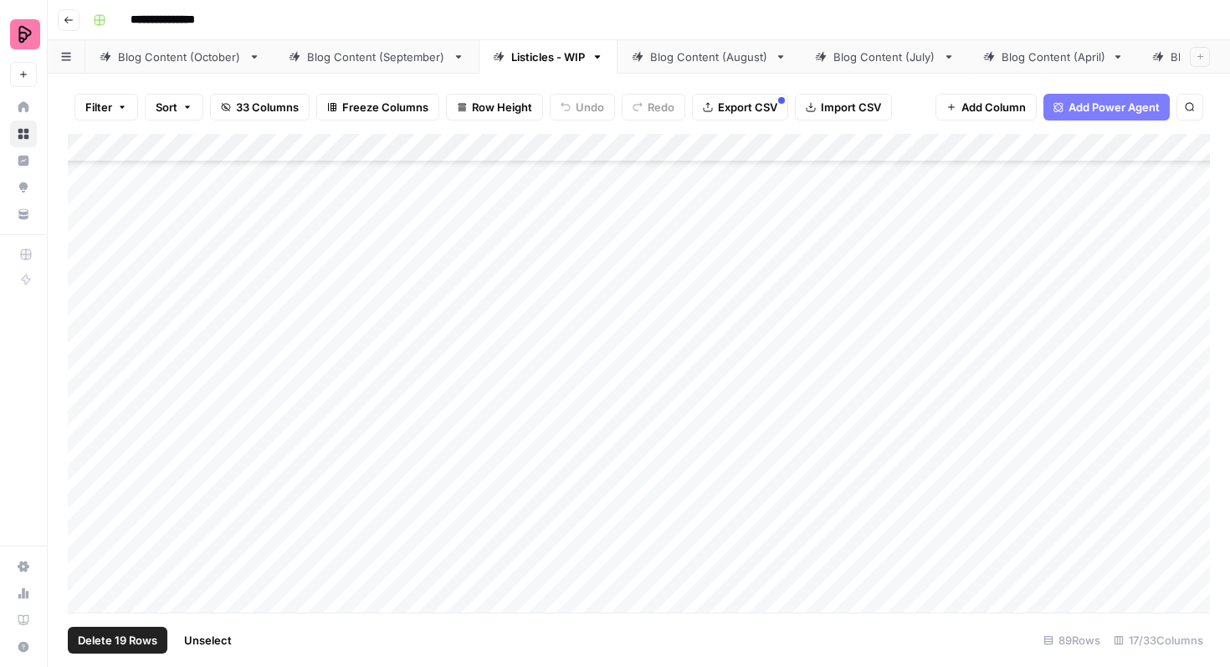
click at [85, 532] on div "Add Column" at bounding box center [639, 373] width 1142 height 479
click at [86, 542] on div "Add Column" at bounding box center [639, 373] width 1142 height 479
click at [87, 582] on div "Add Column" at bounding box center [639, 373] width 1142 height 479
click at [85, 428] on div "Add Column" at bounding box center [639, 373] width 1142 height 479
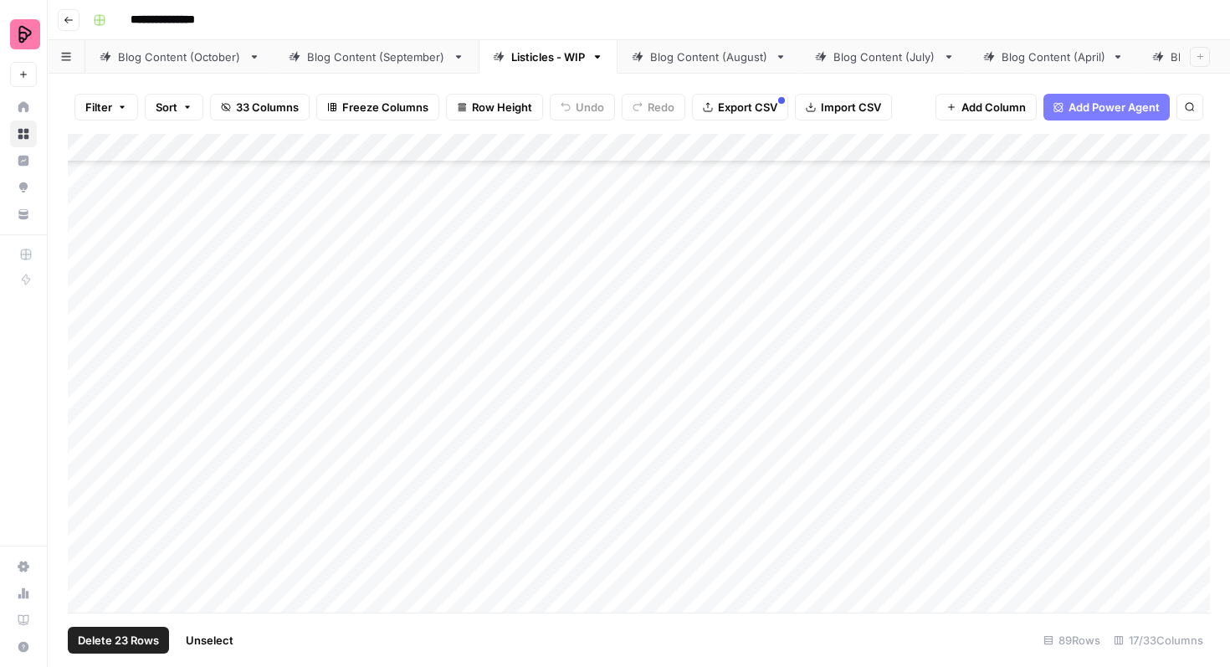
click at [86, 465] on div "Add Column" at bounding box center [639, 373] width 1142 height 479
click at [86, 509] on div "Add Column" at bounding box center [639, 373] width 1142 height 479
click at [85, 558] on div "Add Column" at bounding box center [639, 373] width 1142 height 479
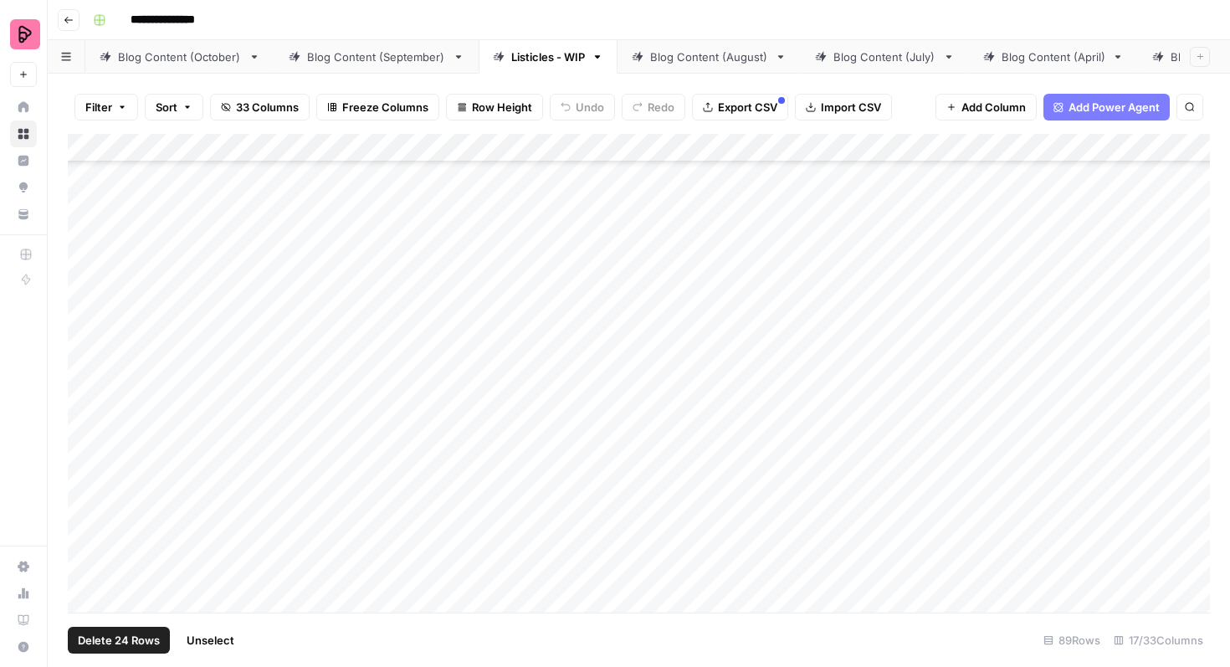
click at [186, 428] on div "Add Column" at bounding box center [639, 373] width 1142 height 479
drag, startPoint x: 167, startPoint y: 425, endPoint x: 402, endPoint y: 410, distance: 234.8
click at [402, 410] on div "Add Column" at bounding box center [639, 373] width 1142 height 479
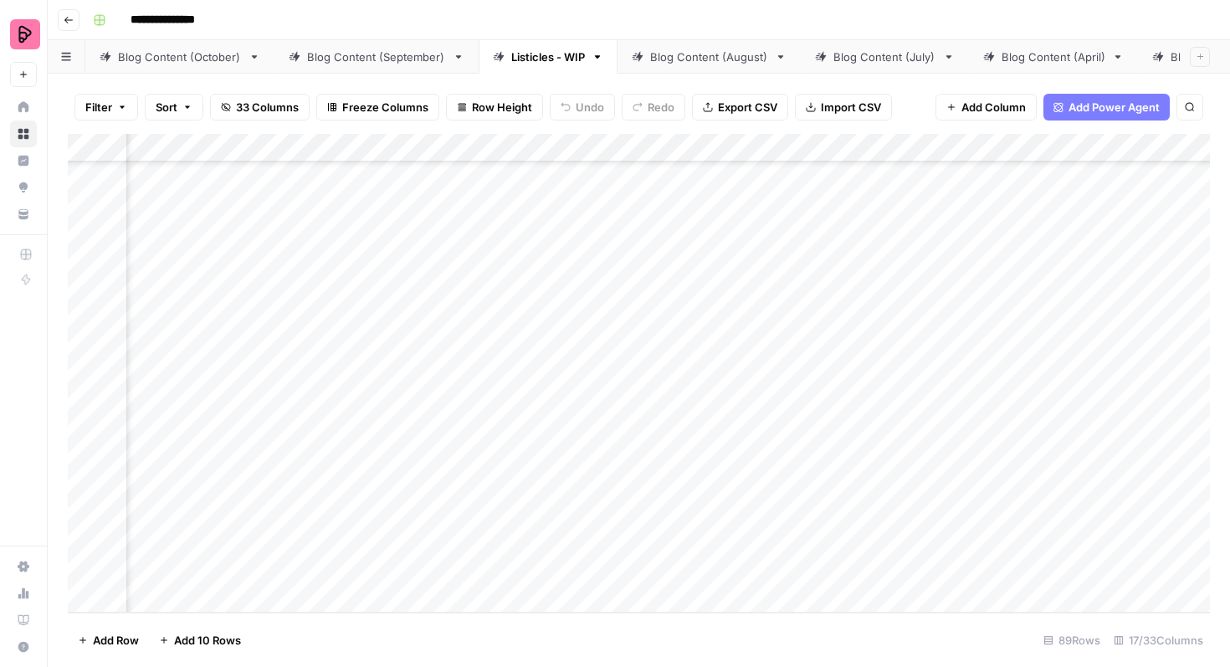
click at [741, 381] on div "Add Column" at bounding box center [639, 373] width 1142 height 479
click at [223, 65] on link "Blog Content (October)" at bounding box center [179, 56] width 189 height 33
click at [922, 377] on div "Add Column" at bounding box center [639, 373] width 1142 height 479
click at [922, 378] on div "Add Column" at bounding box center [639, 373] width 1142 height 479
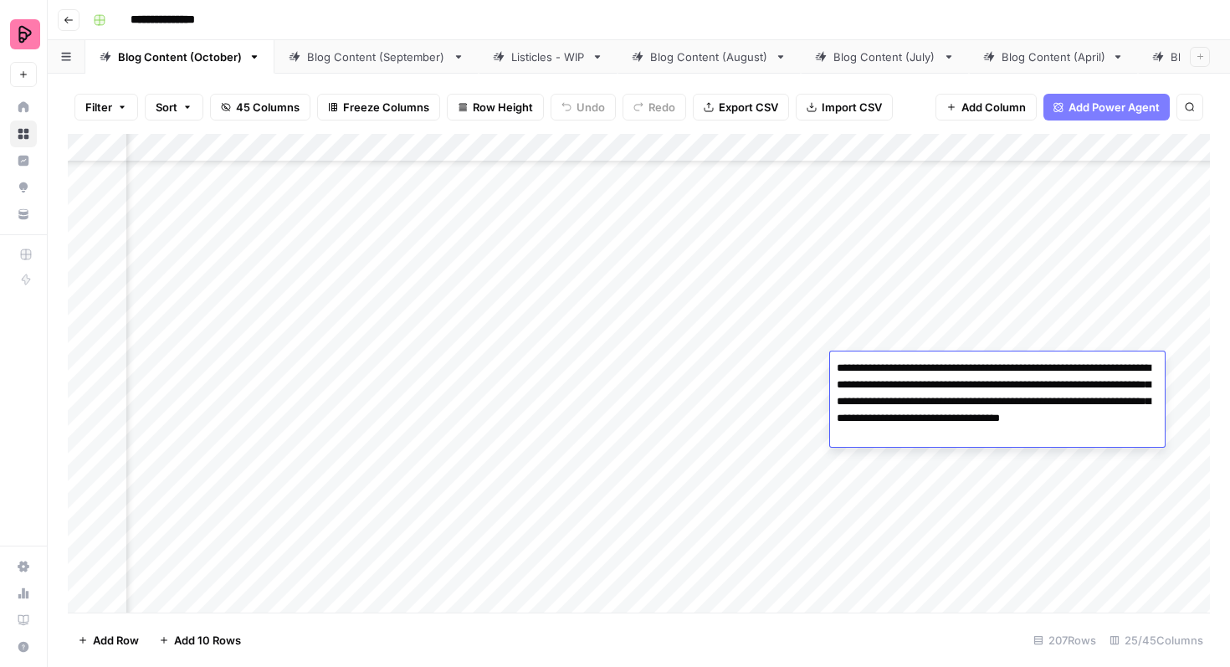
click at [926, 496] on div "Add Column" at bounding box center [639, 373] width 1142 height 479
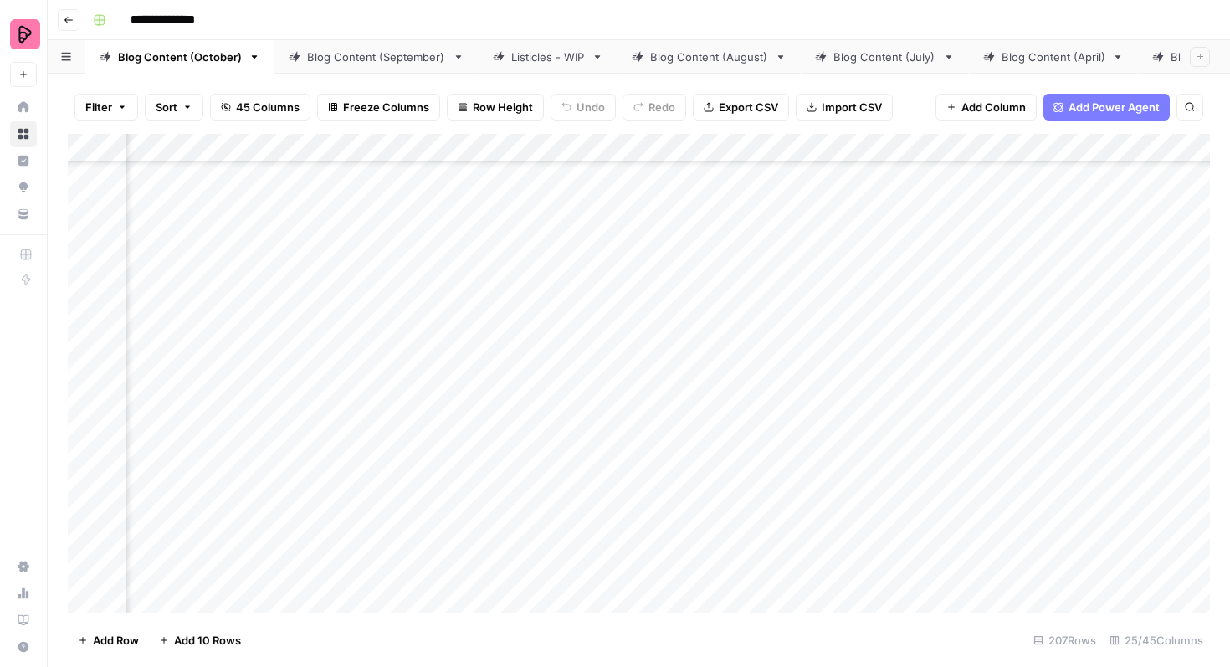
scroll to position [3749, 269]
click at [588, 230] on div "Add Column" at bounding box center [639, 373] width 1142 height 479
drag, startPoint x: 623, startPoint y: 240, endPoint x: 592, endPoint y: 547, distance: 308.6
click at [592, 548] on div "Add Column" at bounding box center [639, 373] width 1142 height 479
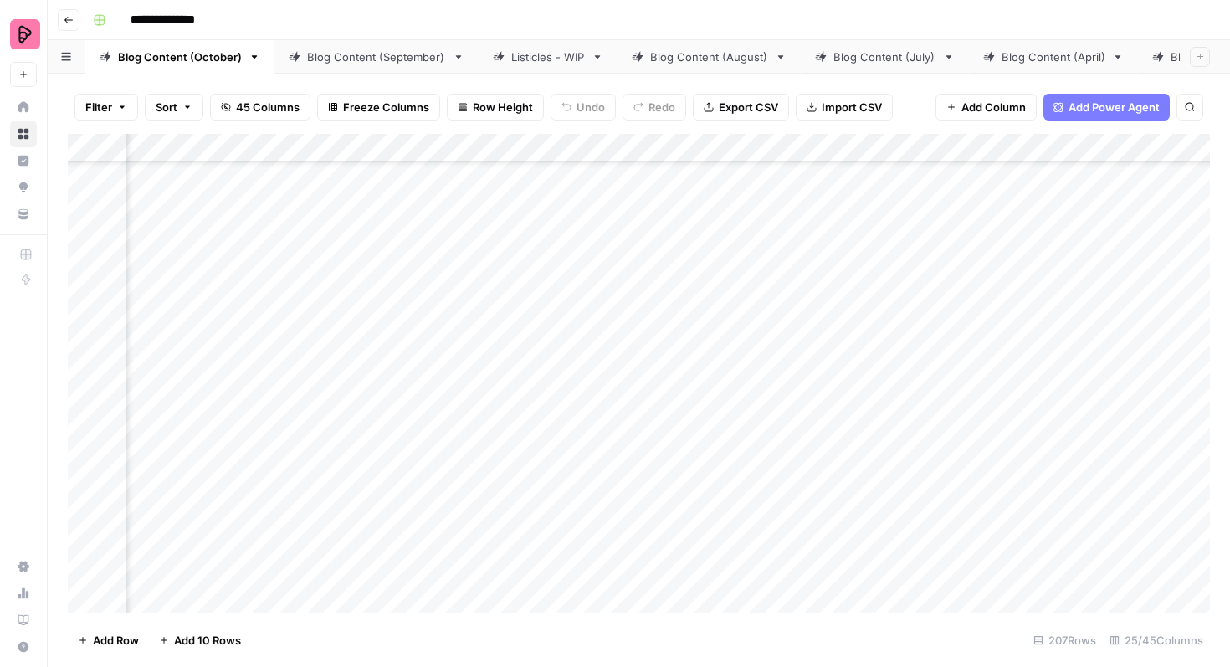
drag, startPoint x: 623, startPoint y: 186, endPoint x: 593, endPoint y: 551, distance: 366.1
click at [594, 552] on div "Add Column" at bounding box center [639, 373] width 1142 height 479
click at [579, 222] on div "Add Column" at bounding box center [639, 373] width 1142 height 479
drag, startPoint x: 625, startPoint y: 226, endPoint x: 563, endPoint y: 560, distance: 339.6
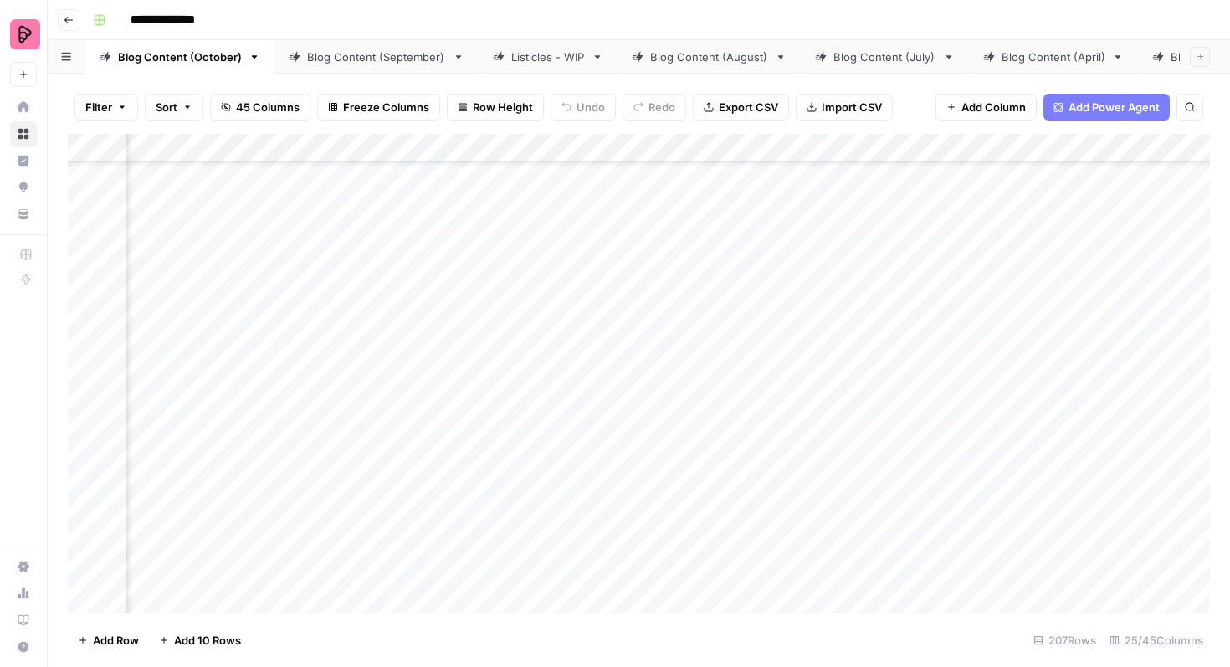
click at [563, 560] on div "Add Column" at bounding box center [639, 373] width 1142 height 479
drag, startPoint x: 623, startPoint y: 285, endPoint x: 592, endPoint y: 520, distance: 238.0
click at [592, 520] on div "Add Column" at bounding box center [639, 373] width 1142 height 479
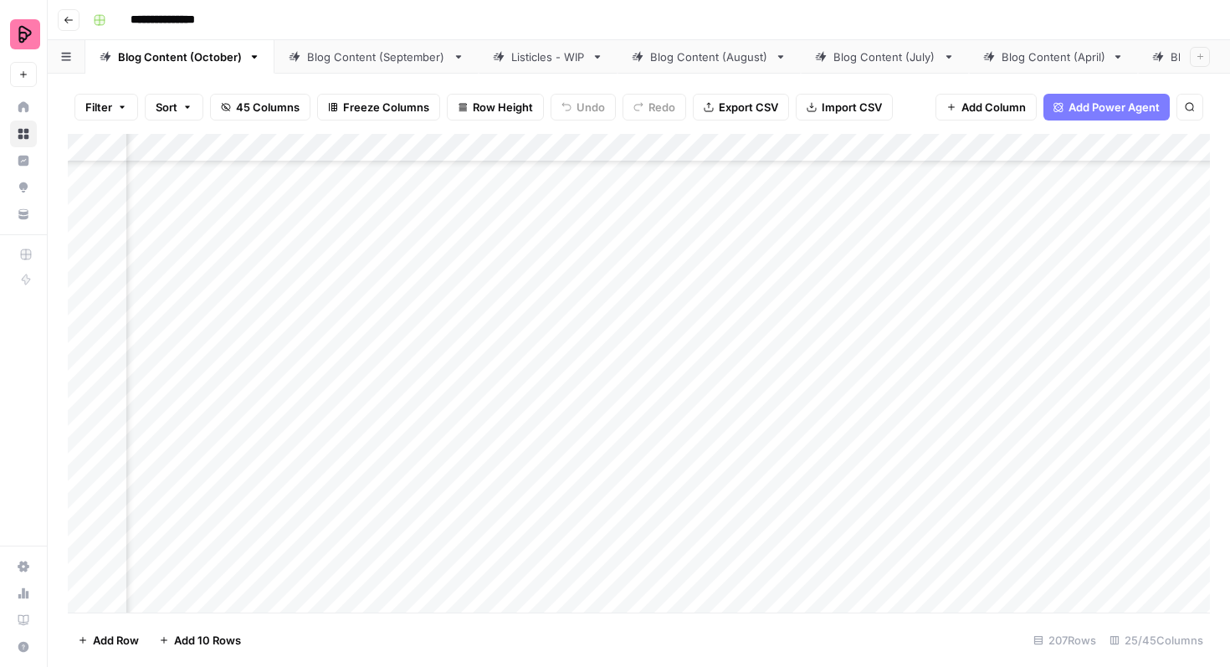
drag, startPoint x: 622, startPoint y: 197, endPoint x: 604, endPoint y: 341, distance: 144.2
click at [605, 341] on div "Add Column" at bounding box center [639, 373] width 1142 height 479
click at [480, 255] on div "Add Column" at bounding box center [639, 373] width 1142 height 479
click at [479, 301] on div "Add Column" at bounding box center [639, 373] width 1142 height 479
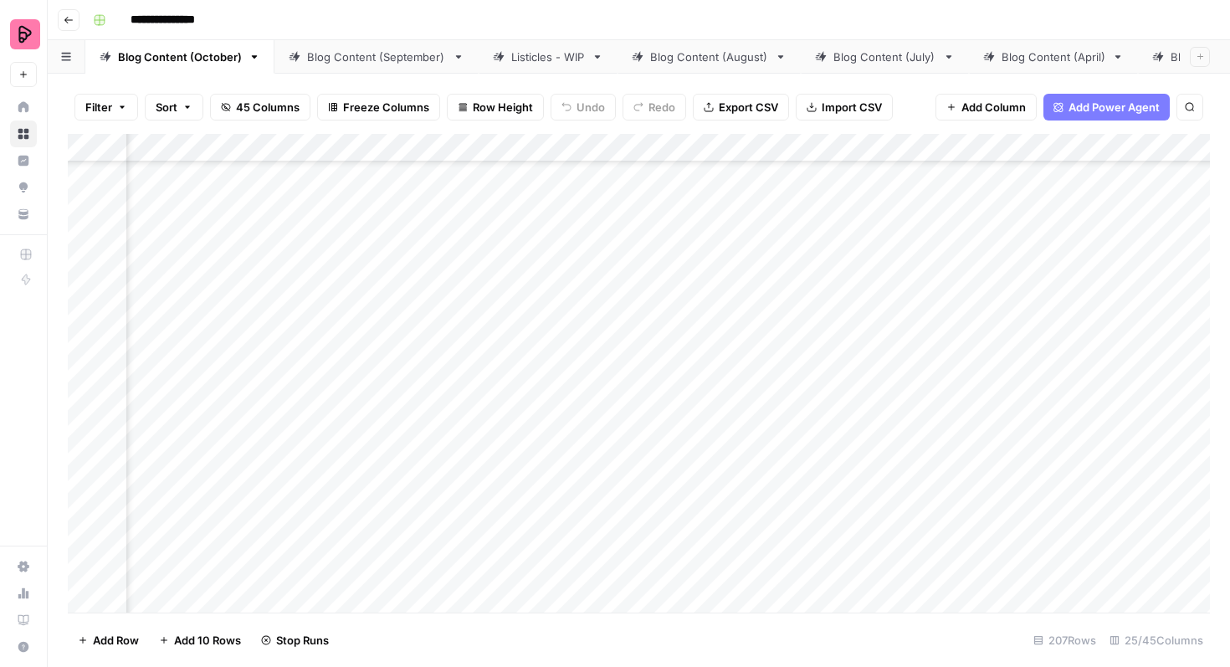
click at [479, 344] on div "Add Column" at bounding box center [639, 373] width 1142 height 479
click at [474, 387] on div "Add Column" at bounding box center [639, 373] width 1142 height 479
click at [477, 433] on div "Add Column" at bounding box center [639, 373] width 1142 height 479
click at [476, 472] on div "Add Column" at bounding box center [639, 373] width 1142 height 479
click at [481, 522] on div "Add Column" at bounding box center [639, 373] width 1142 height 479
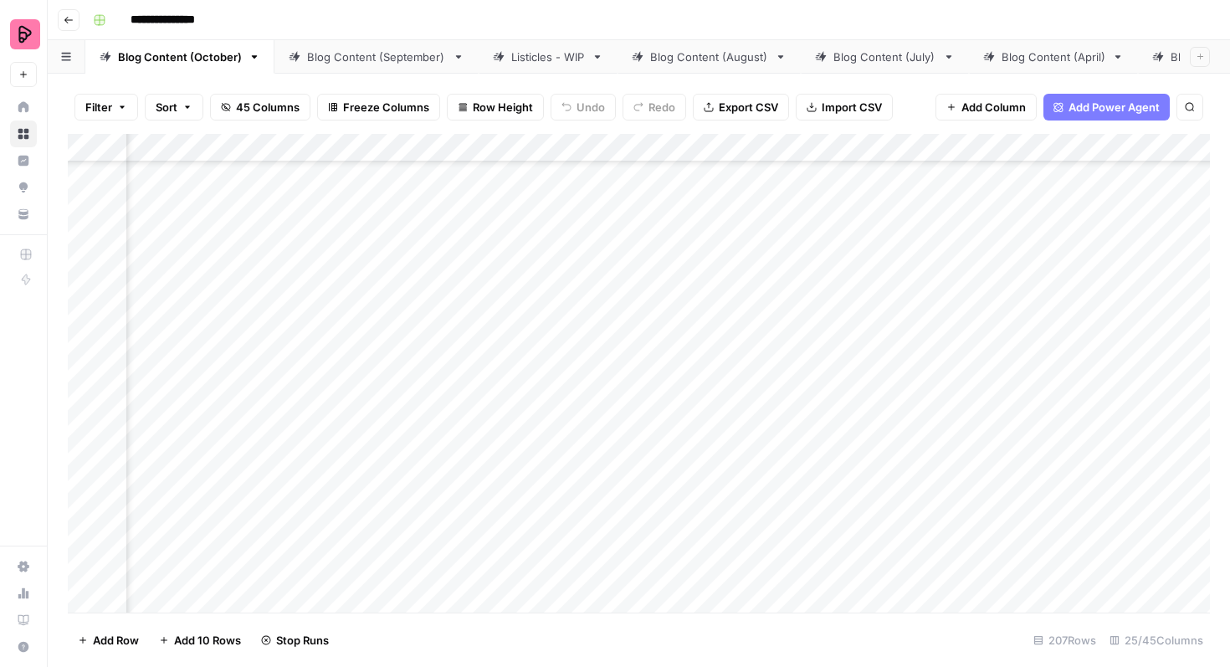
scroll to position [3900, 490]
click at [476, 411] on div "Add Column" at bounding box center [639, 373] width 1142 height 479
click at [476, 449] on div "Add Column" at bounding box center [639, 373] width 1142 height 479
click at [477, 496] on div "Add Column" at bounding box center [639, 373] width 1142 height 479
